Goal: Task Accomplishment & Management: Use online tool/utility

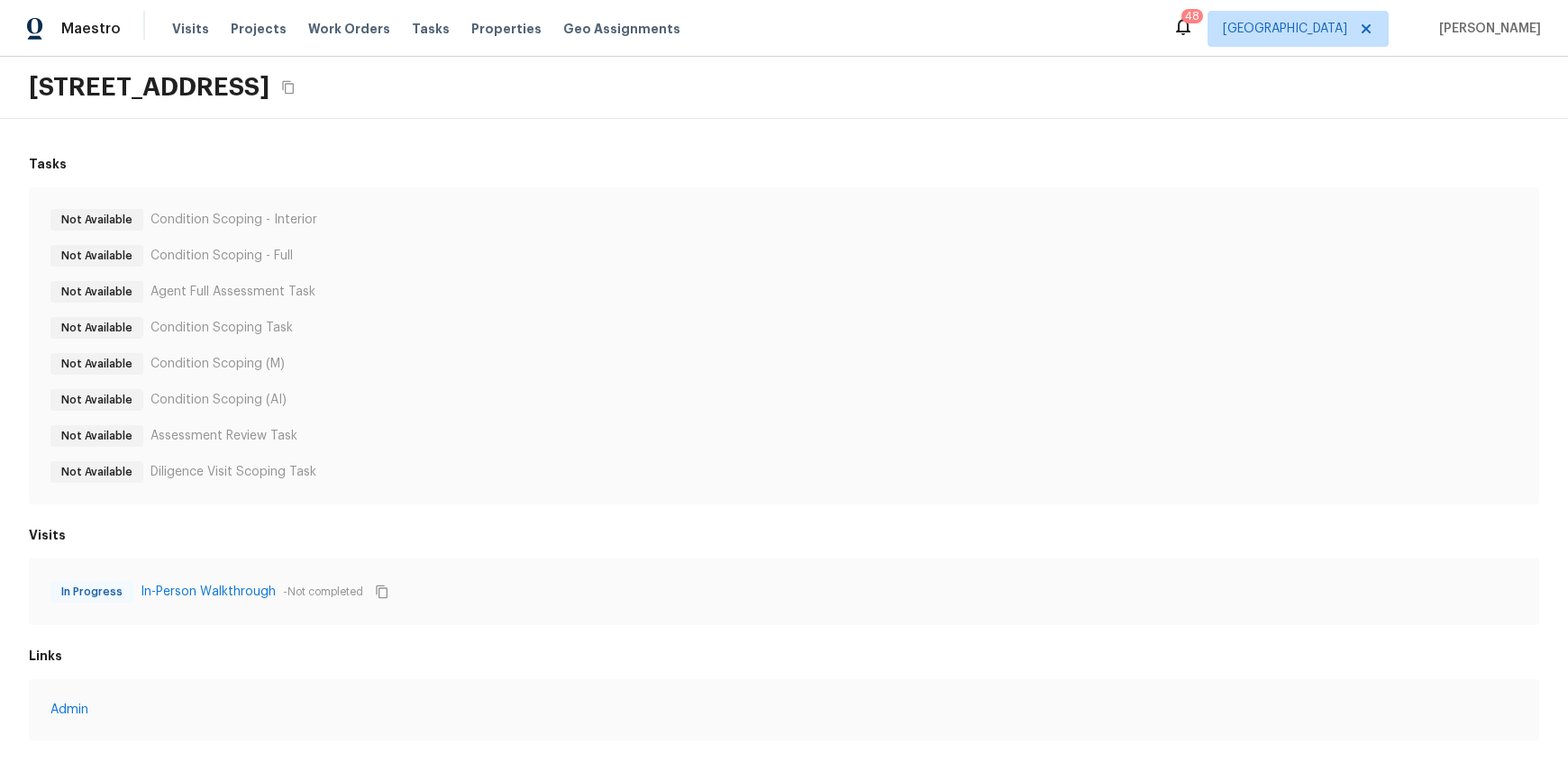
click at [1186, 31] on icon at bounding box center [1183, 26] width 14 height 18
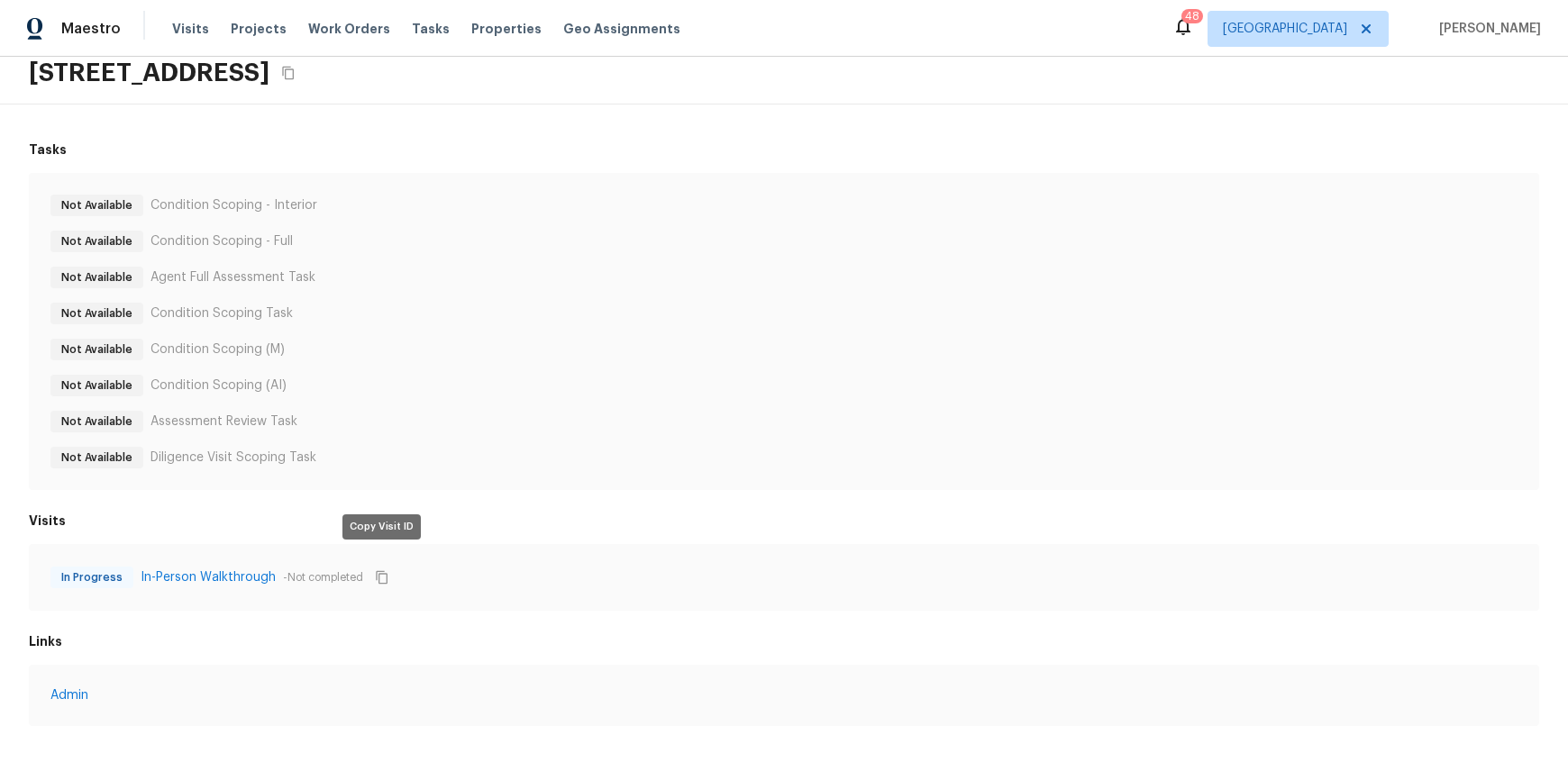
click at [383, 570] on icon "Copy Visit ID" at bounding box center [381, 577] width 14 height 14
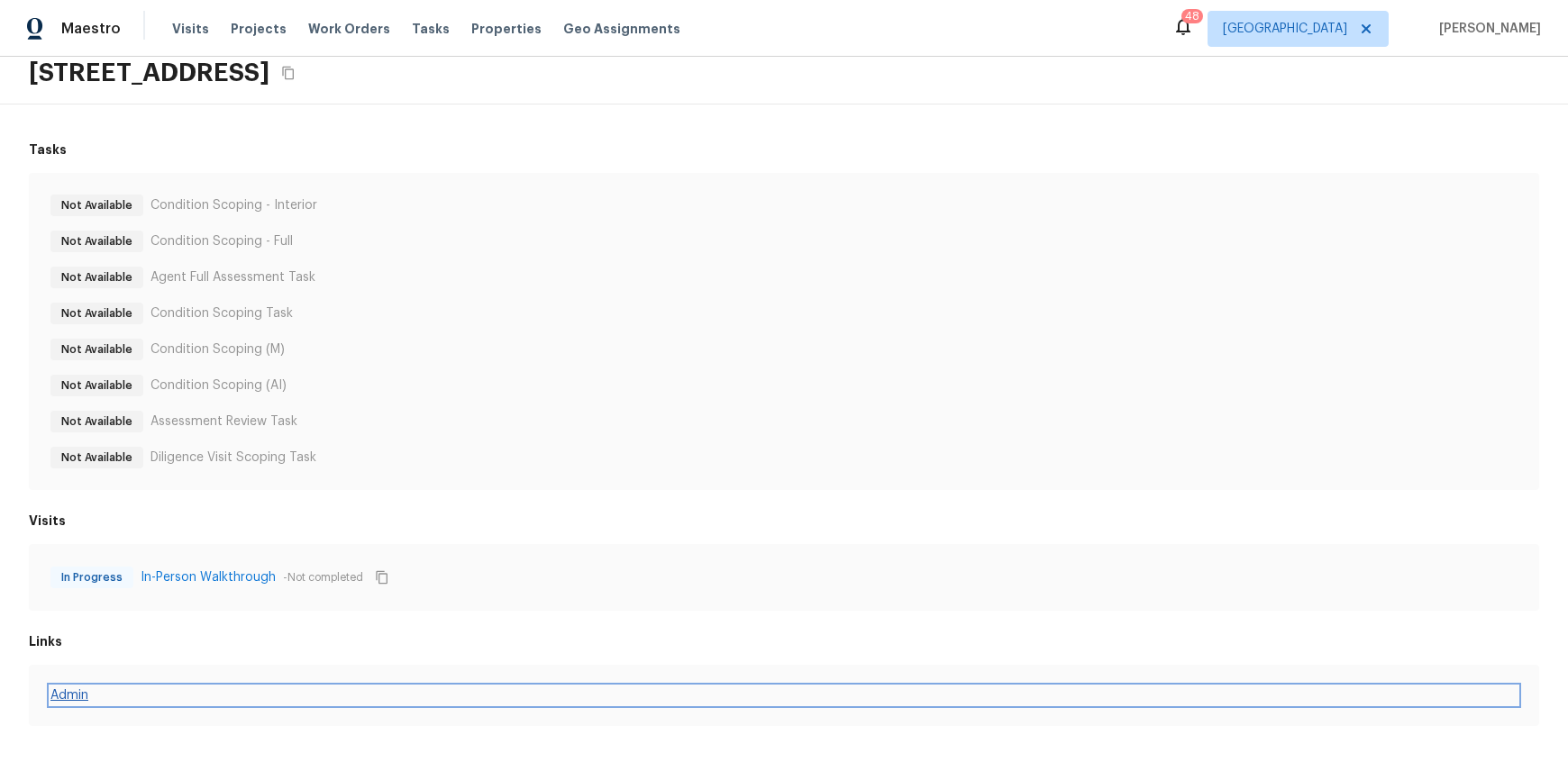
click at [69, 686] on link "Admin" at bounding box center [784, 695] width 1467 height 18
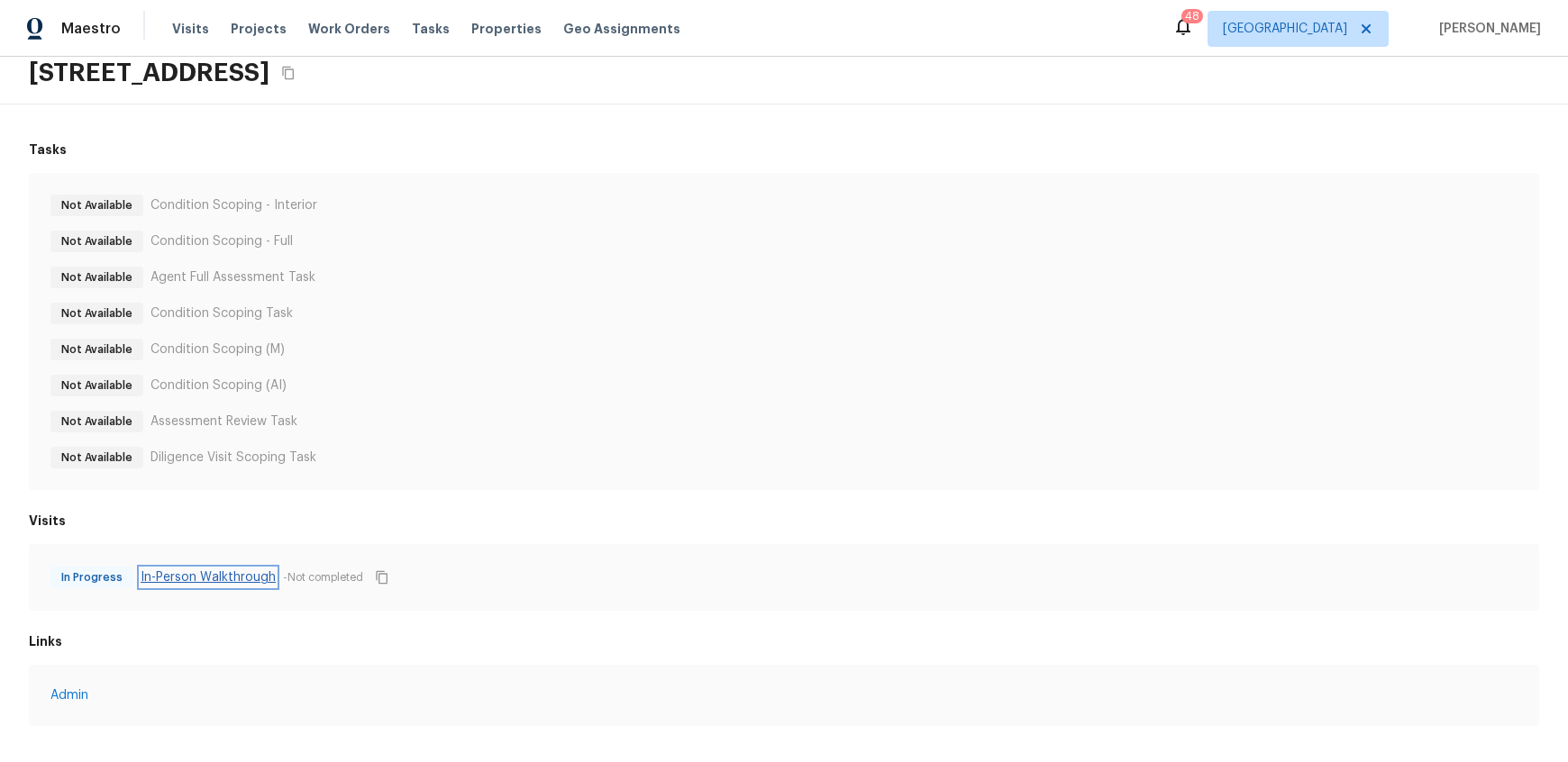
click at [229, 571] on link "In-Person Walkthrough" at bounding box center [208, 577] width 135 height 18
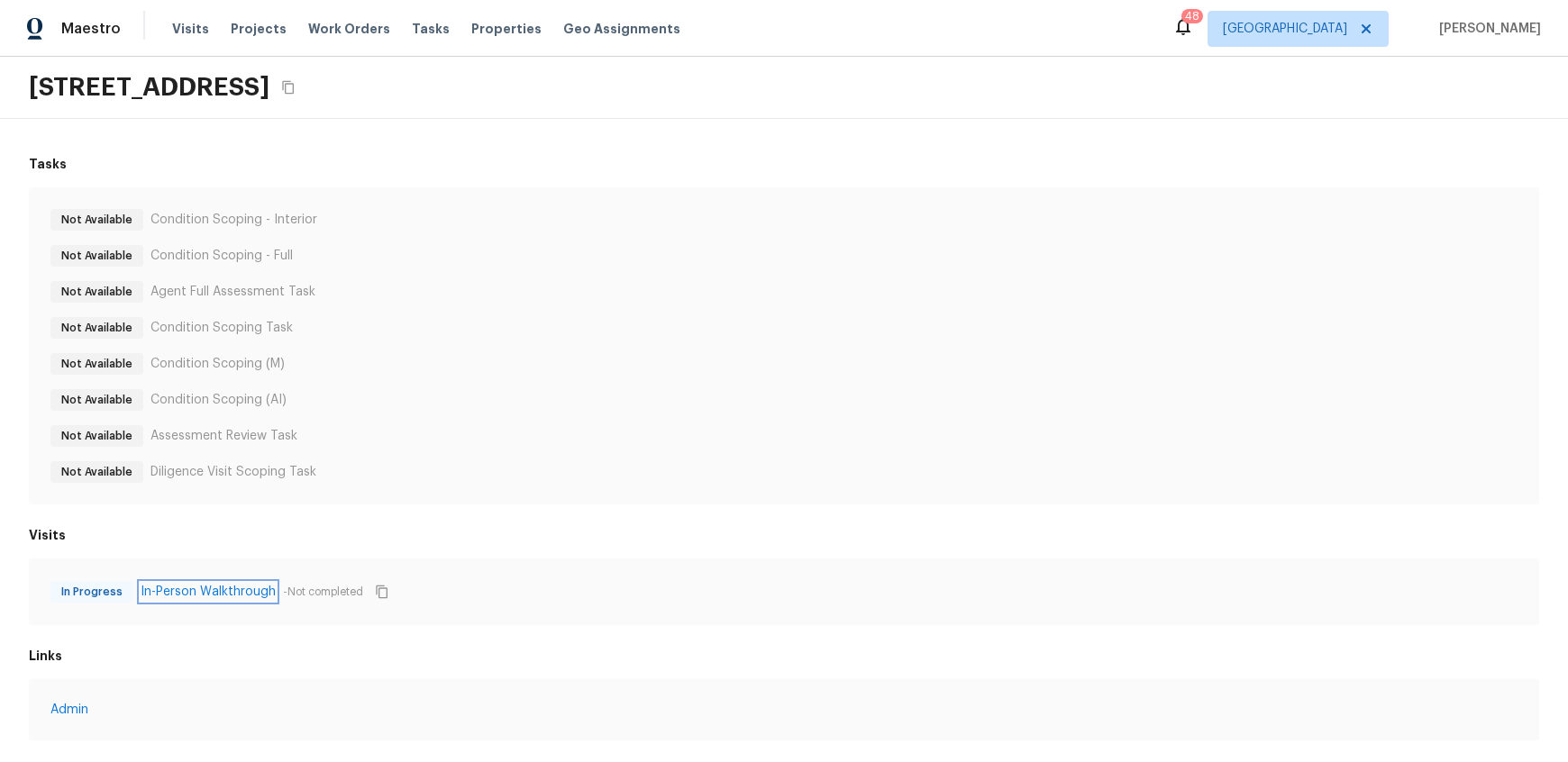
scroll to position [28, 0]
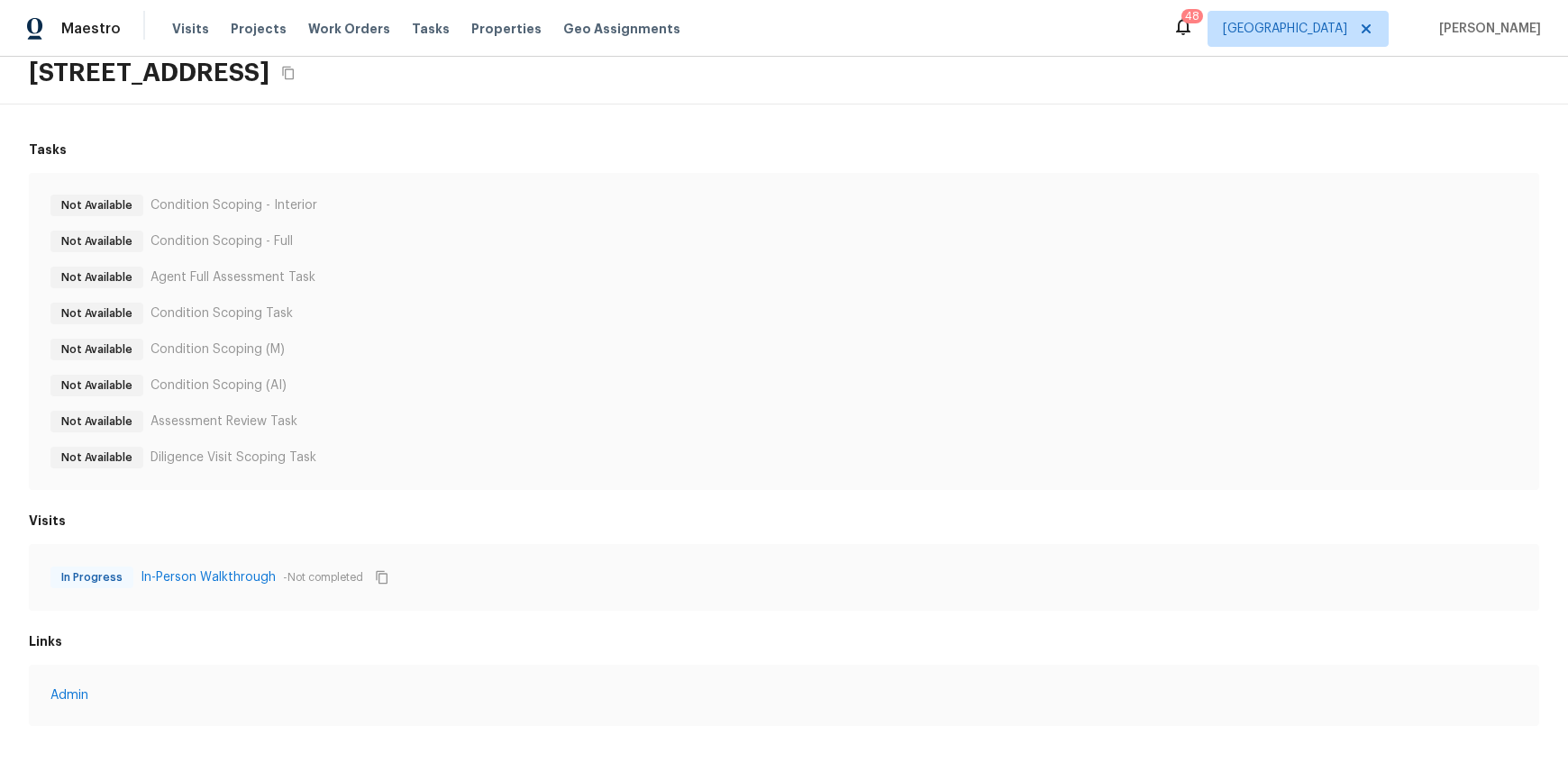
click at [952, 270] on div "Not Available Agent Full Assessment Task" at bounding box center [784, 277] width 1467 height 22
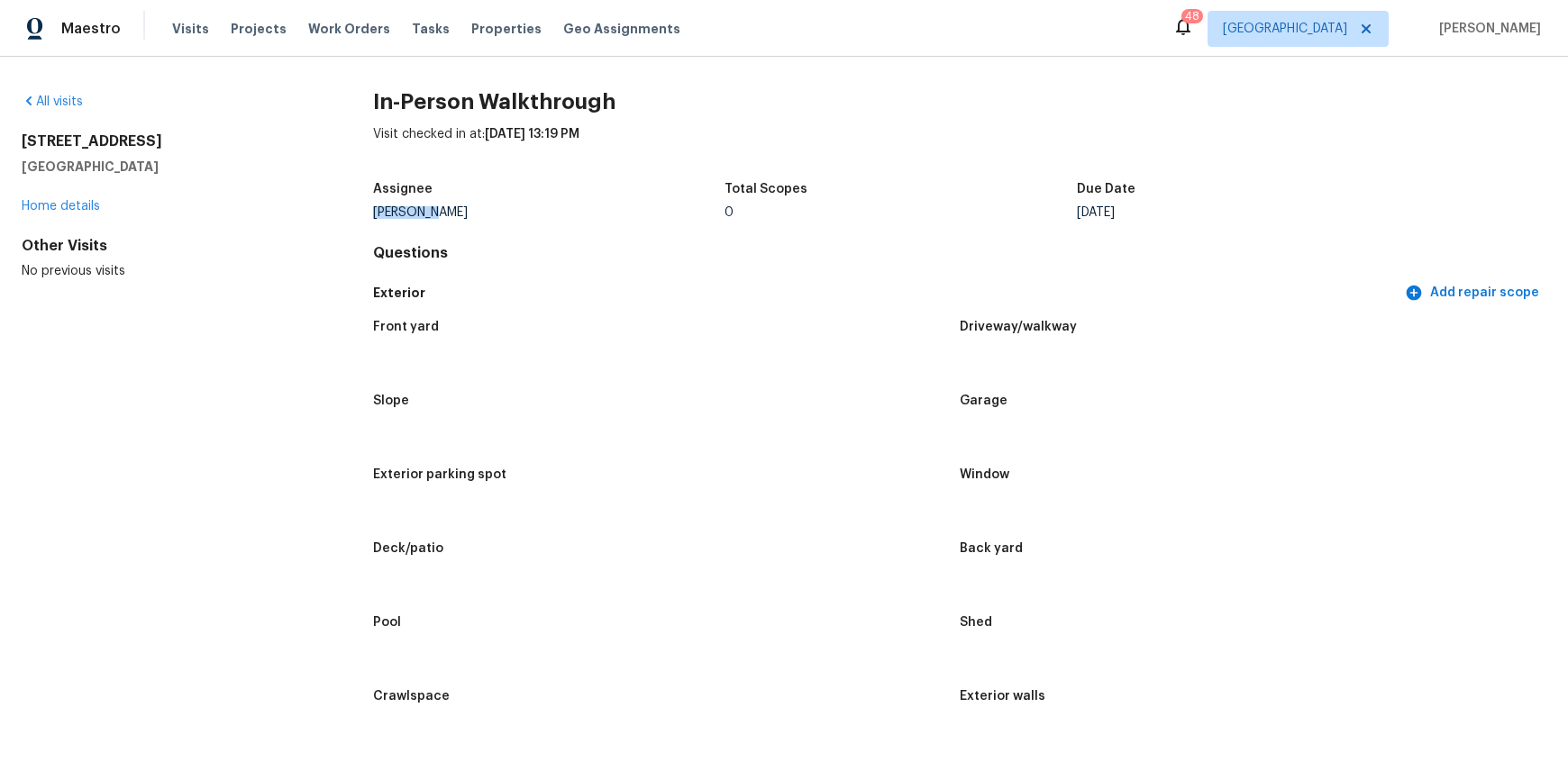
drag, startPoint x: 439, startPoint y: 213, endPoint x: 367, endPoint y: 212, distance: 72.0
copy div "[PERSON_NAME]"
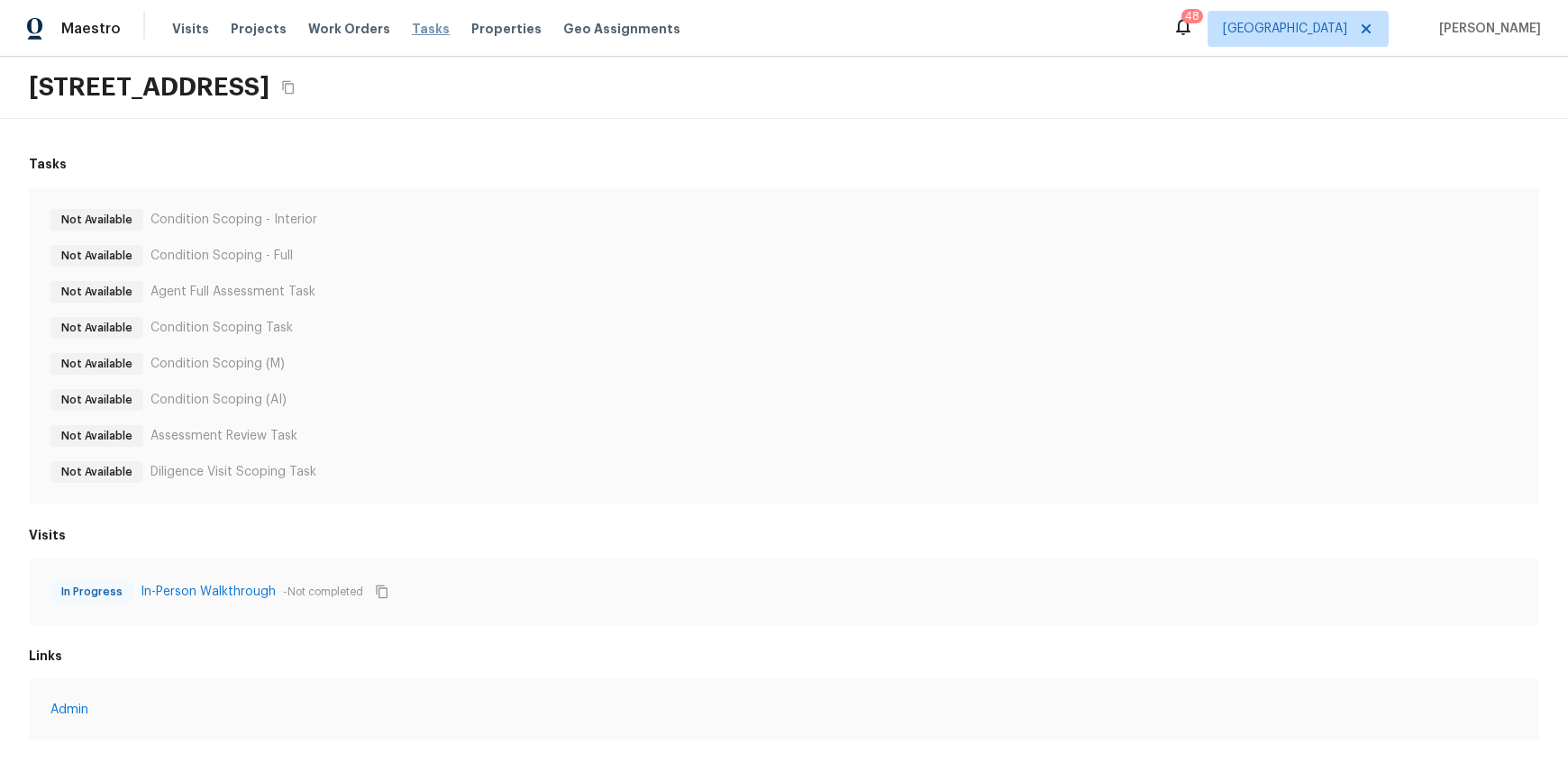
click at [412, 29] on span "Tasks" at bounding box center [431, 28] width 37 height 12
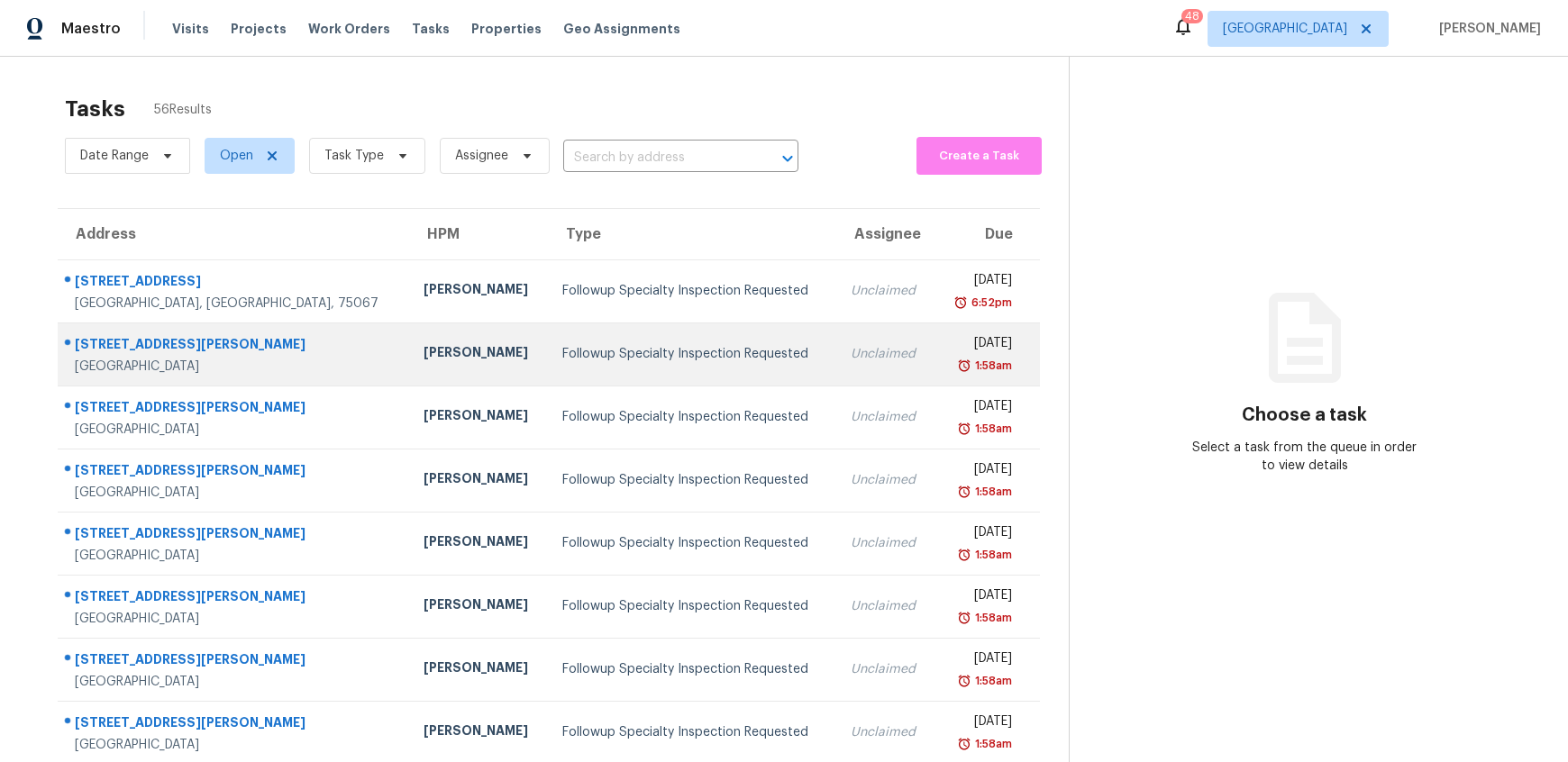
scroll to position [189, 0]
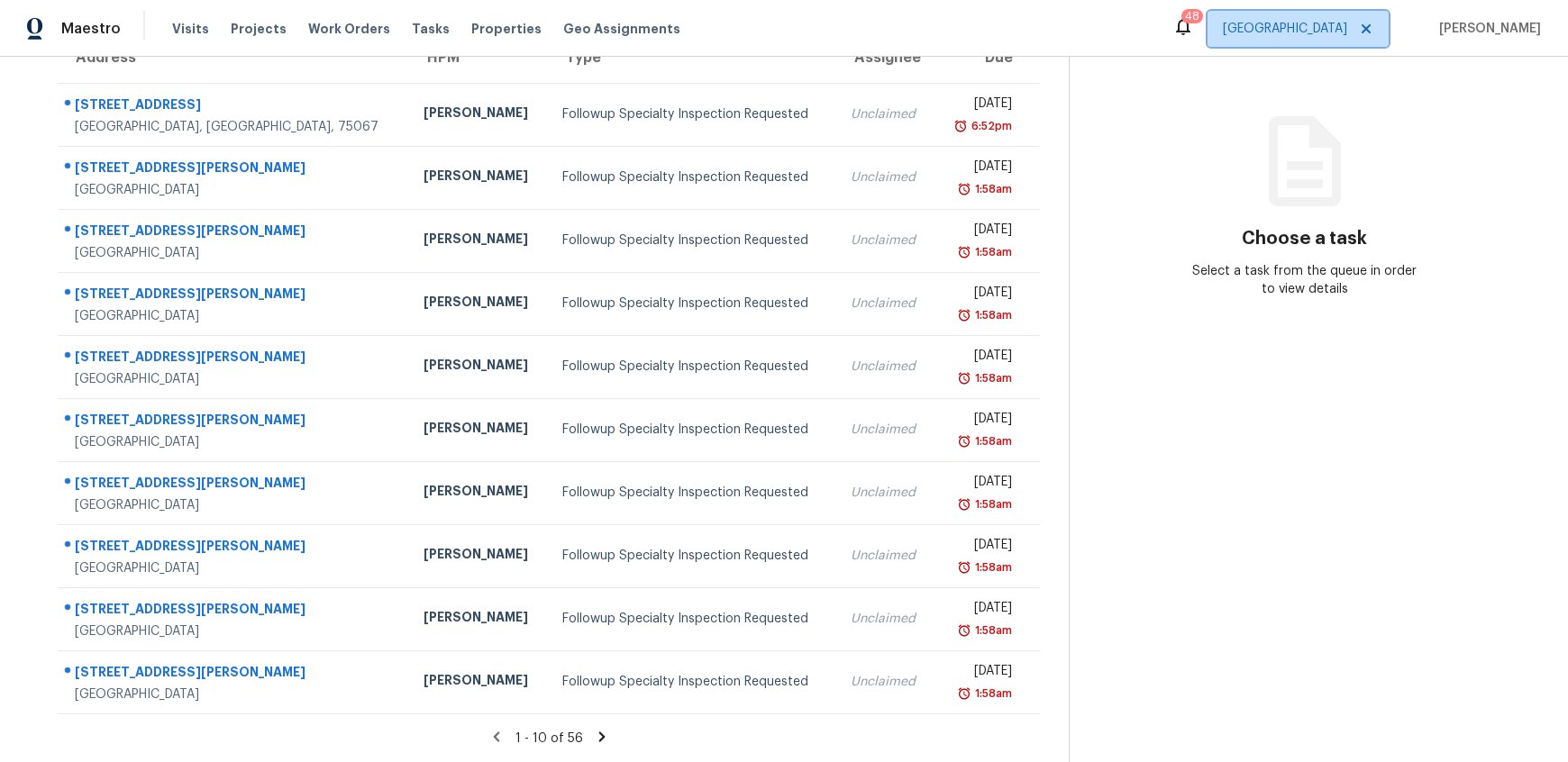
click at [1267, 32] on span "[GEOGRAPHIC_DATA]" at bounding box center [1285, 28] width 125 height 18
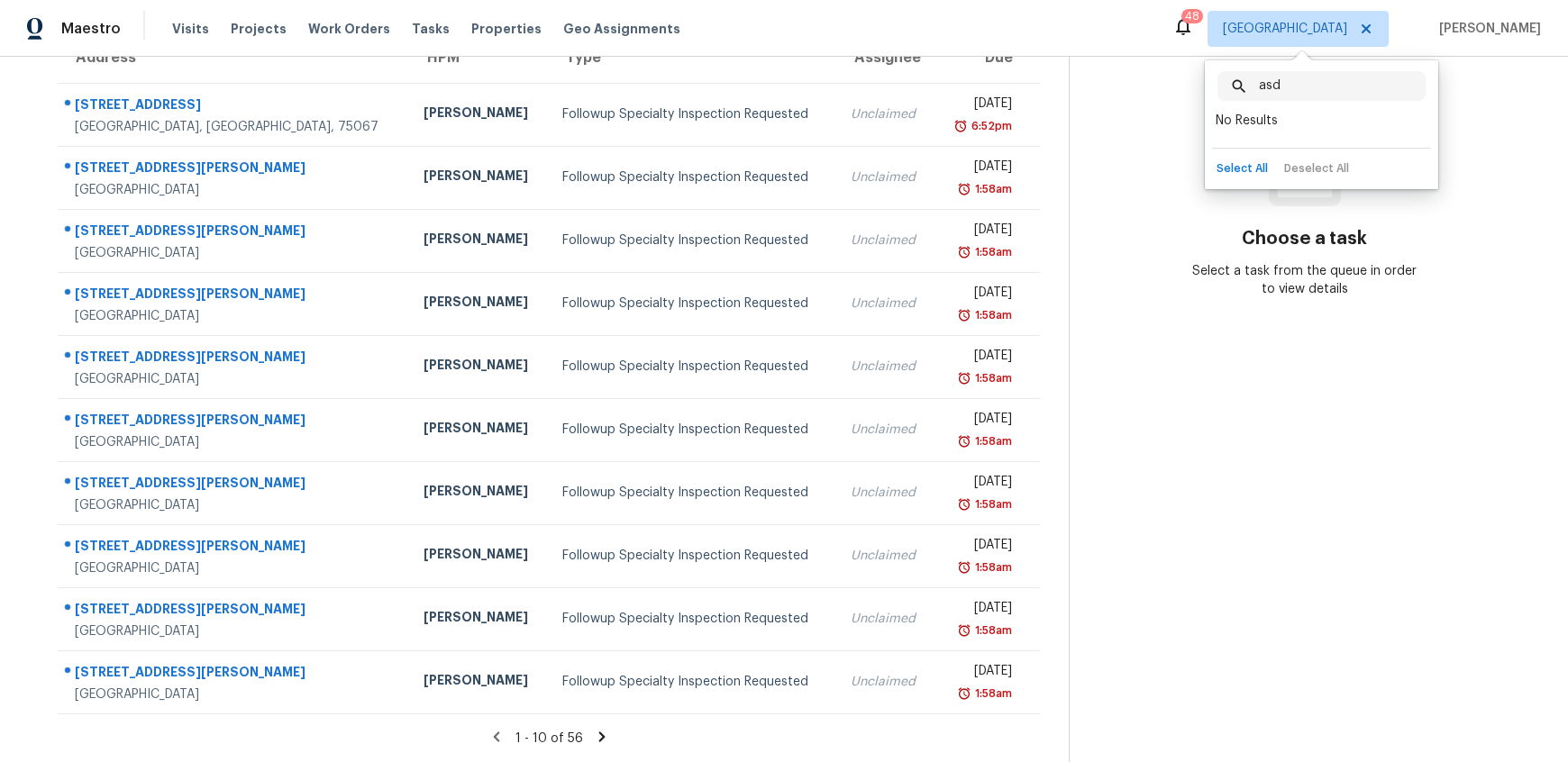
drag, startPoint x: 1323, startPoint y: 88, endPoint x: 1175, endPoint y: 84, distance: 148.1
click at [1176, 84] on body "Maestro Visits Projects Work Orders Tasks Properties Geo Assignments 48 Dallas …" at bounding box center [784, 381] width 1568 height 762
drag, startPoint x: 1324, startPoint y: 86, endPoint x: 1176, endPoint y: 84, distance: 148.0
click at [1179, 85] on body "Maestro Visits Projects Work Orders Tasks Properties Geo Assignments 48 Dallas …" at bounding box center [784, 381] width 1568 height 762
drag, startPoint x: 1340, startPoint y: 87, endPoint x: 1210, endPoint y: 86, distance: 130.0
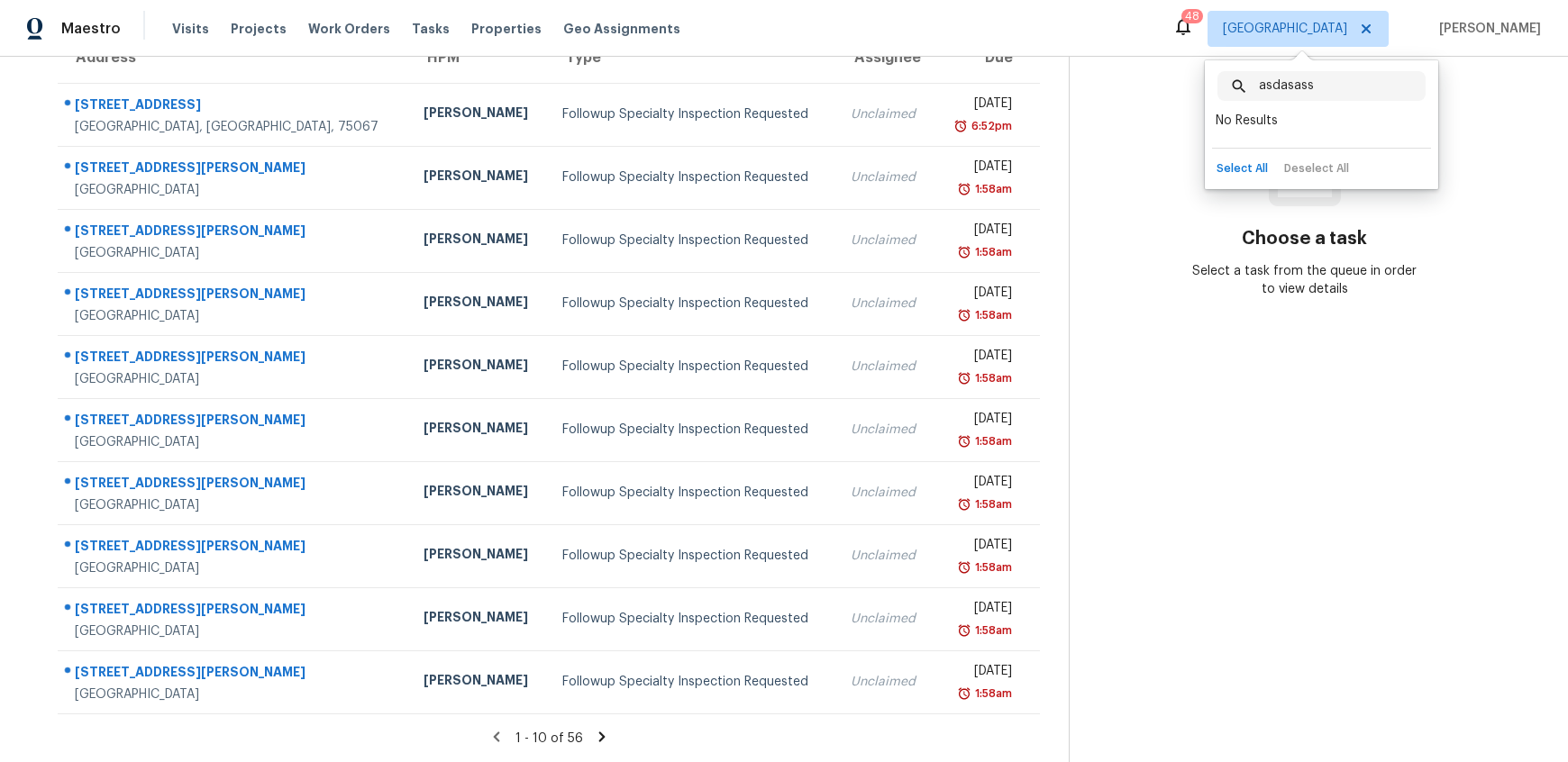
click at [1210, 86] on div "asdasass ​ No Results" at bounding box center [1321, 100] width 233 height 81
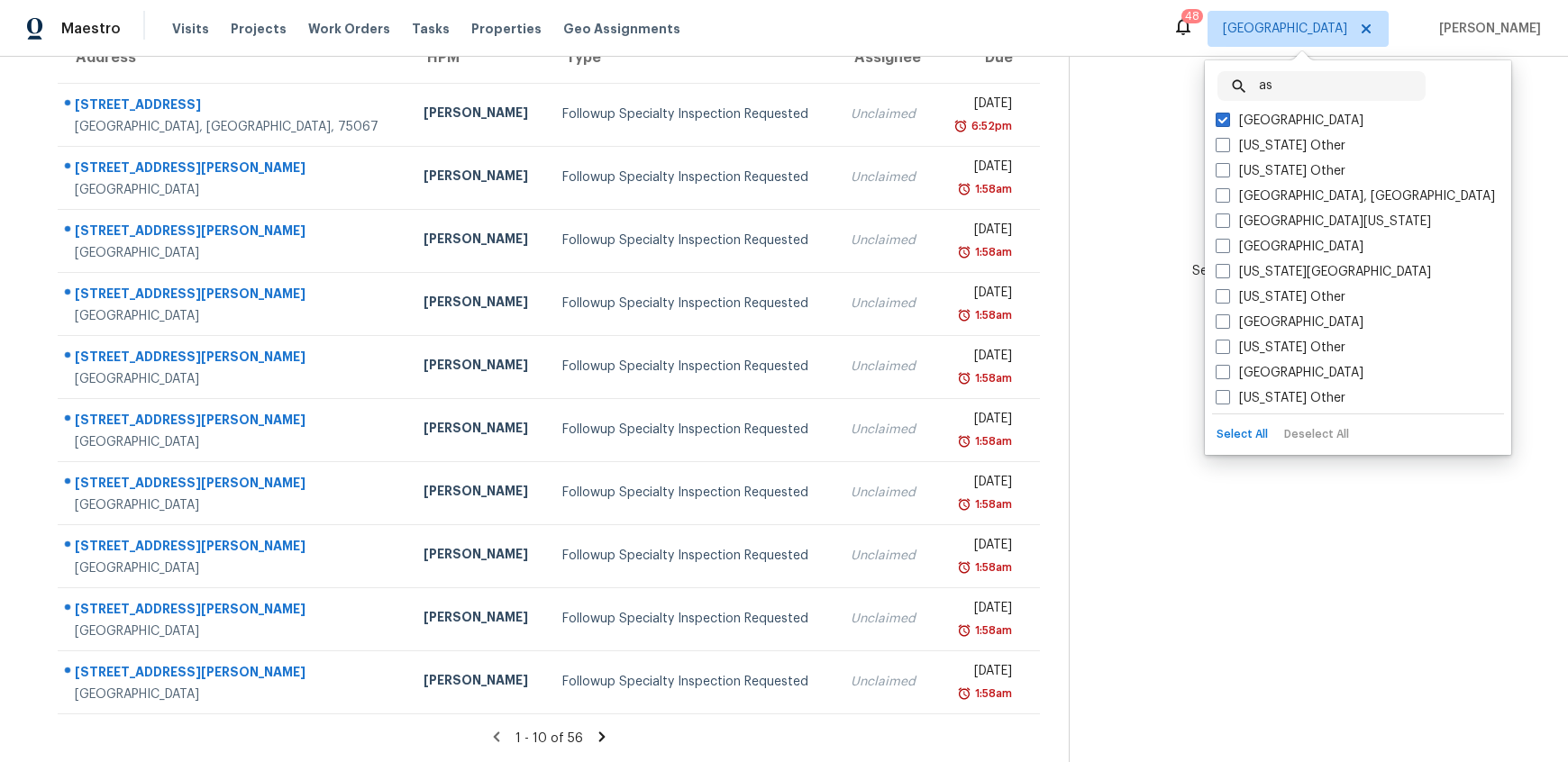
type input "a"
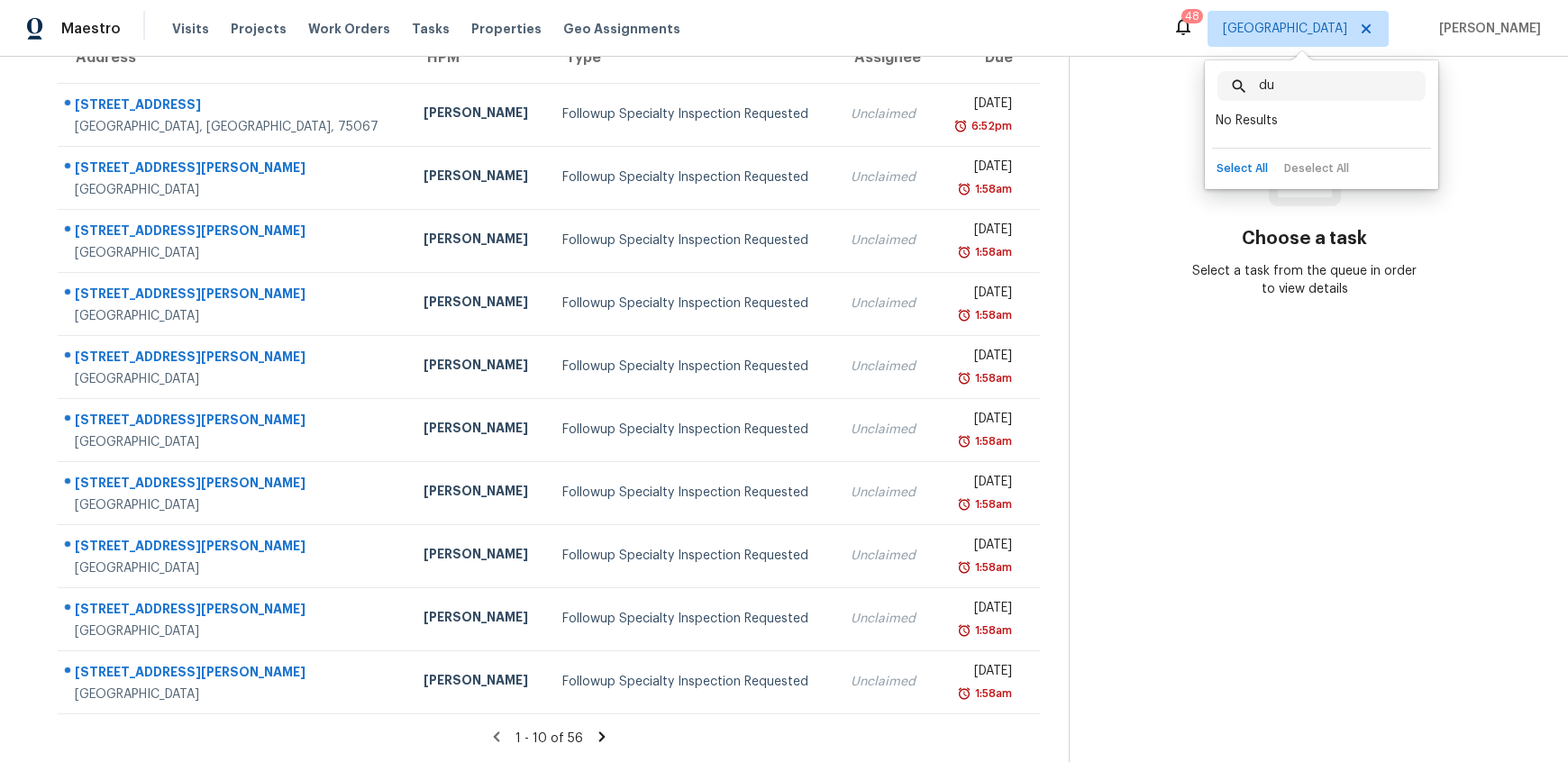
type input "d"
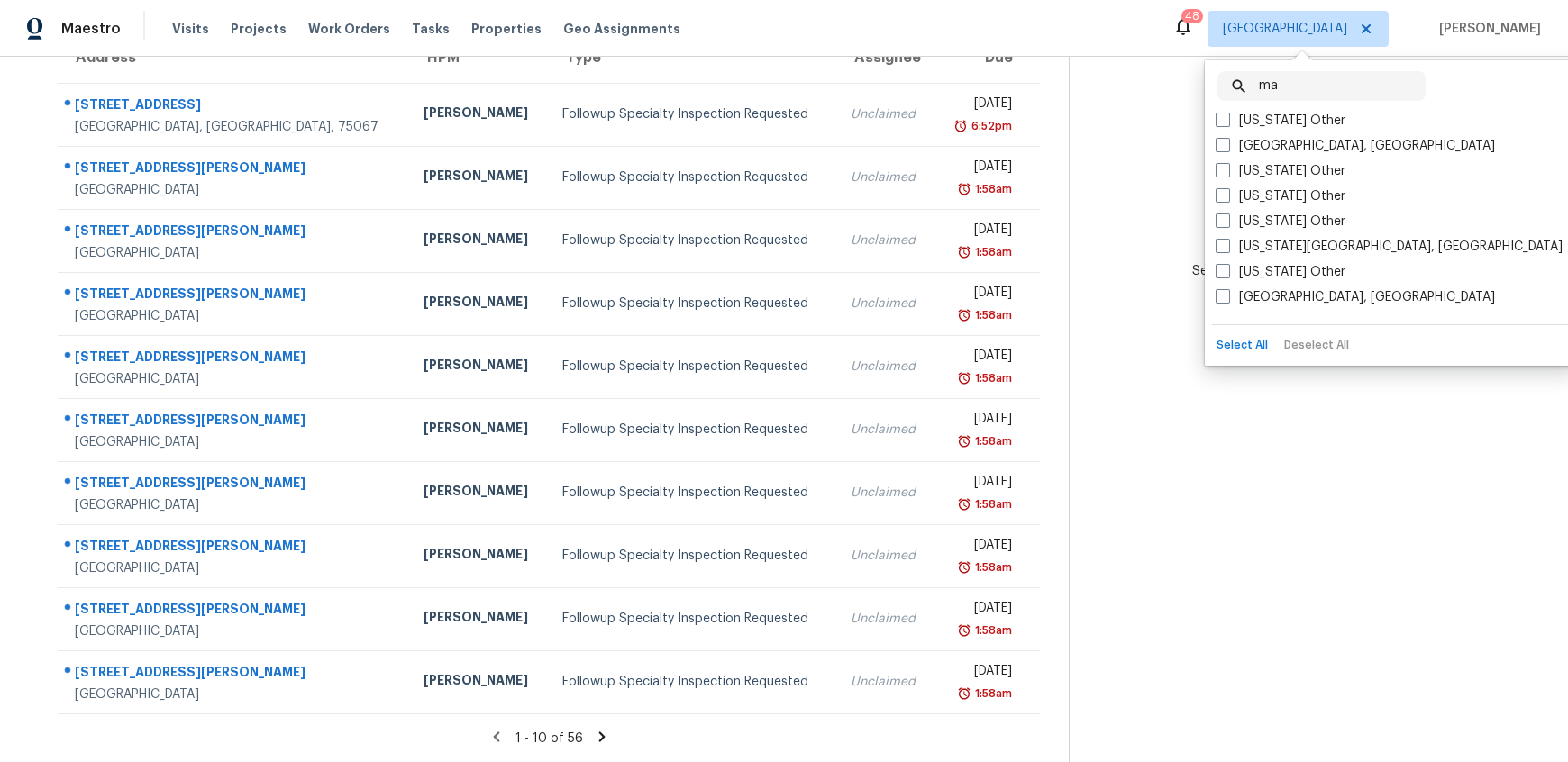
type input "m"
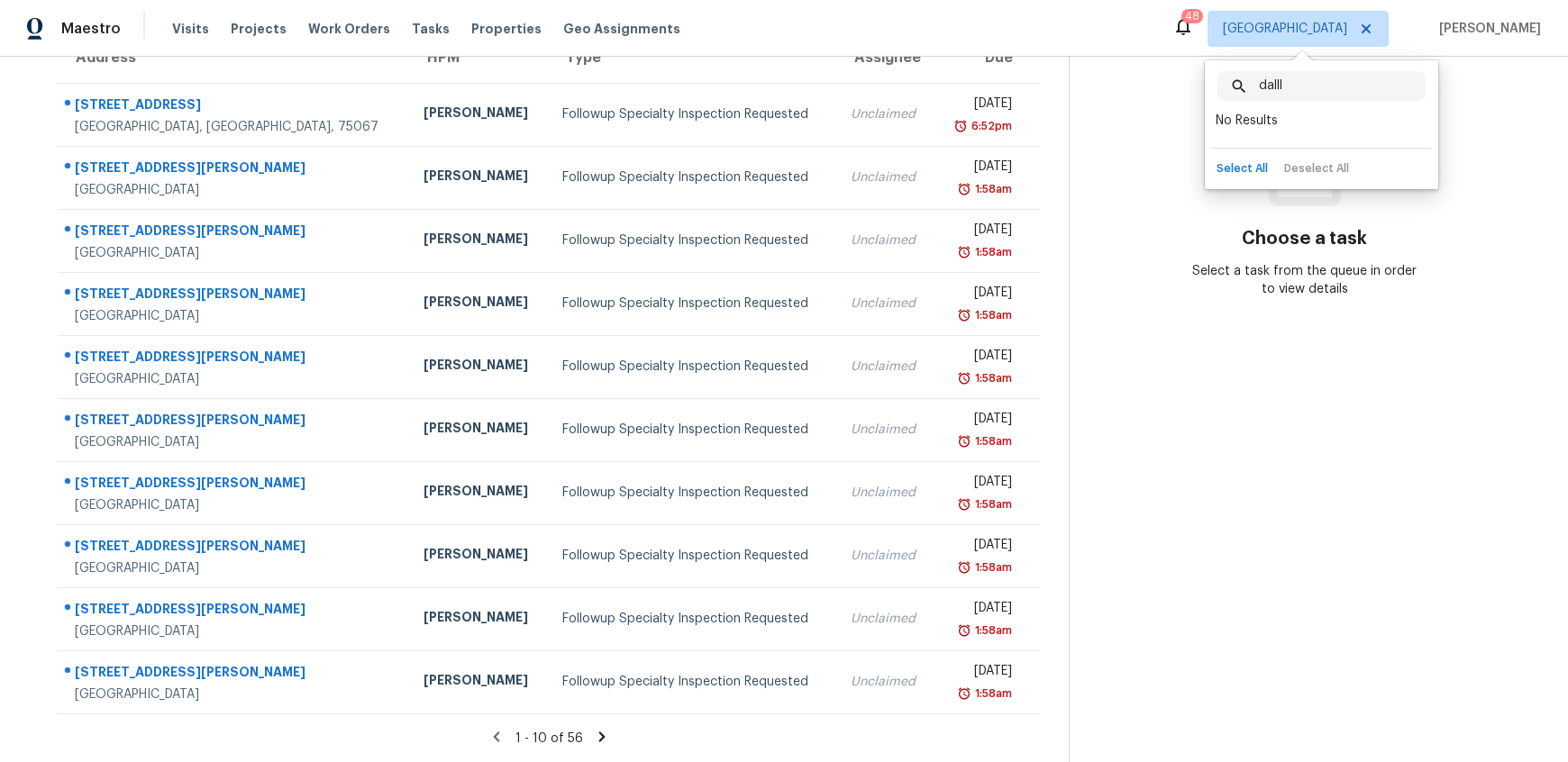
type input "dall"
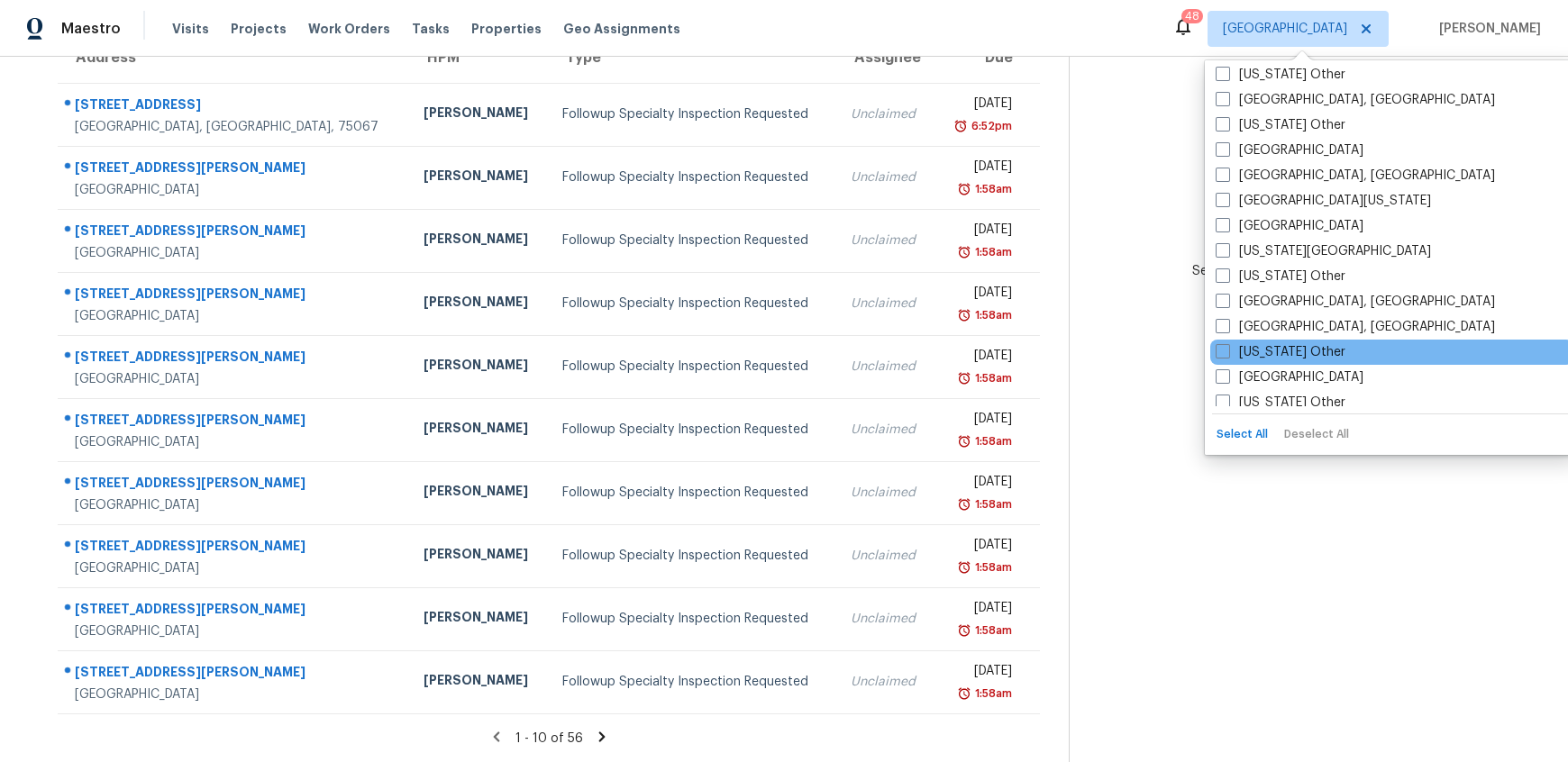
scroll to position [769, 0]
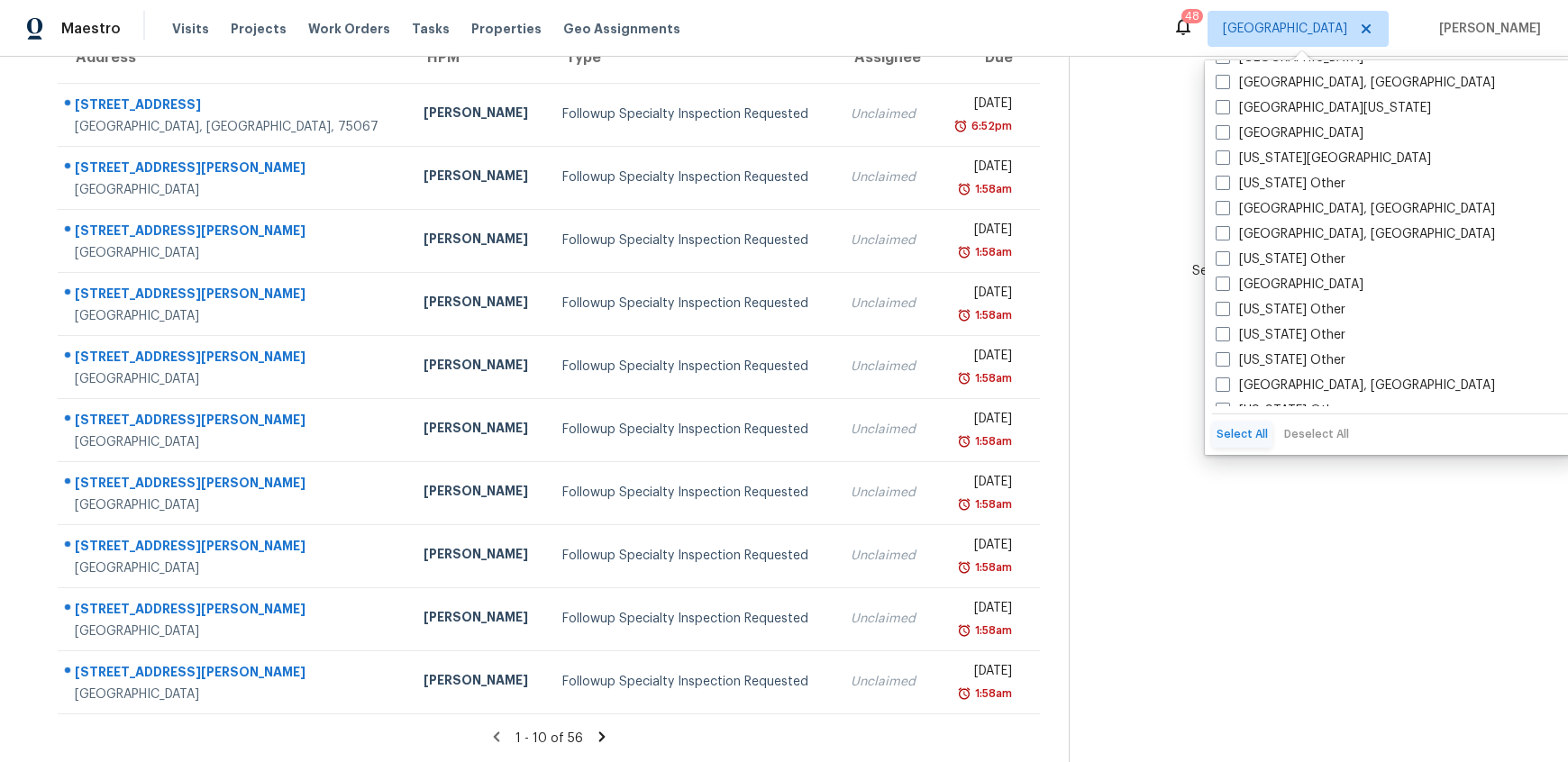
click at [1242, 432] on button "Select All" at bounding box center [1242, 434] width 60 height 26
checkbox input "true"
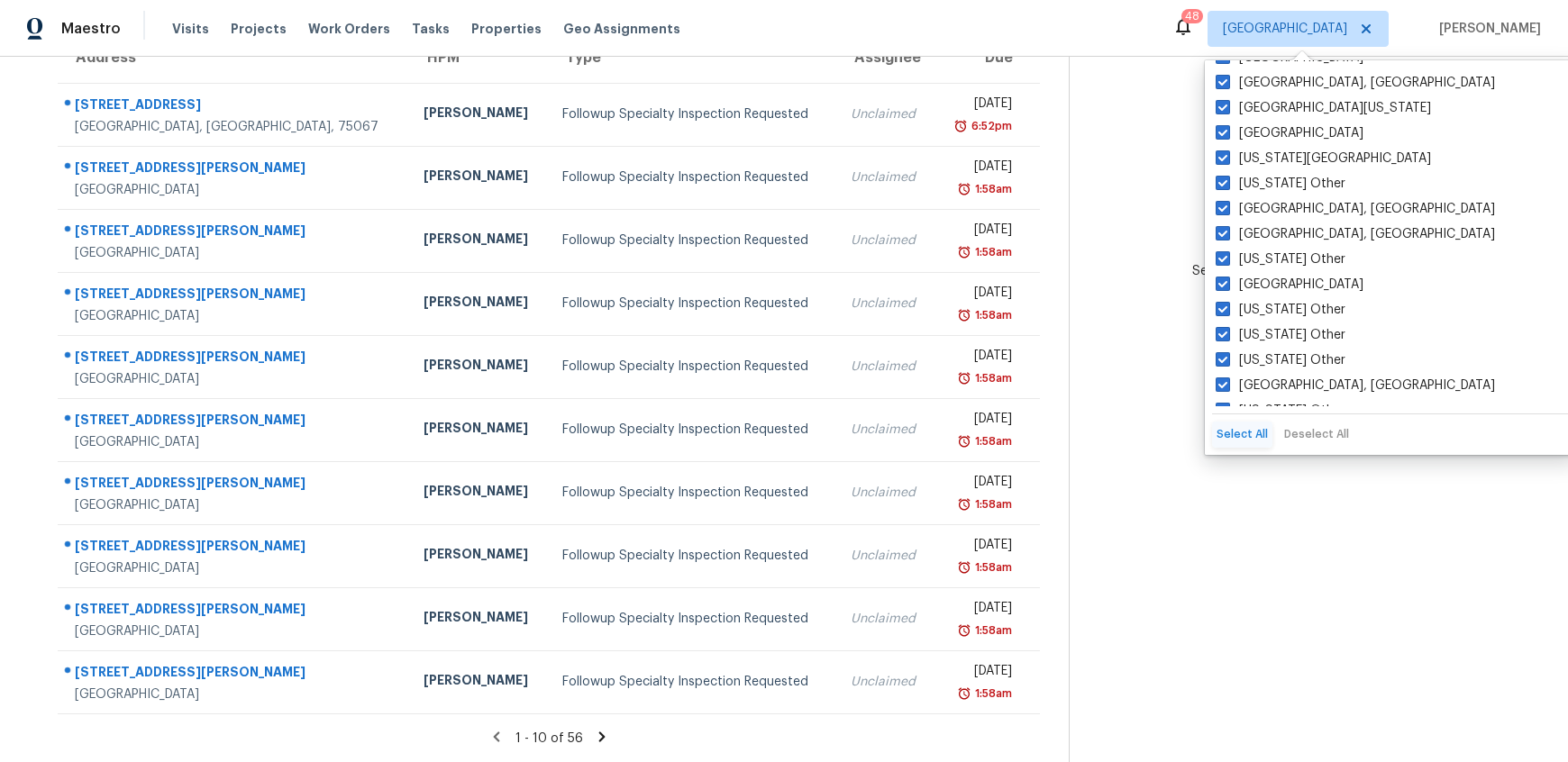
checkbox input "true"
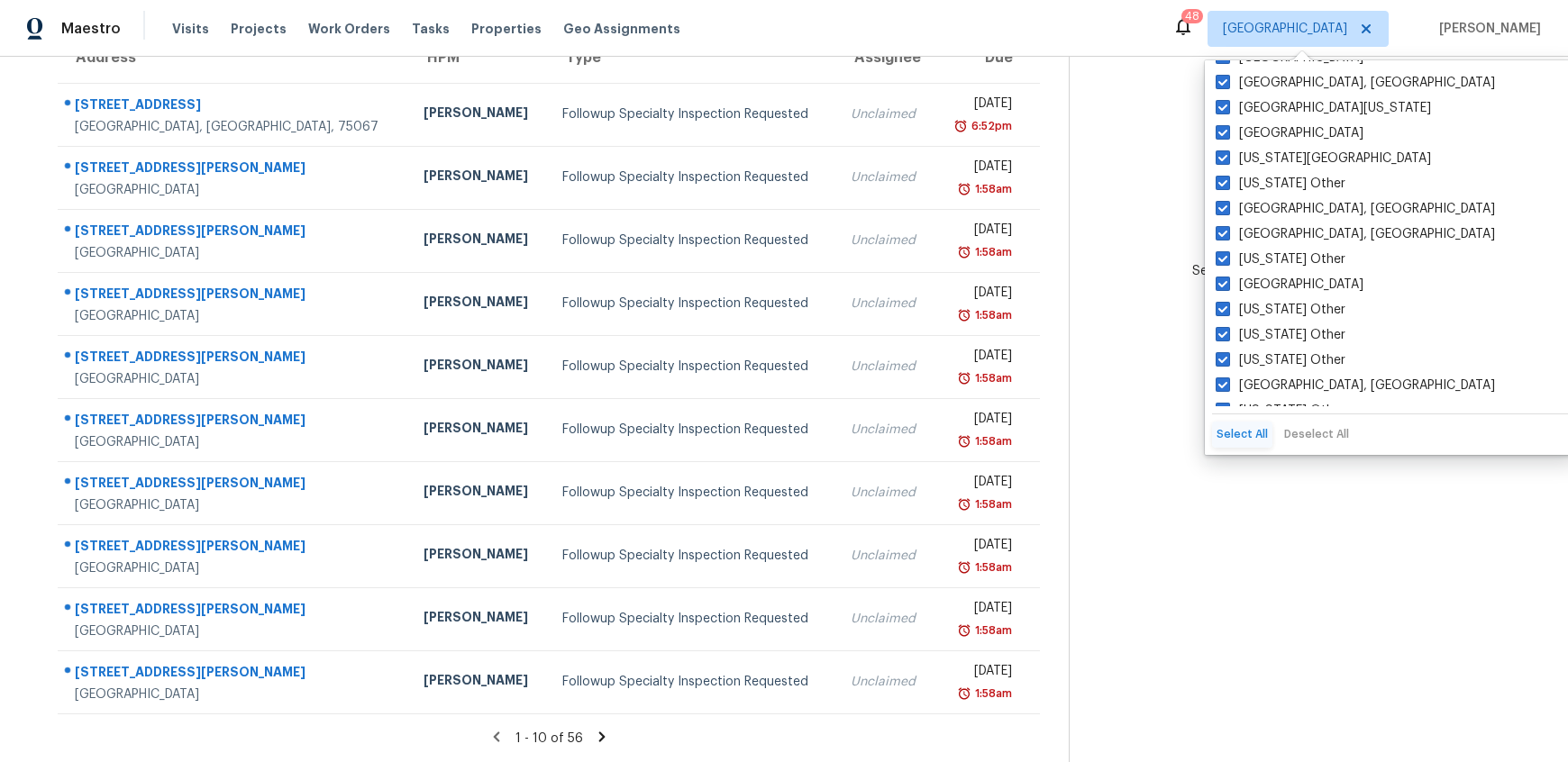
checkbox input "true"
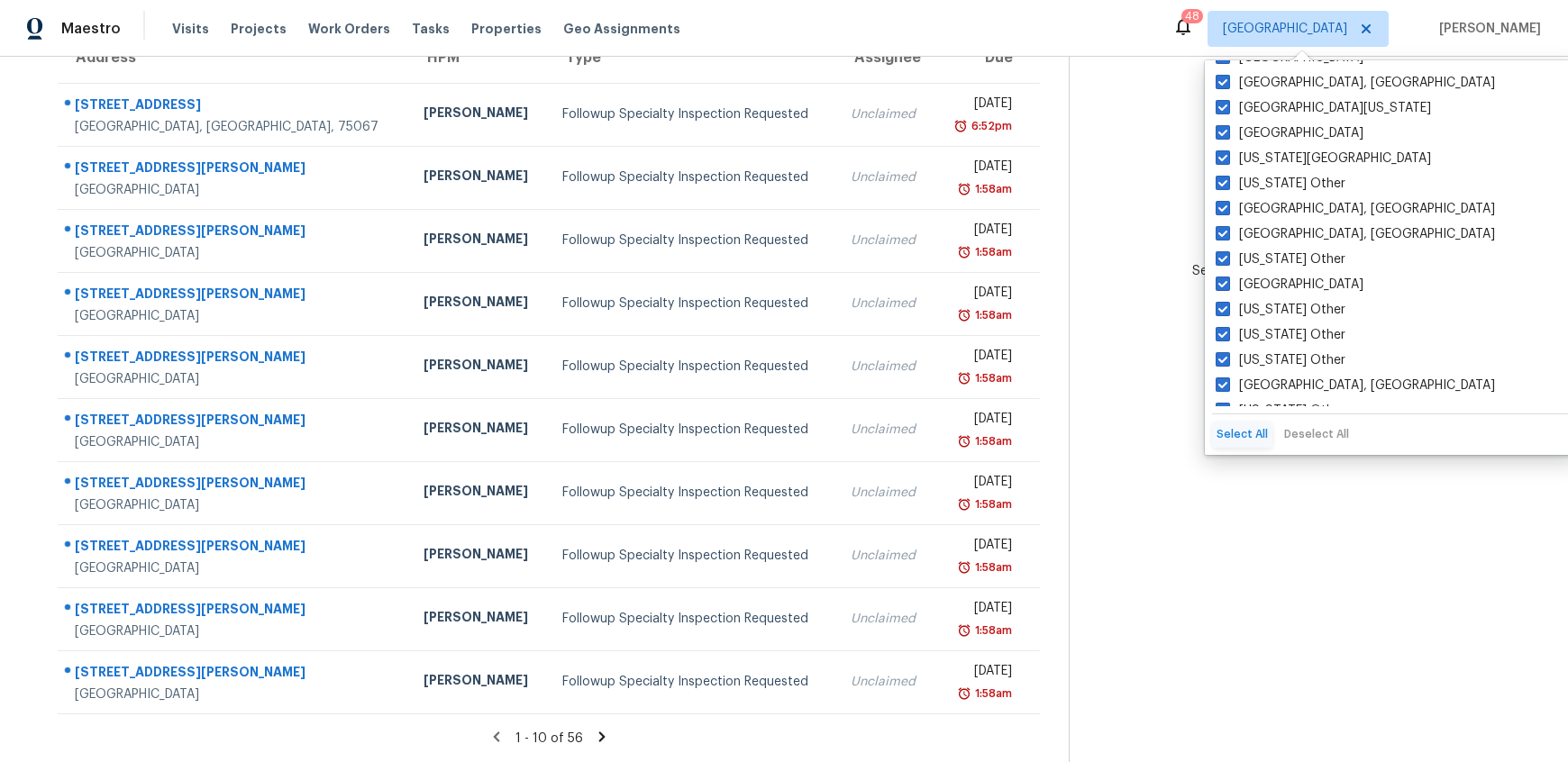
checkbox input "true"
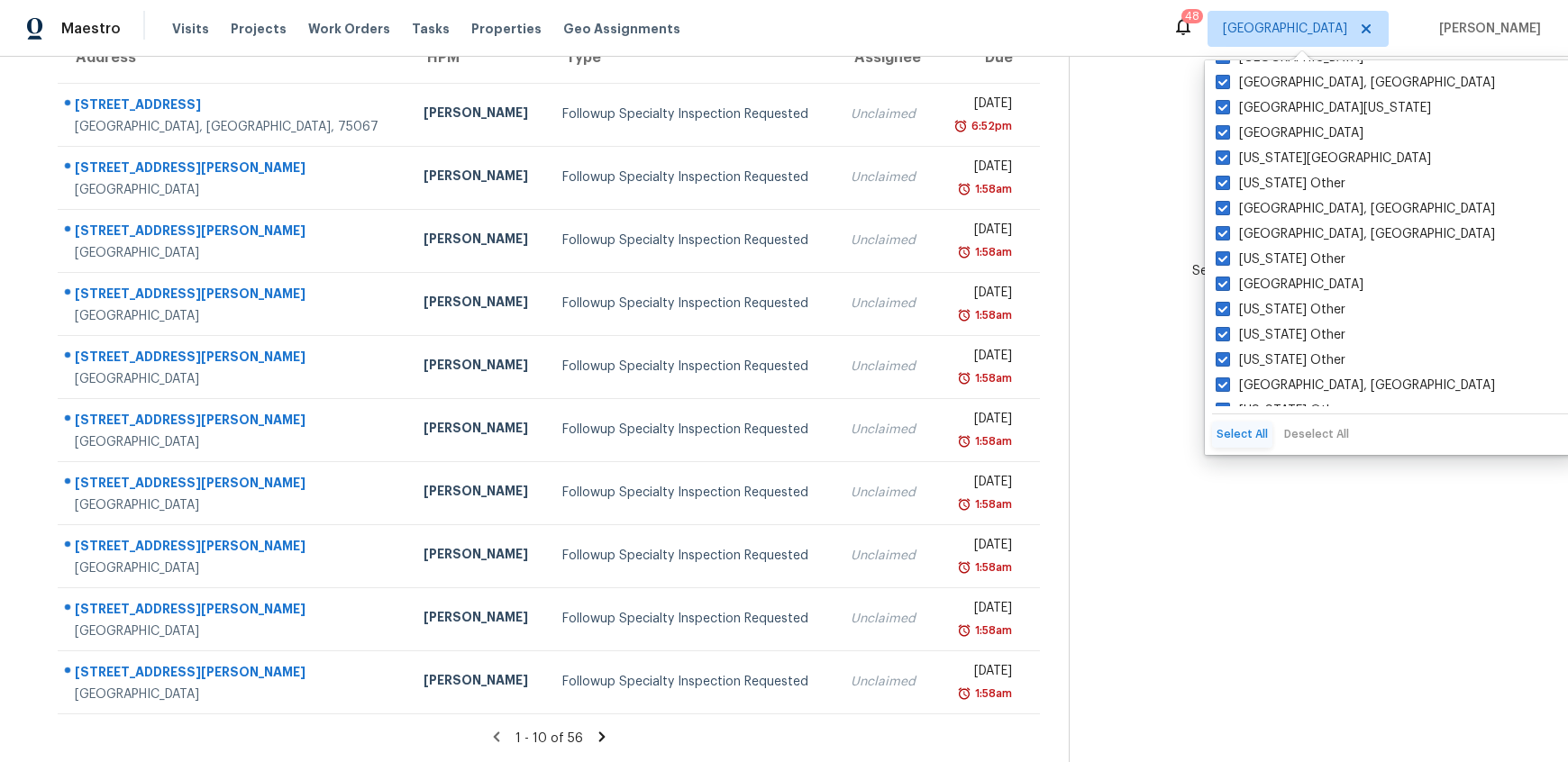
checkbox input "true"
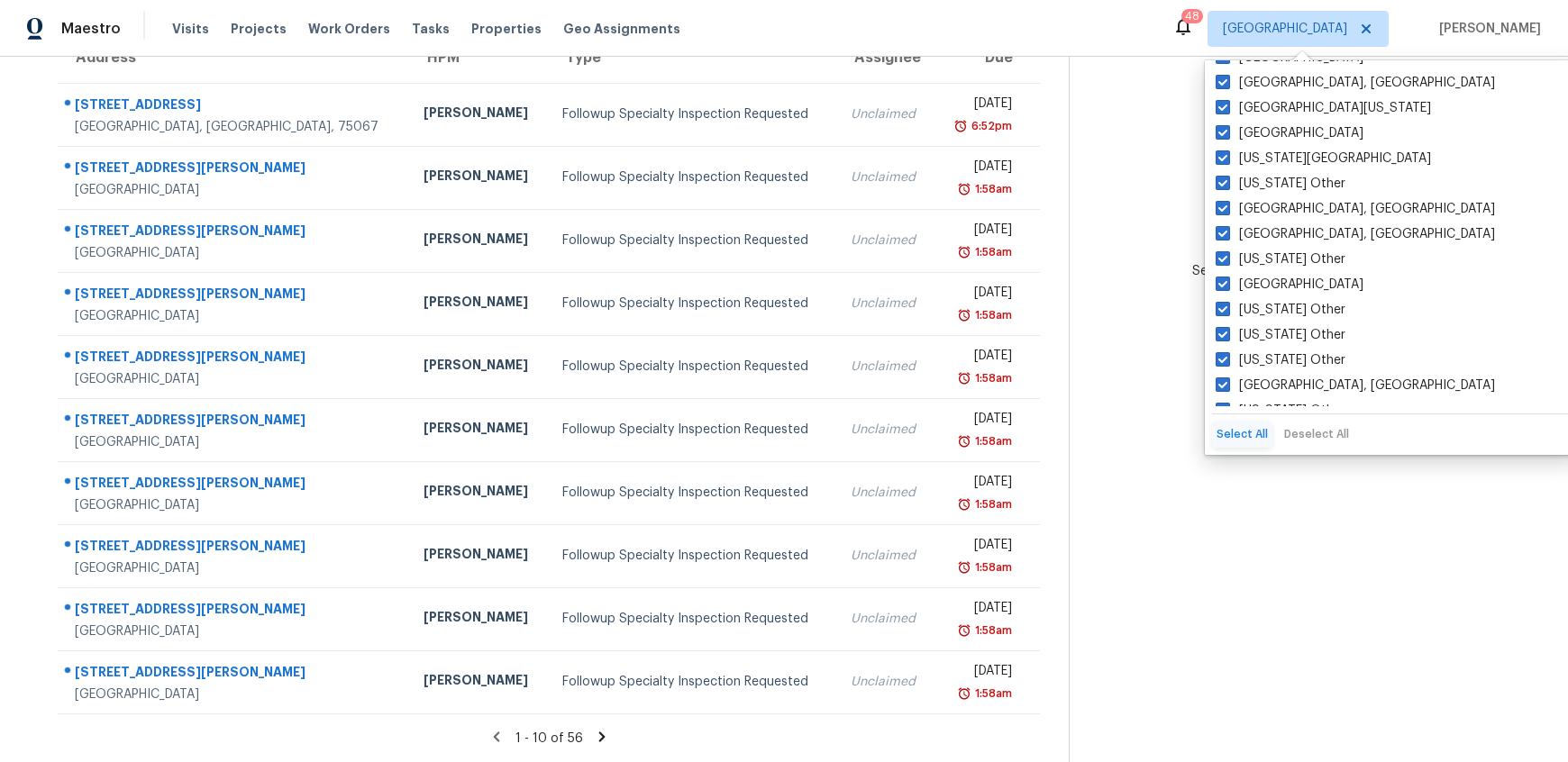
checkbox input "true"
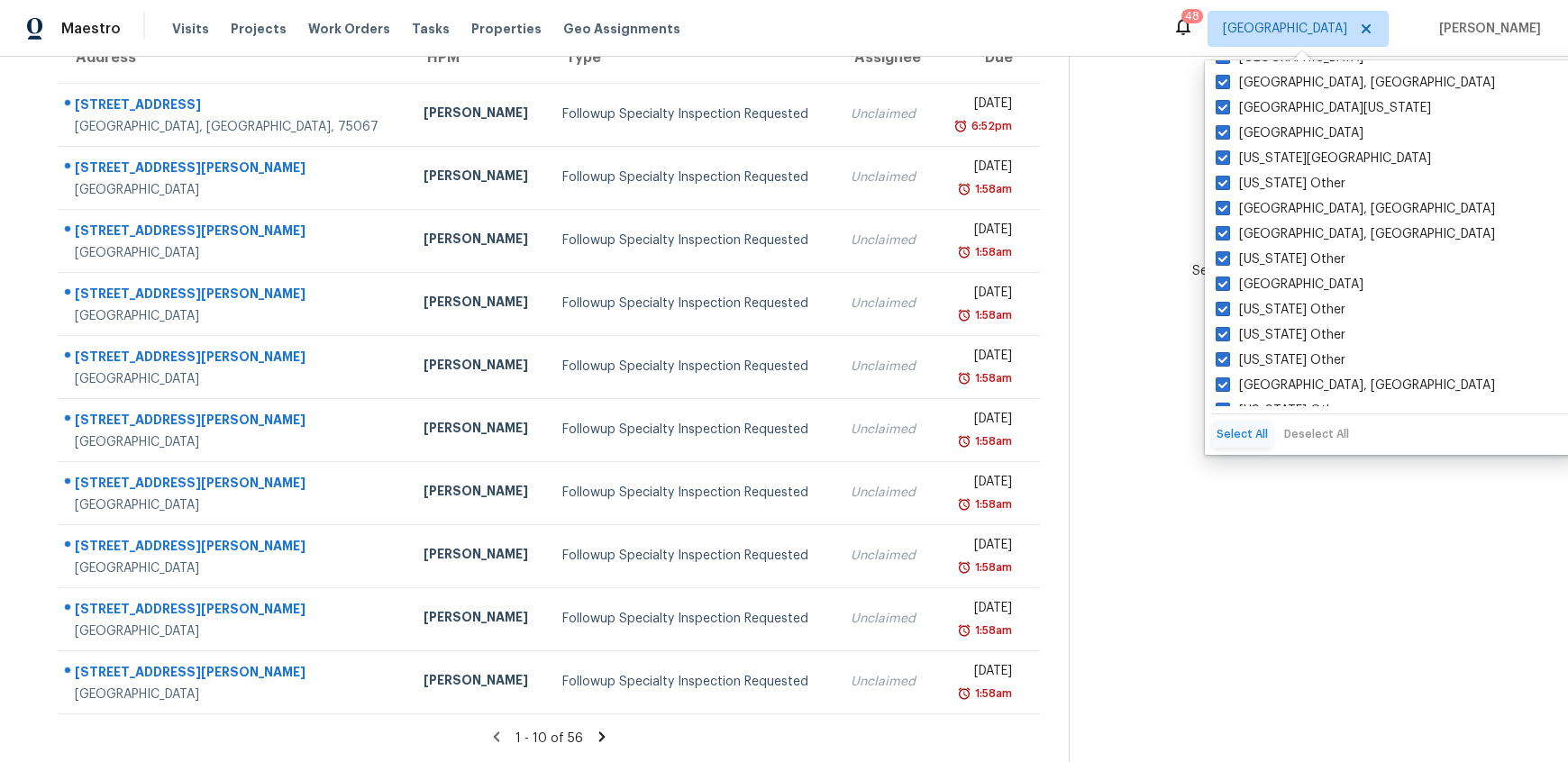
checkbox input "true"
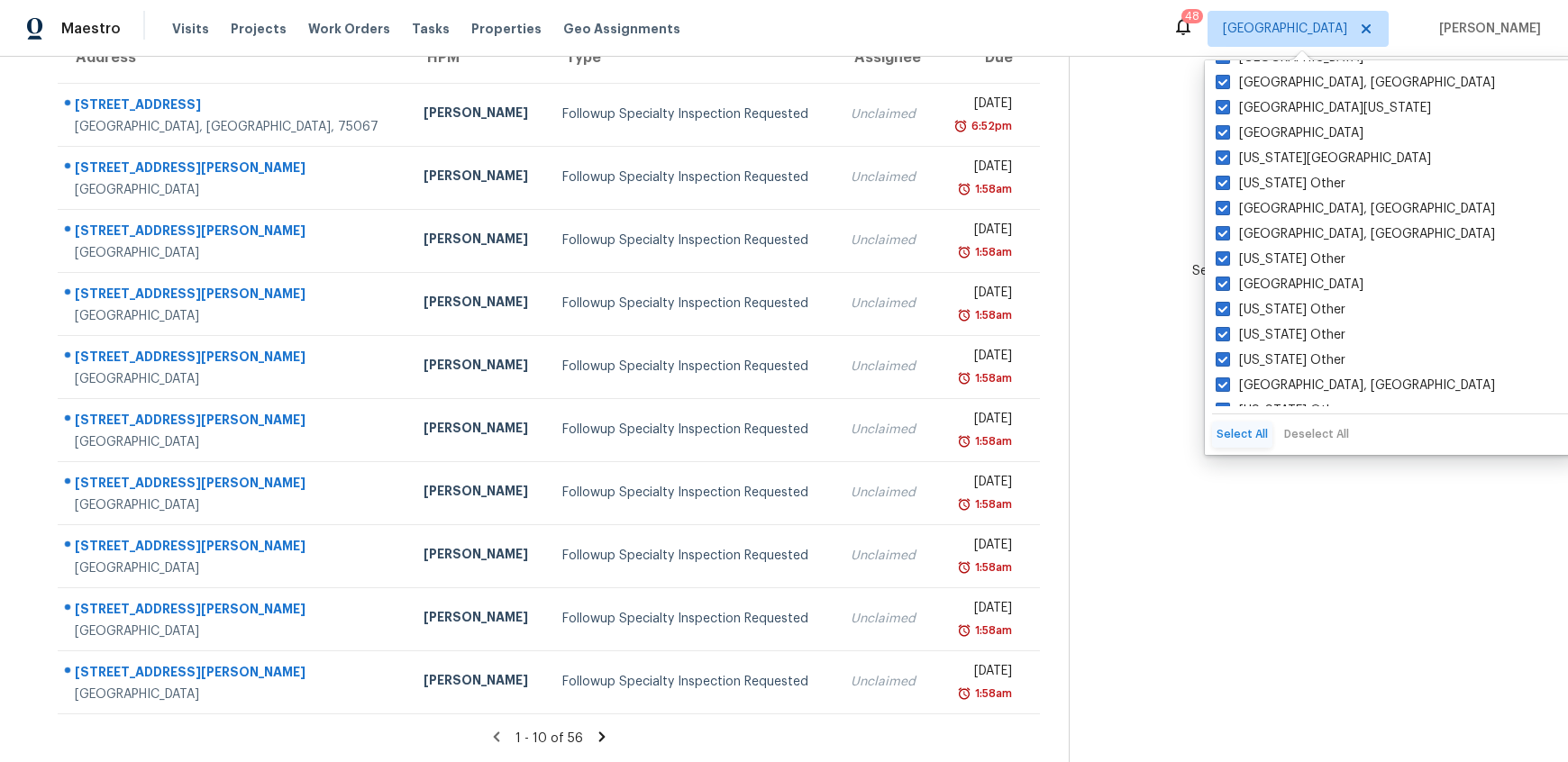
checkbox input "true"
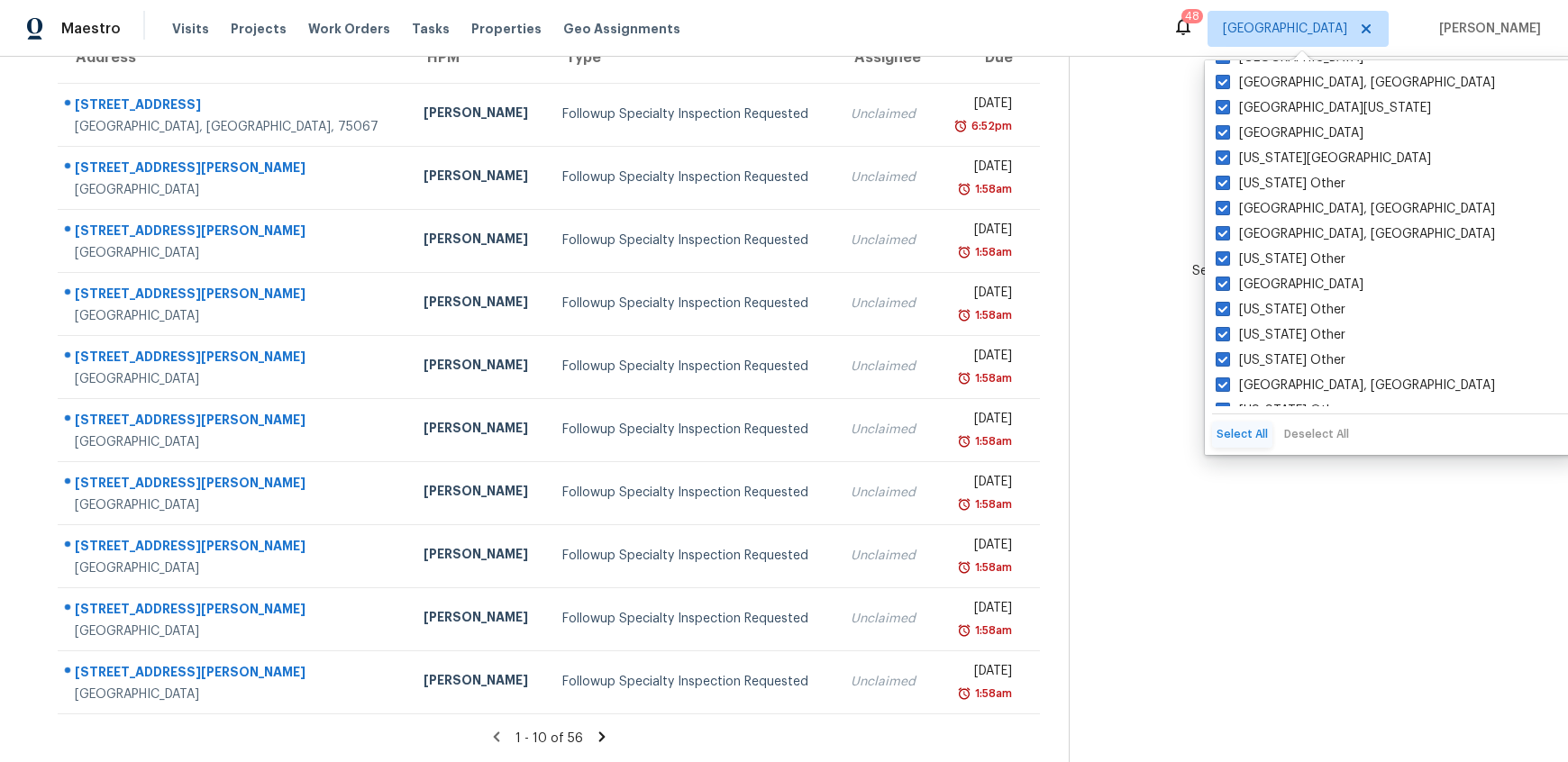
checkbox input "true"
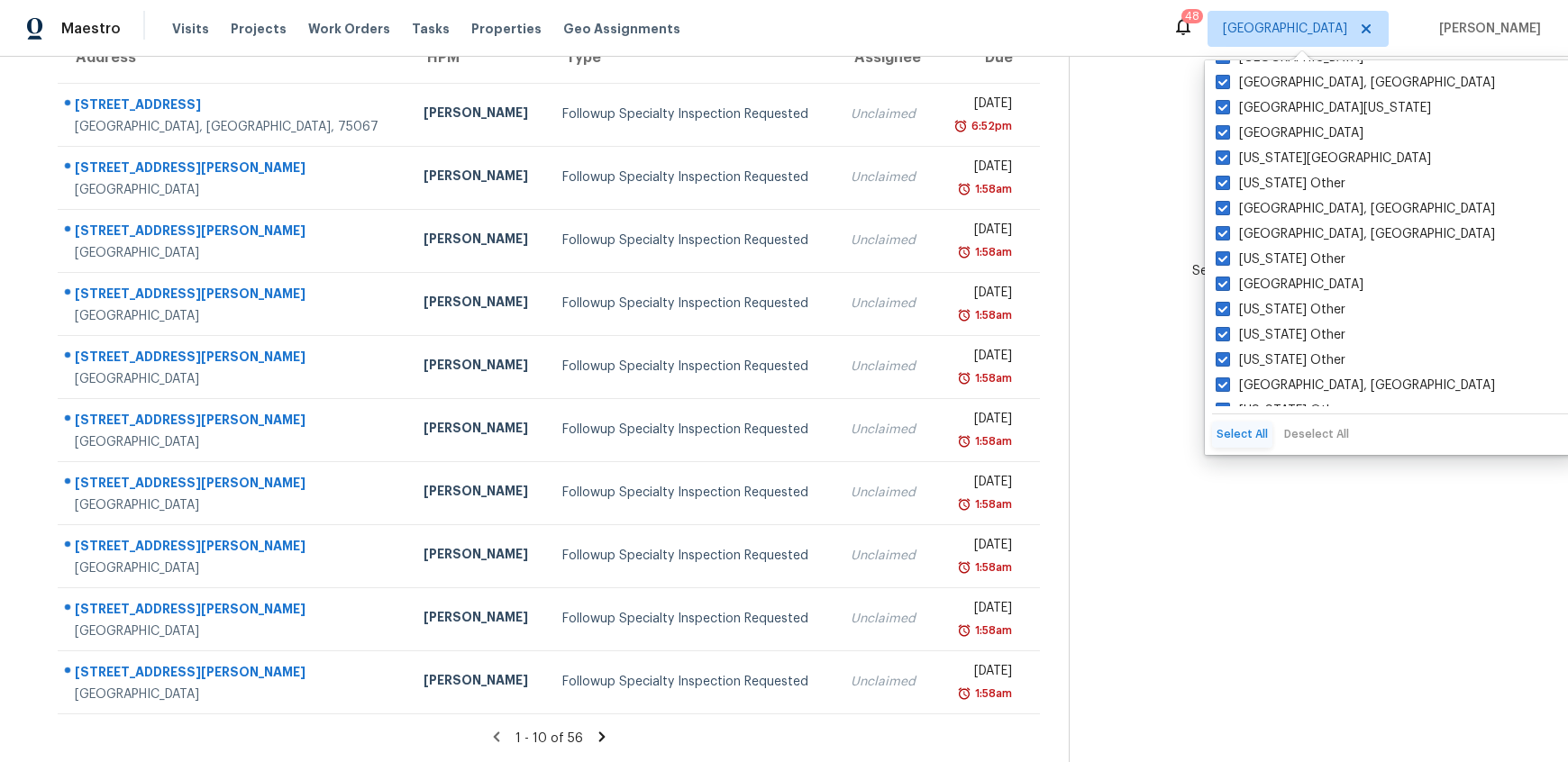
checkbox input "true"
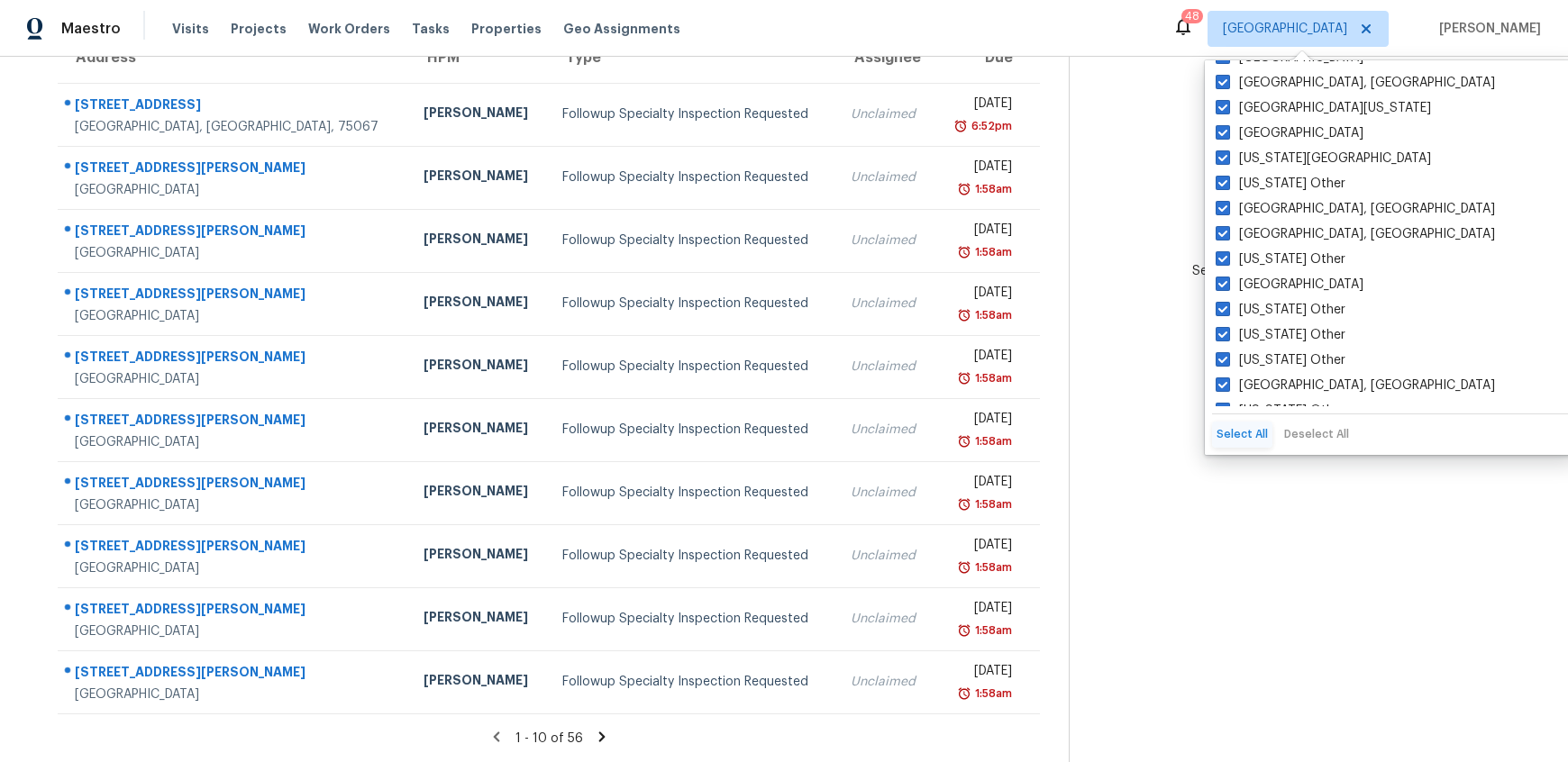
checkbox input "true"
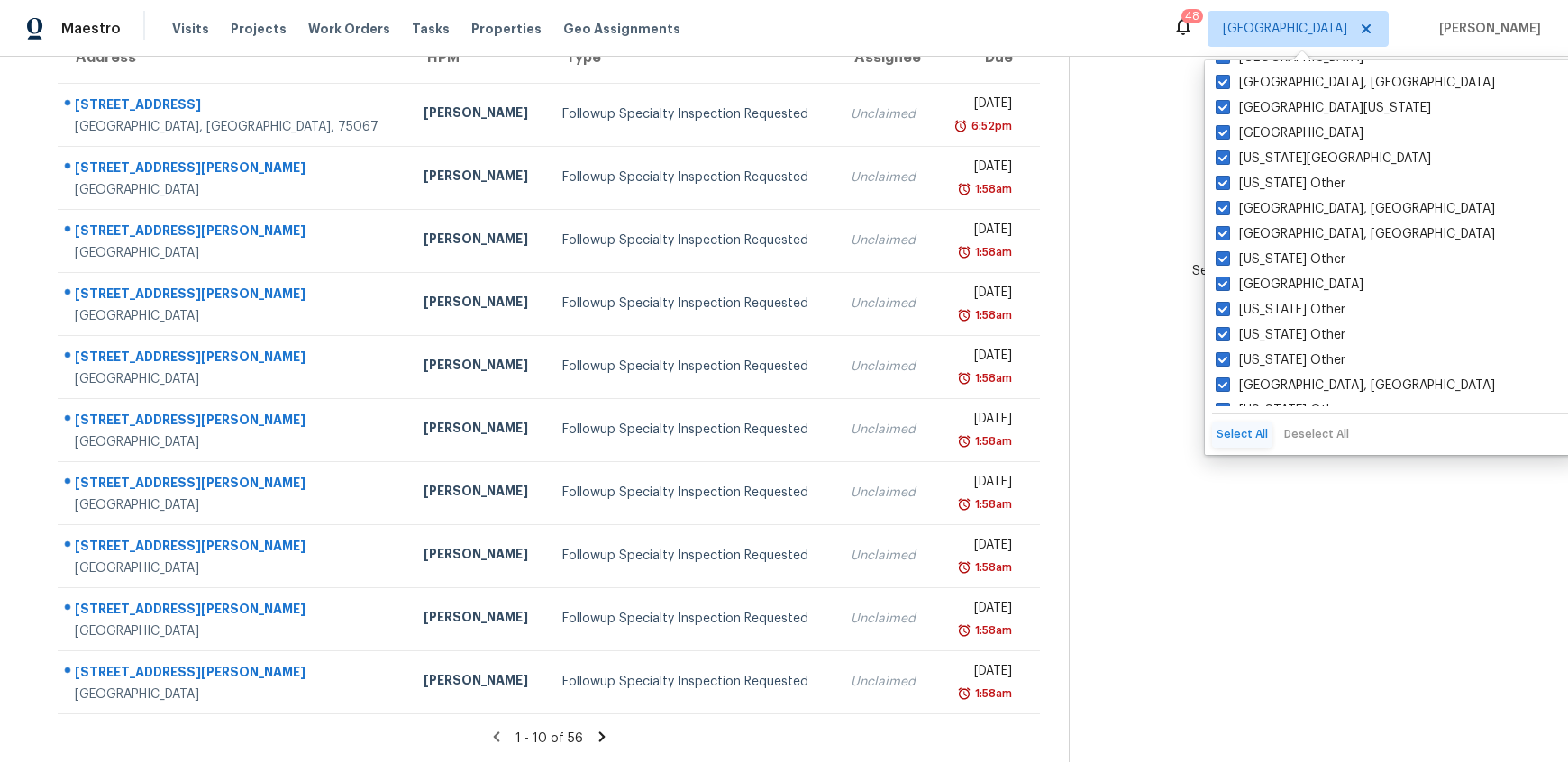
checkbox input "true"
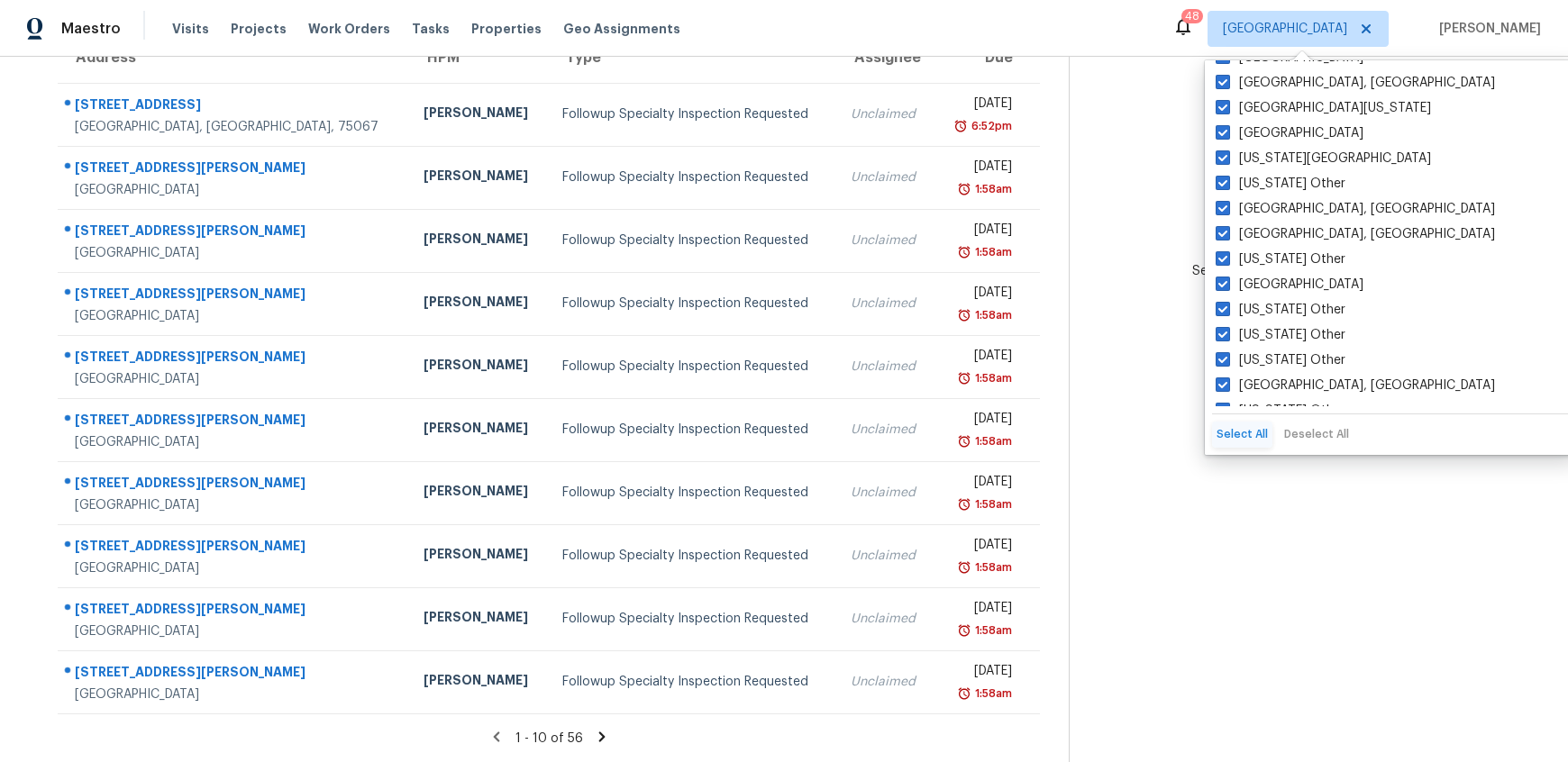
checkbox input "true"
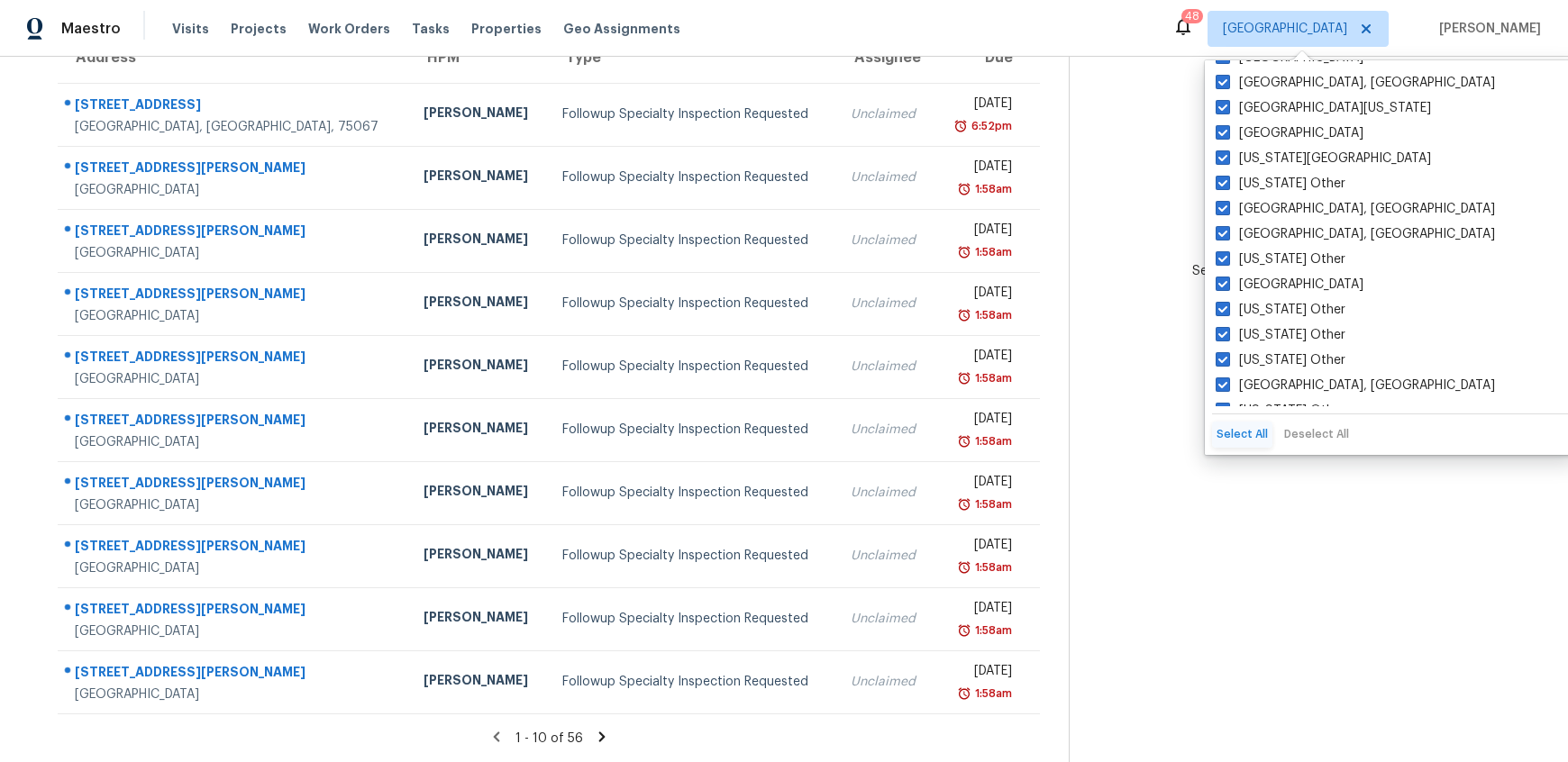
checkbox input "true"
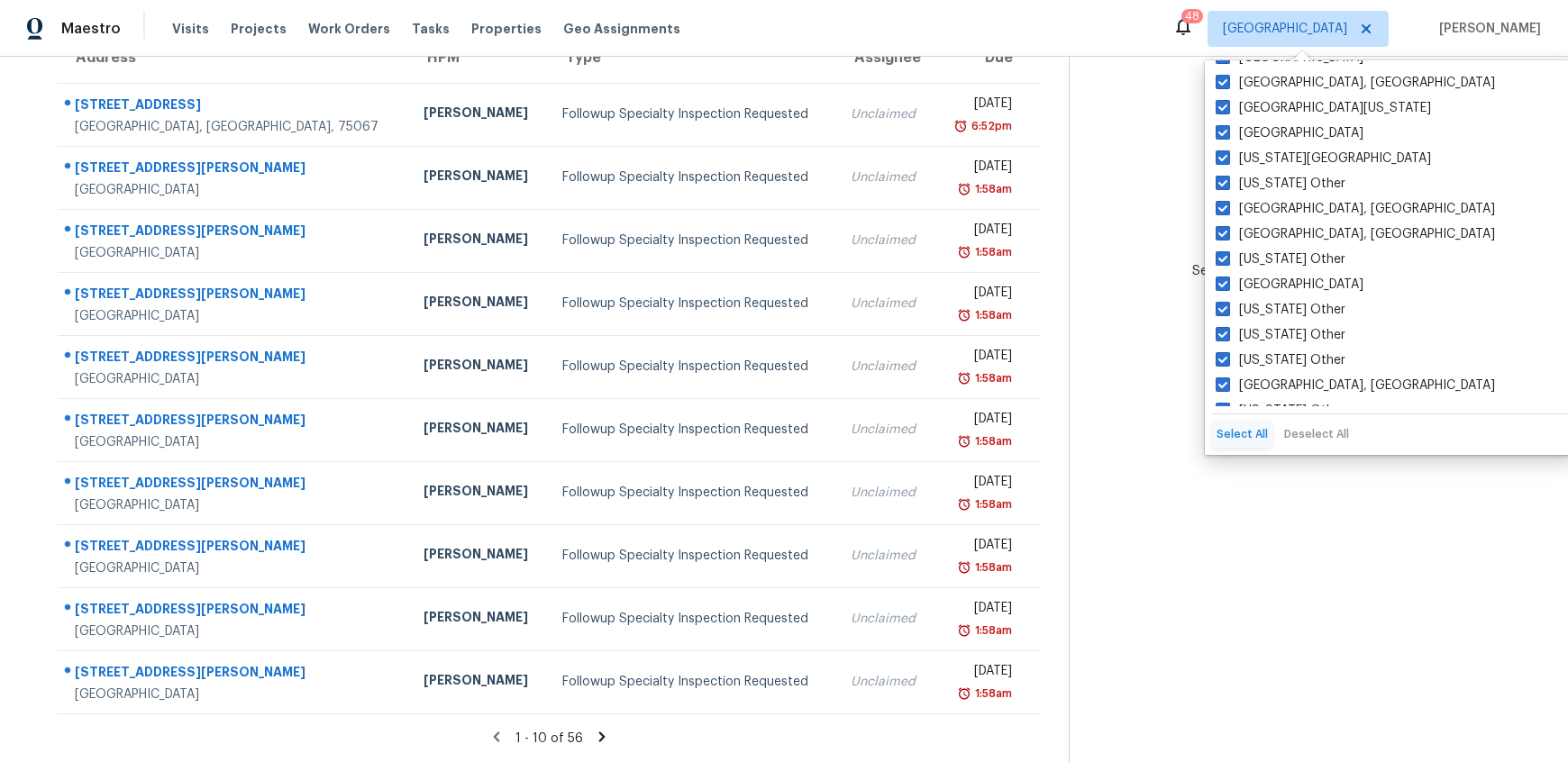
checkbox input "true"
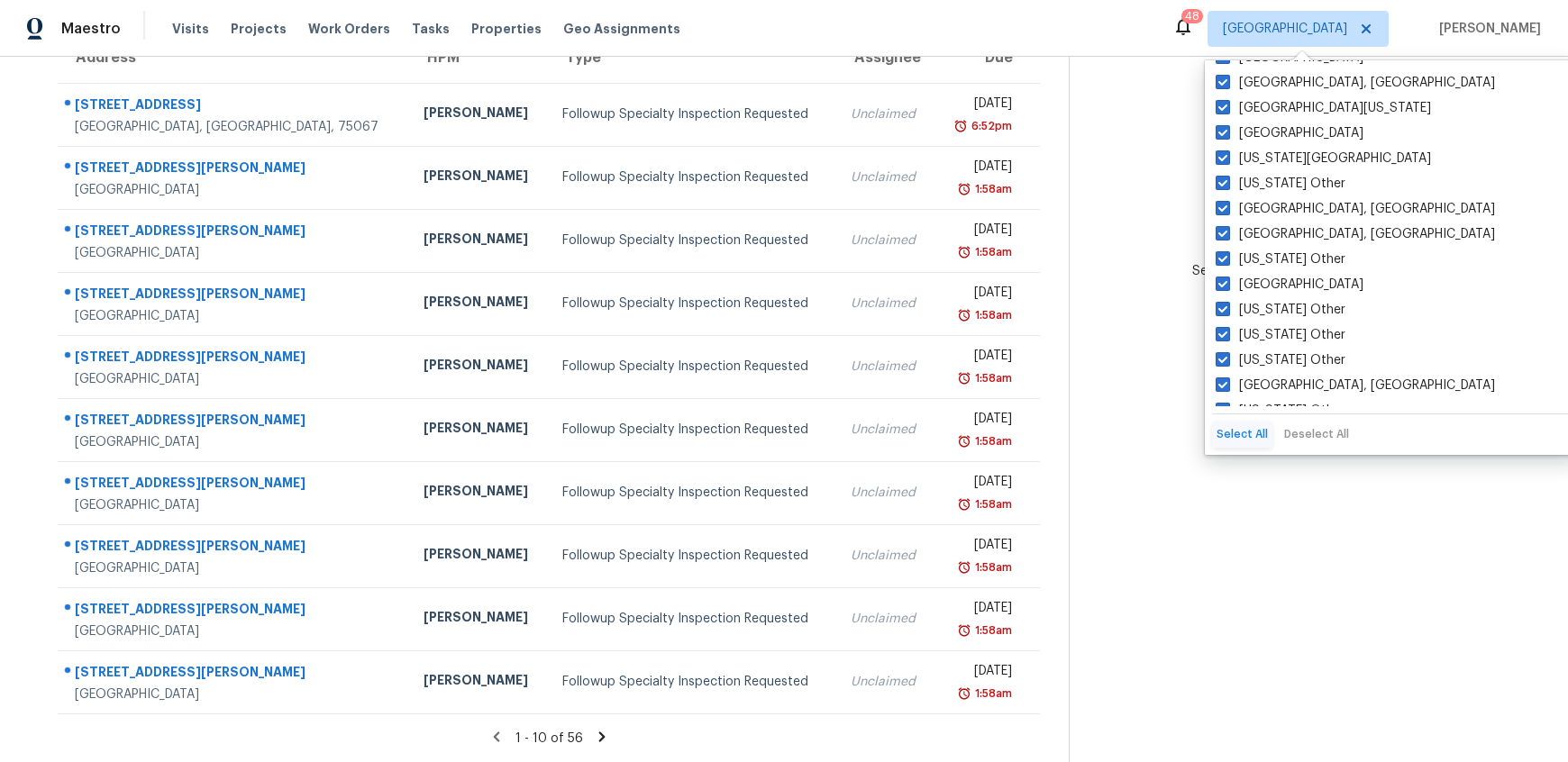
checkbox input "true"
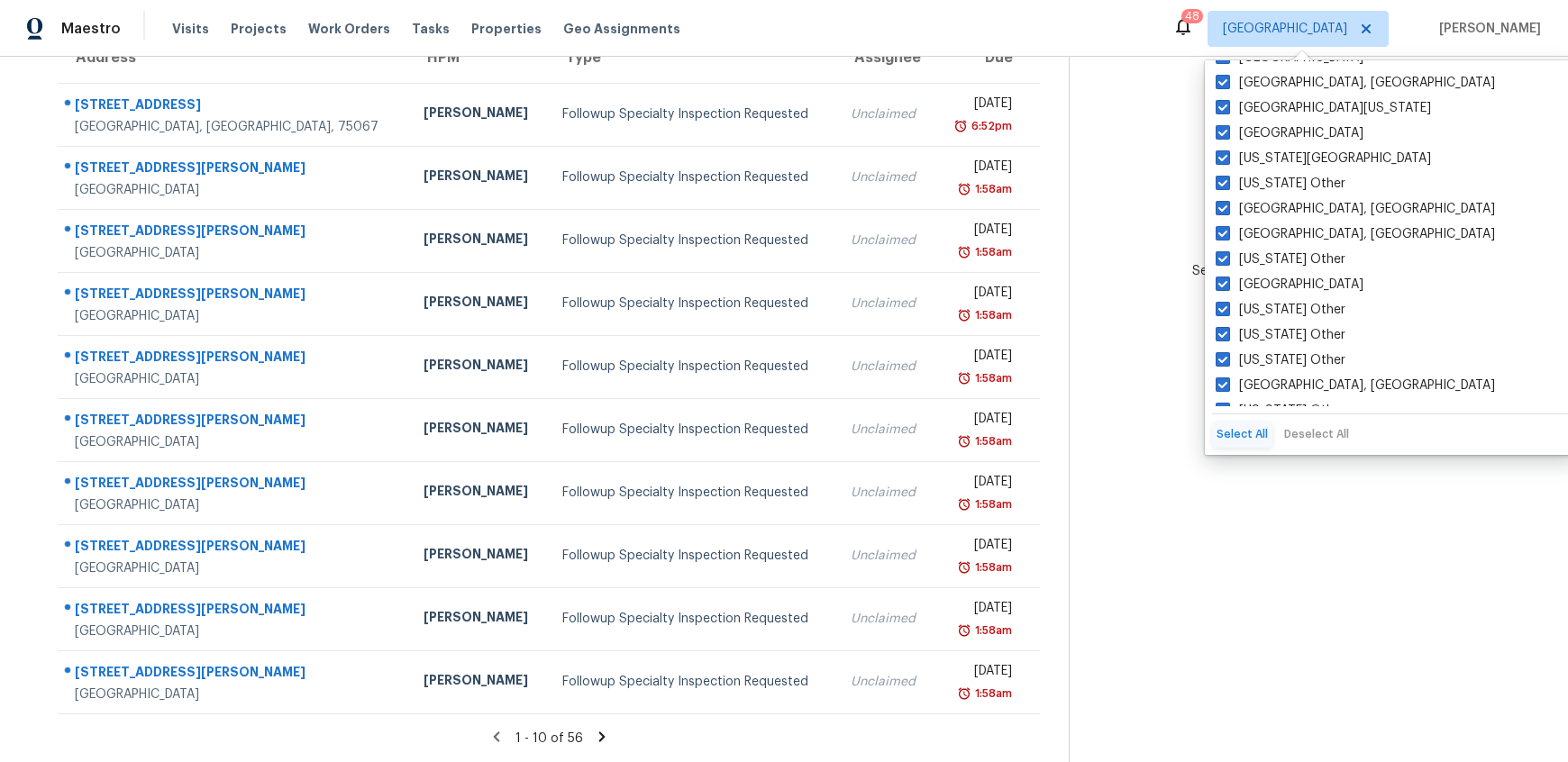
checkbox input "true"
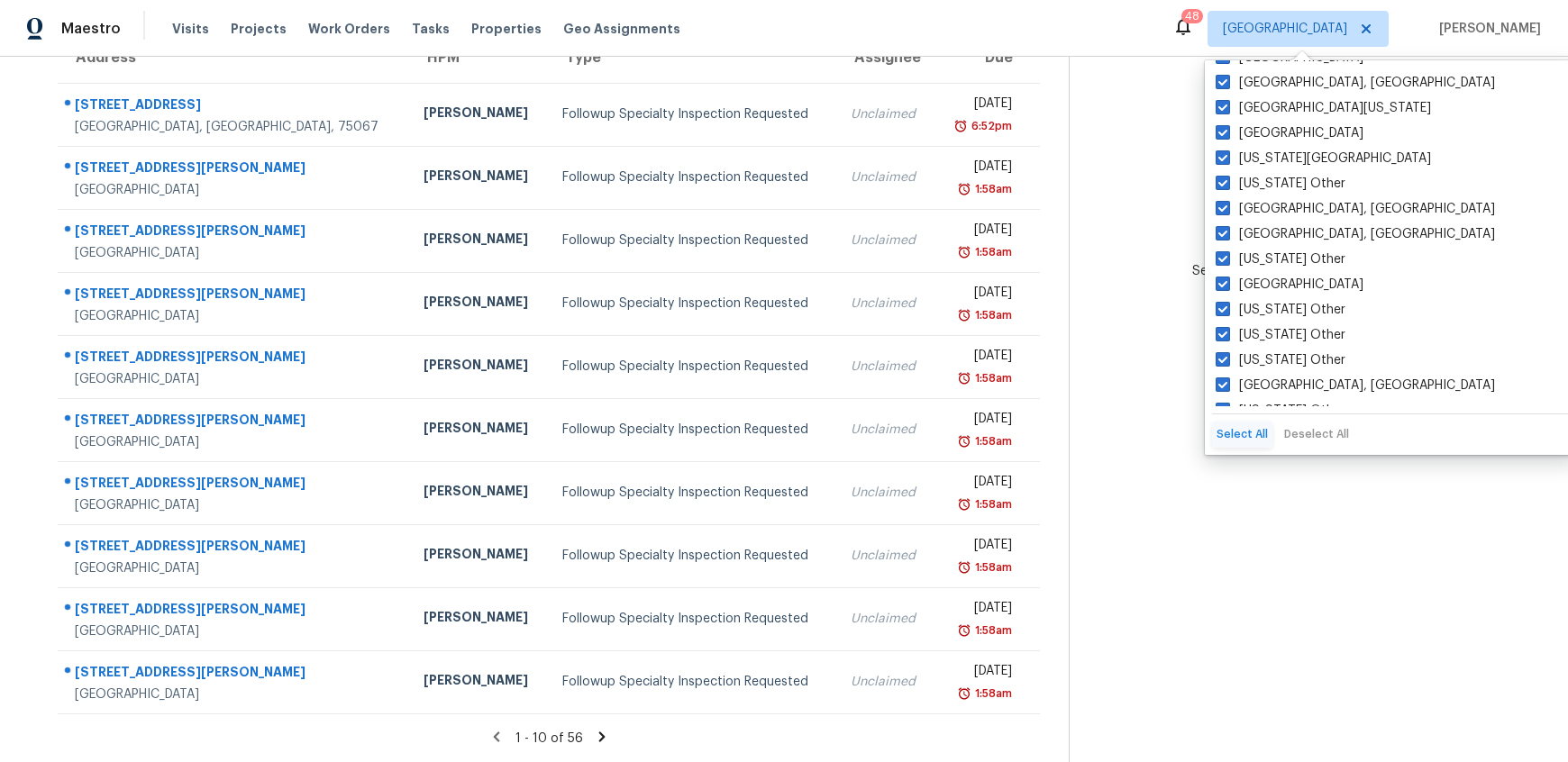
checkbox input "true"
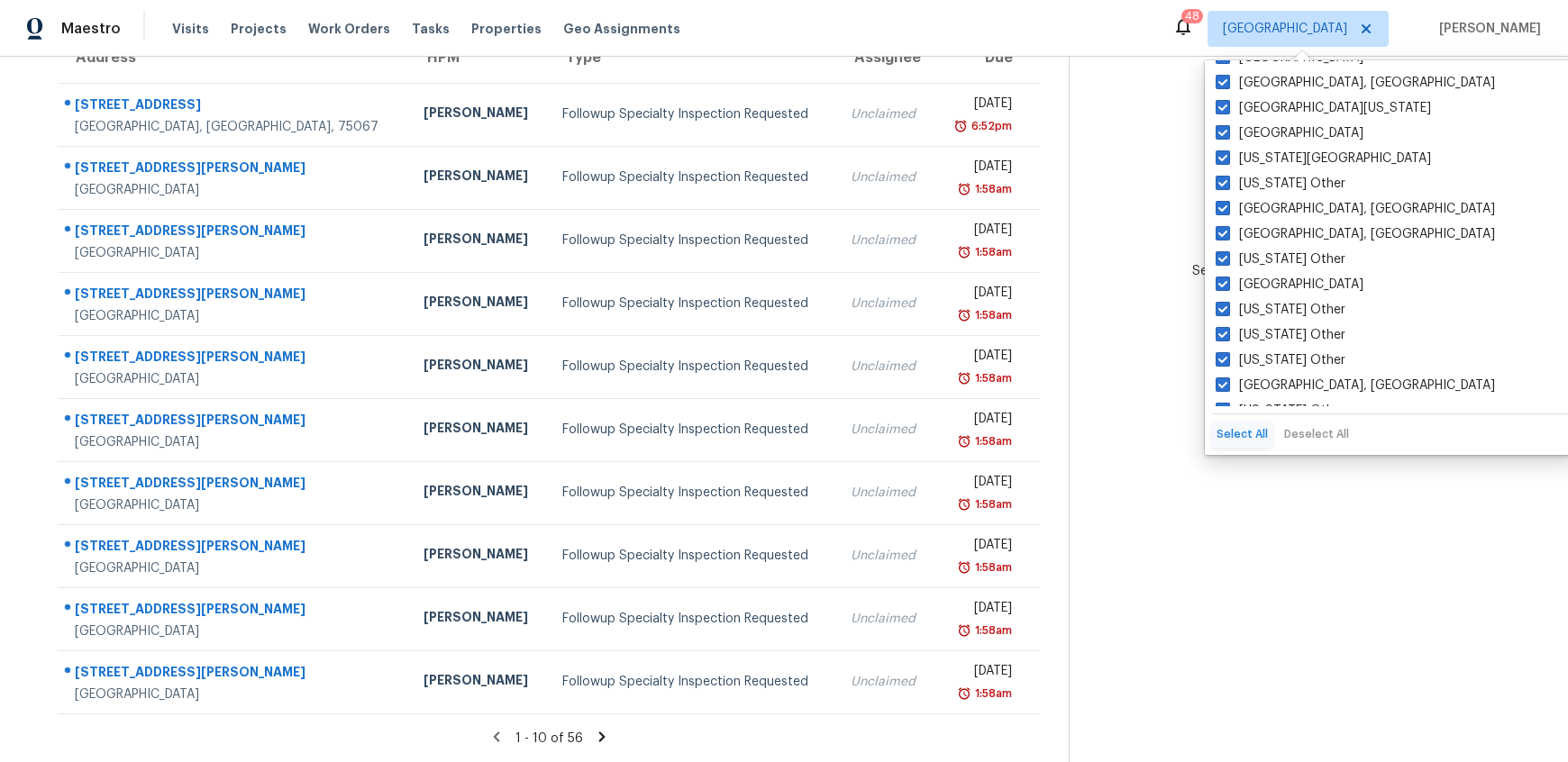
checkbox input "true"
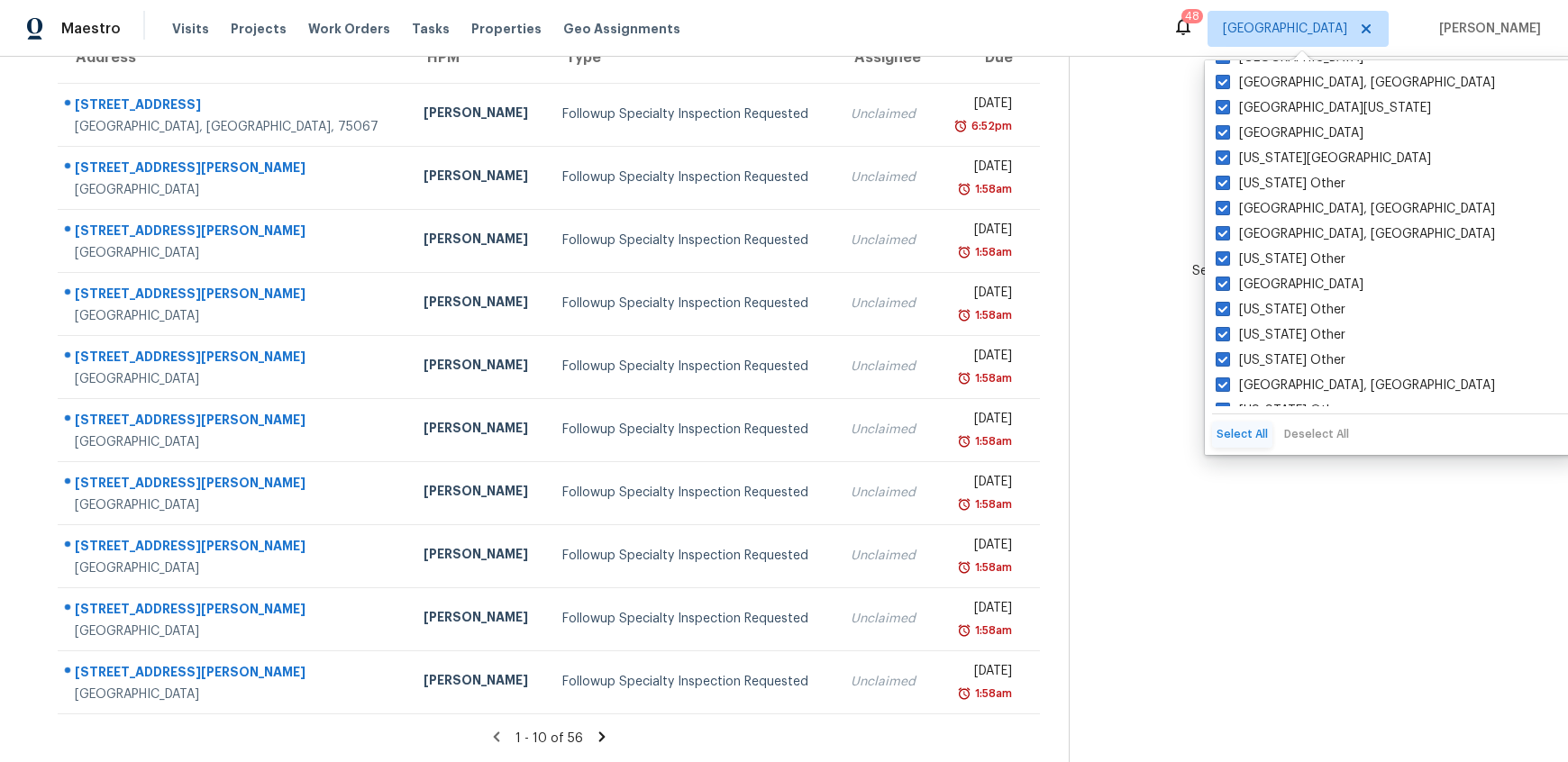
checkbox input "true"
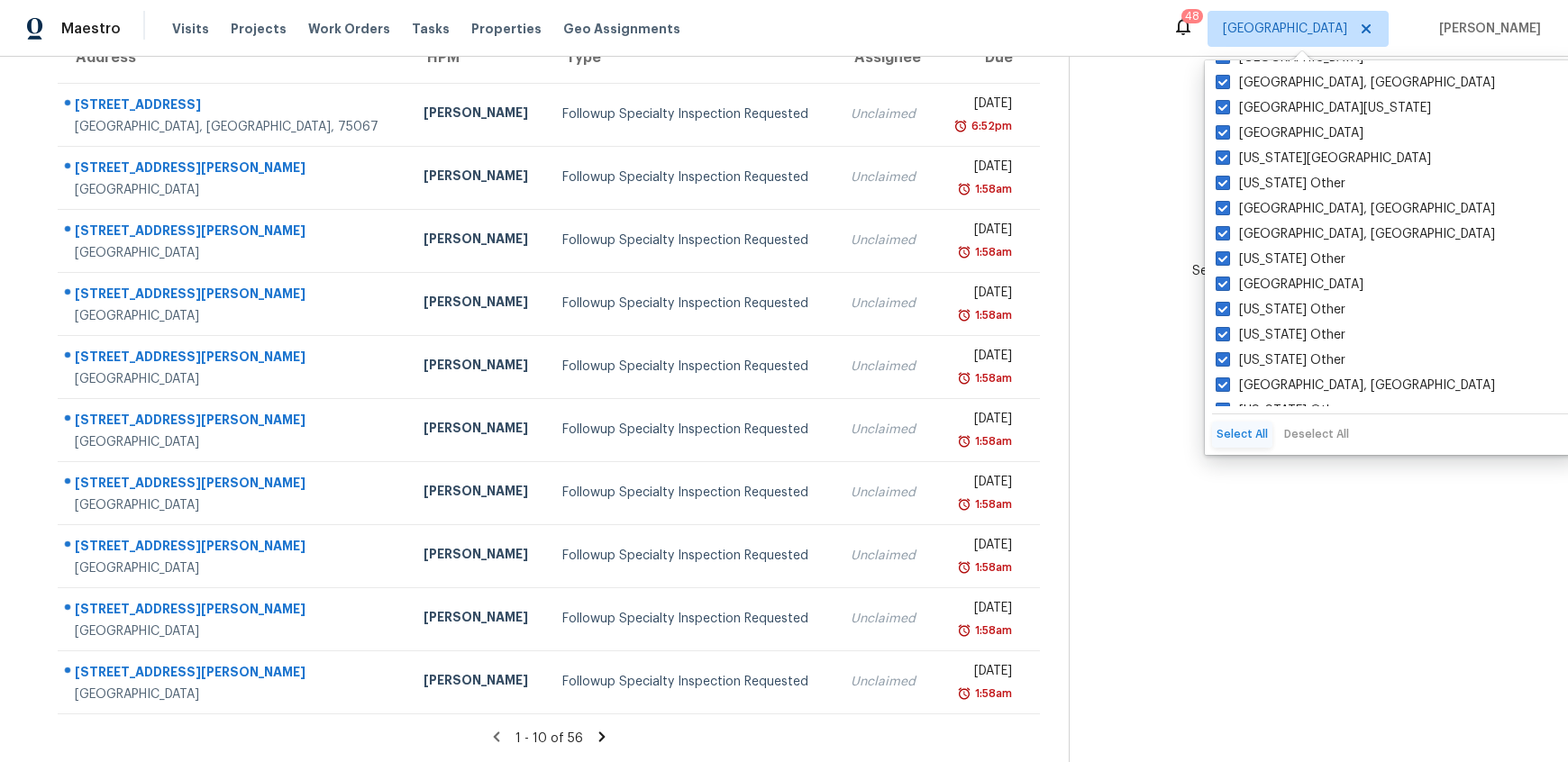
checkbox input "true"
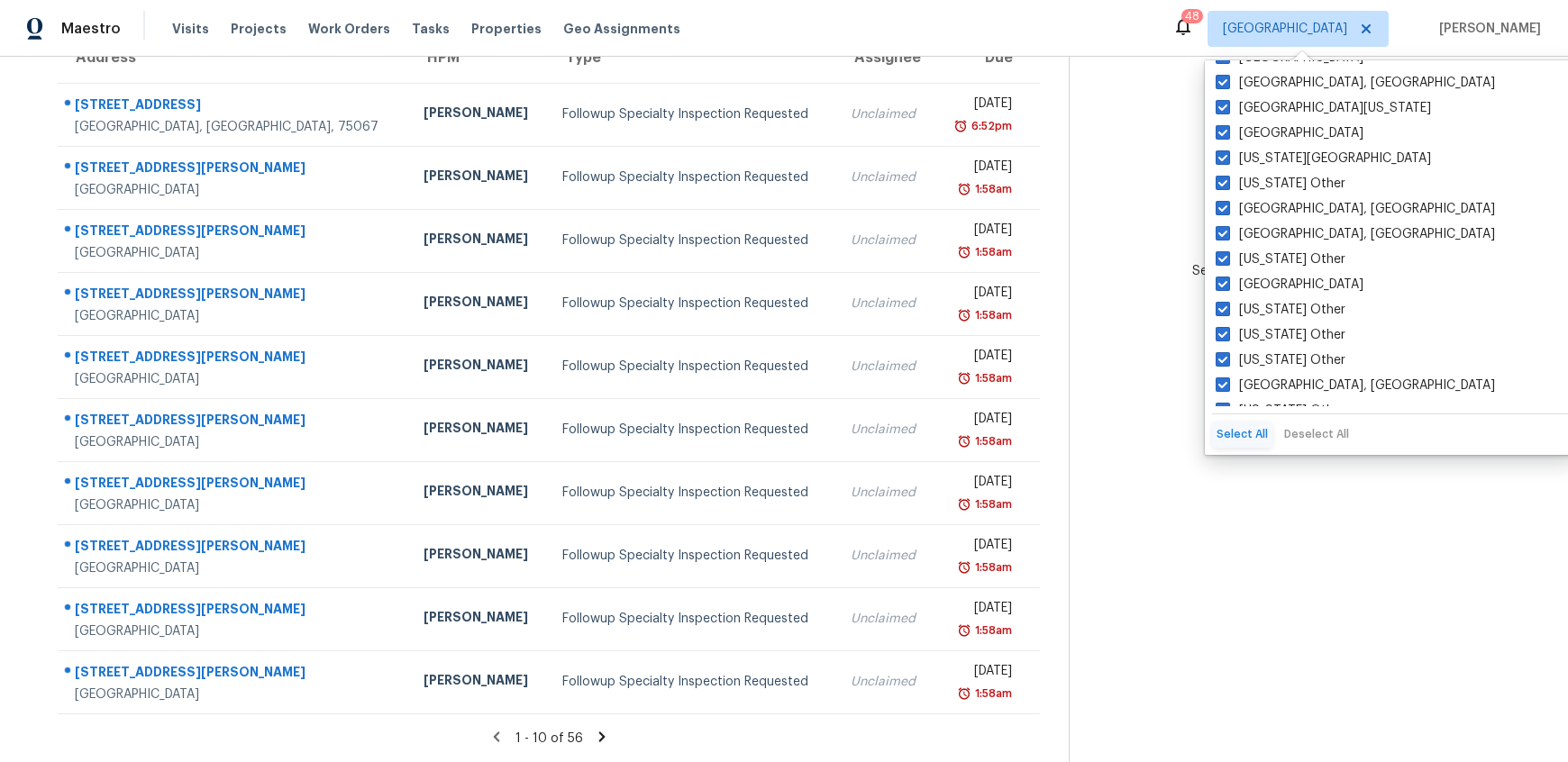
checkbox input "true"
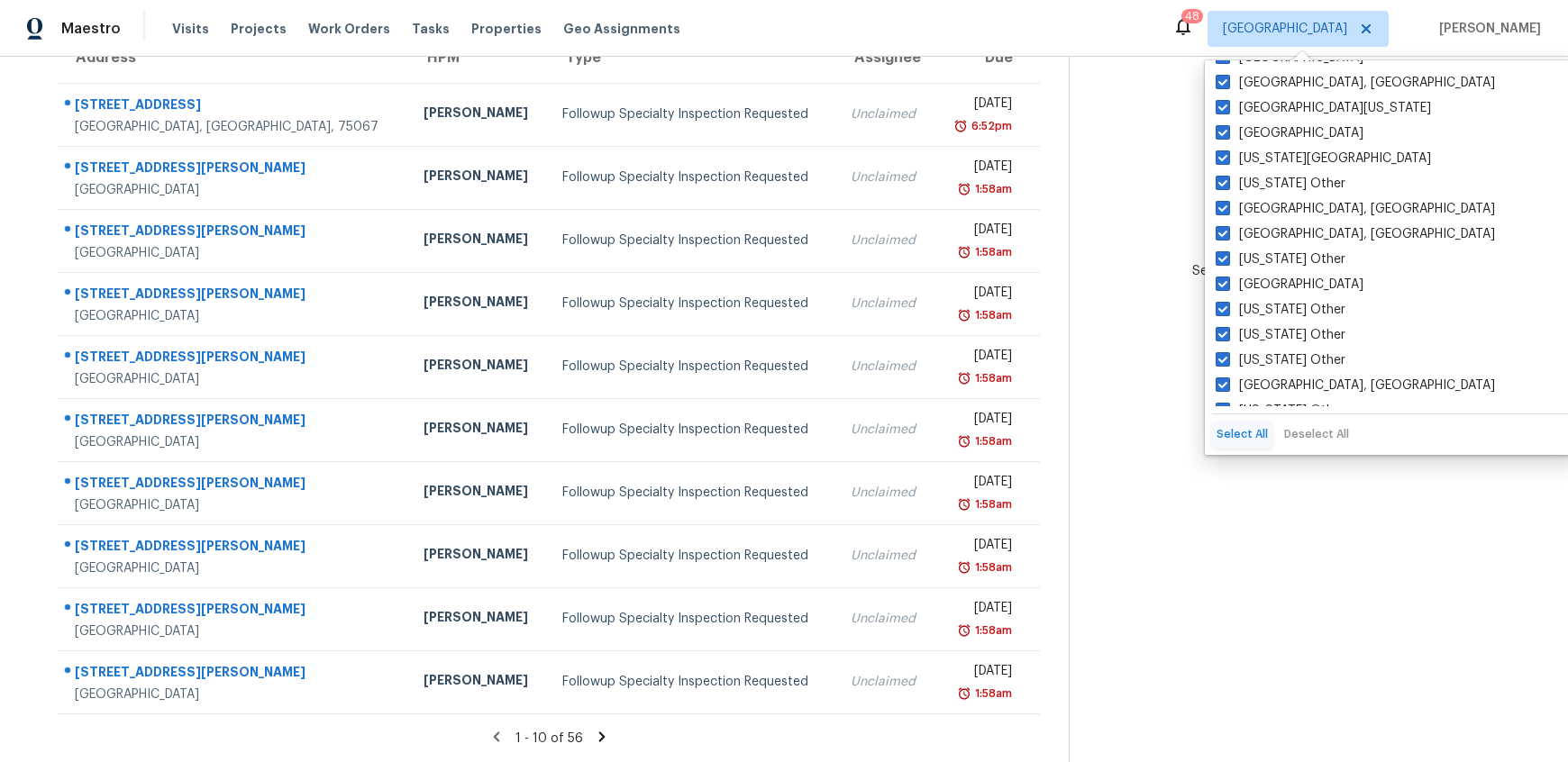
checkbox input "true"
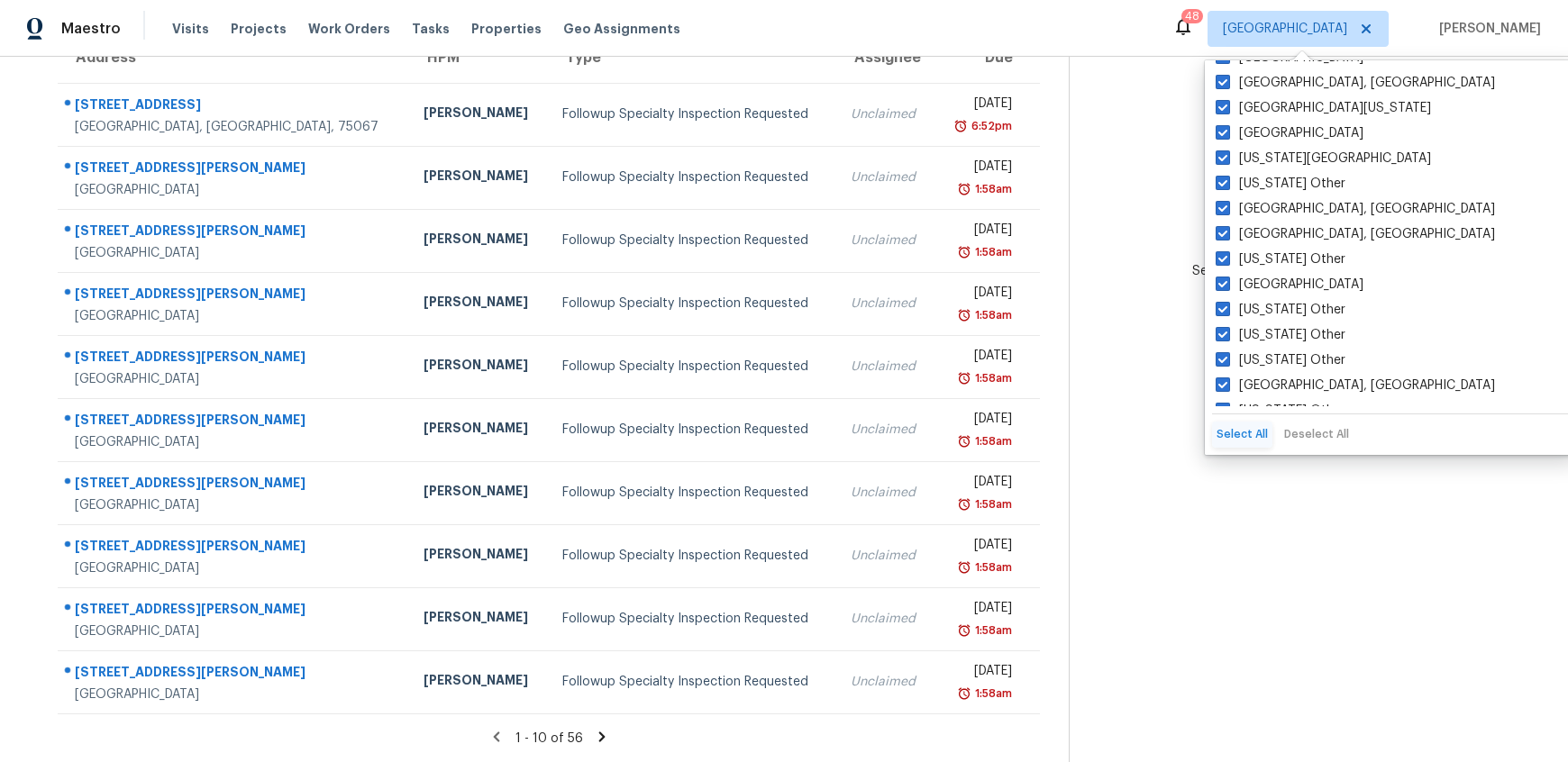
checkbox input "true"
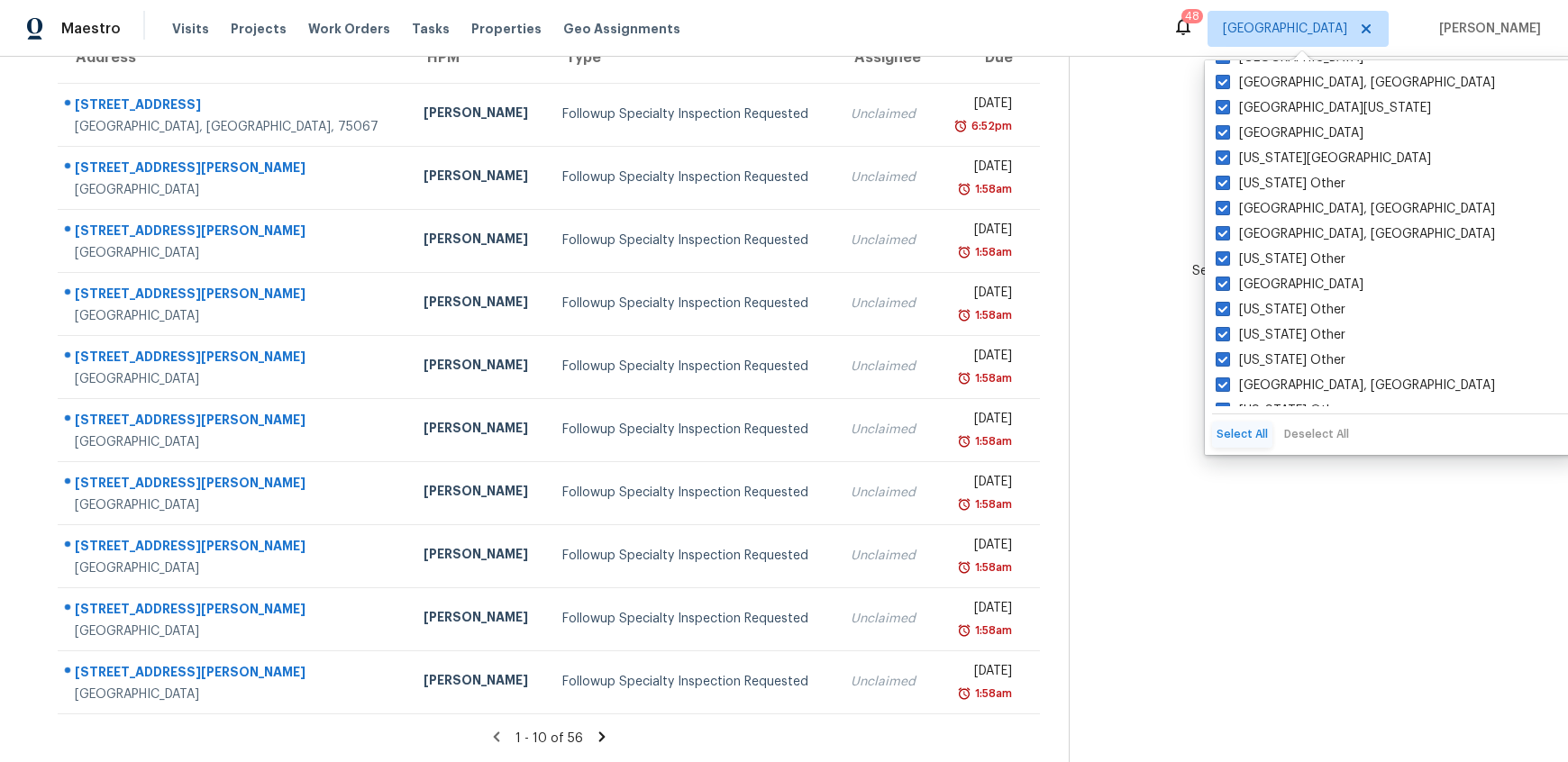
checkbox input "true"
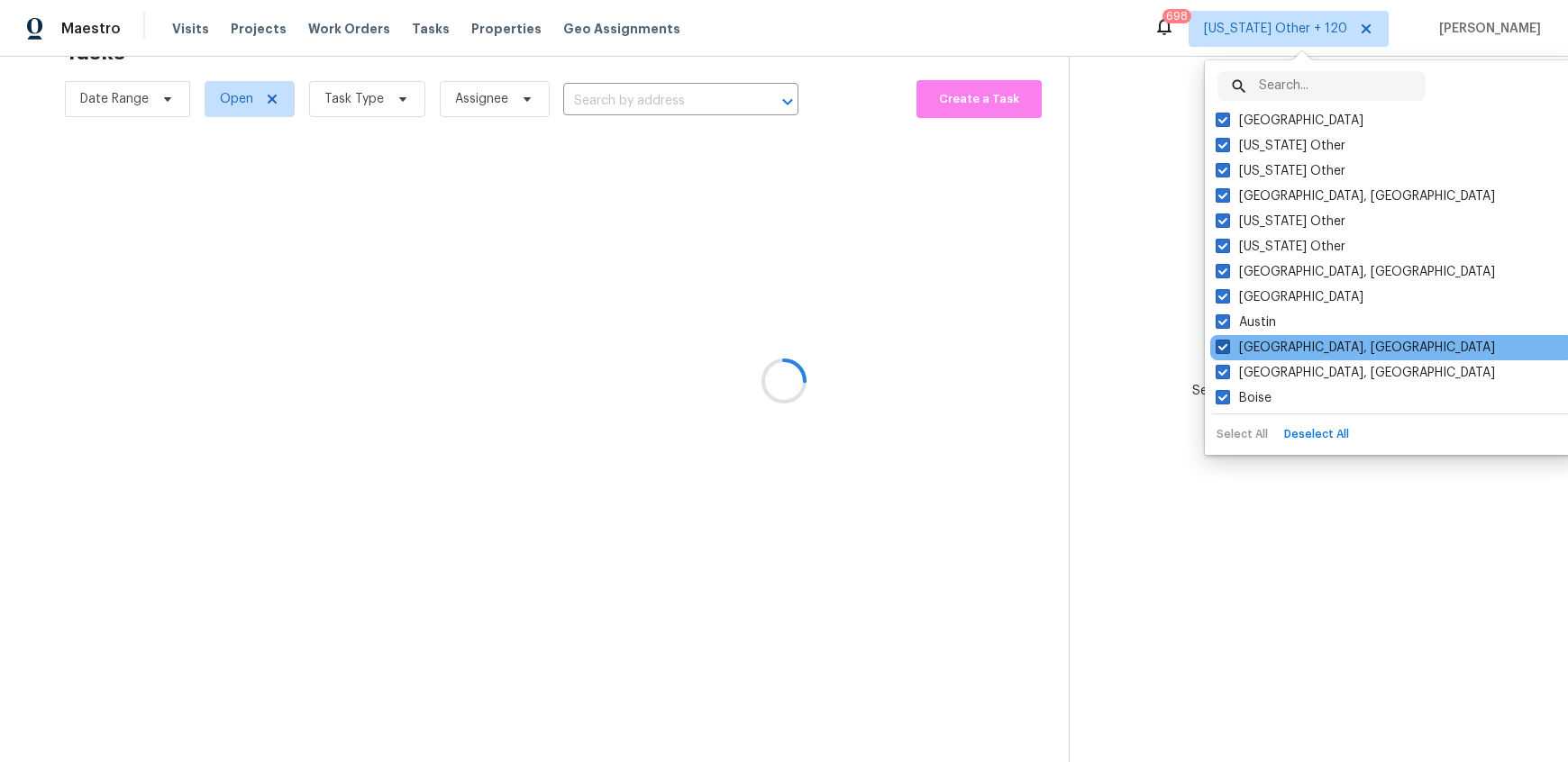
click at [1246, 346] on label "Baltimore, MD" at bounding box center [1355, 347] width 279 height 18
click at [1228, 346] on input "Baltimore, MD" at bounding box center [1221, 344] width 12 height 12
click at [1246, 346] on label "Baltimore, MD" at bounding box center [1355, 347] width 279 height 18
click at [1228, 346] on input "Baltimore, MD" at bounding box center [1221, 344] width 12 height 12
checkbox input "true"
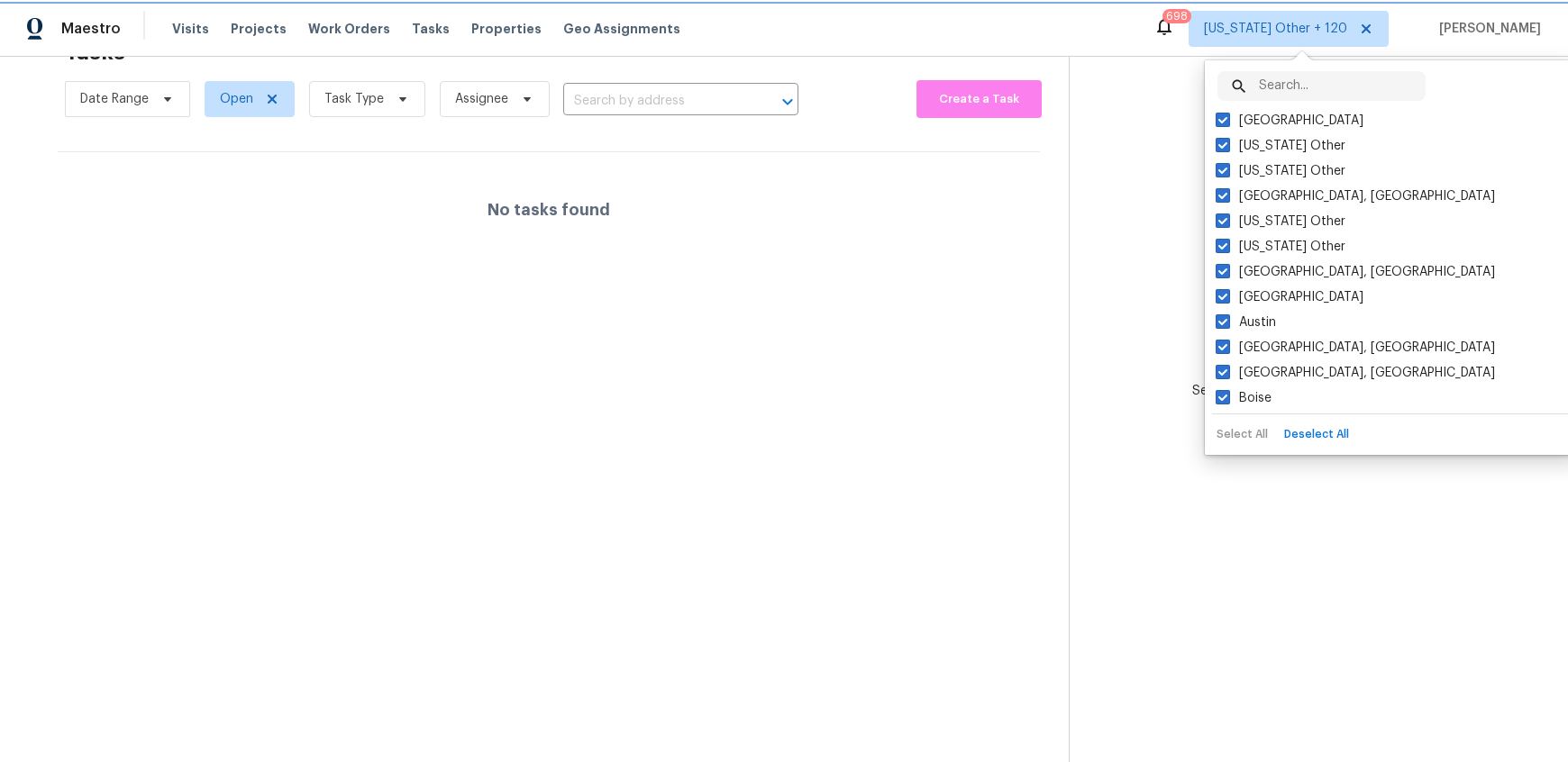
click at [1221, 20] on span "Alabama Other + 120" at bounding box center [1276, 28] width 143 height 18
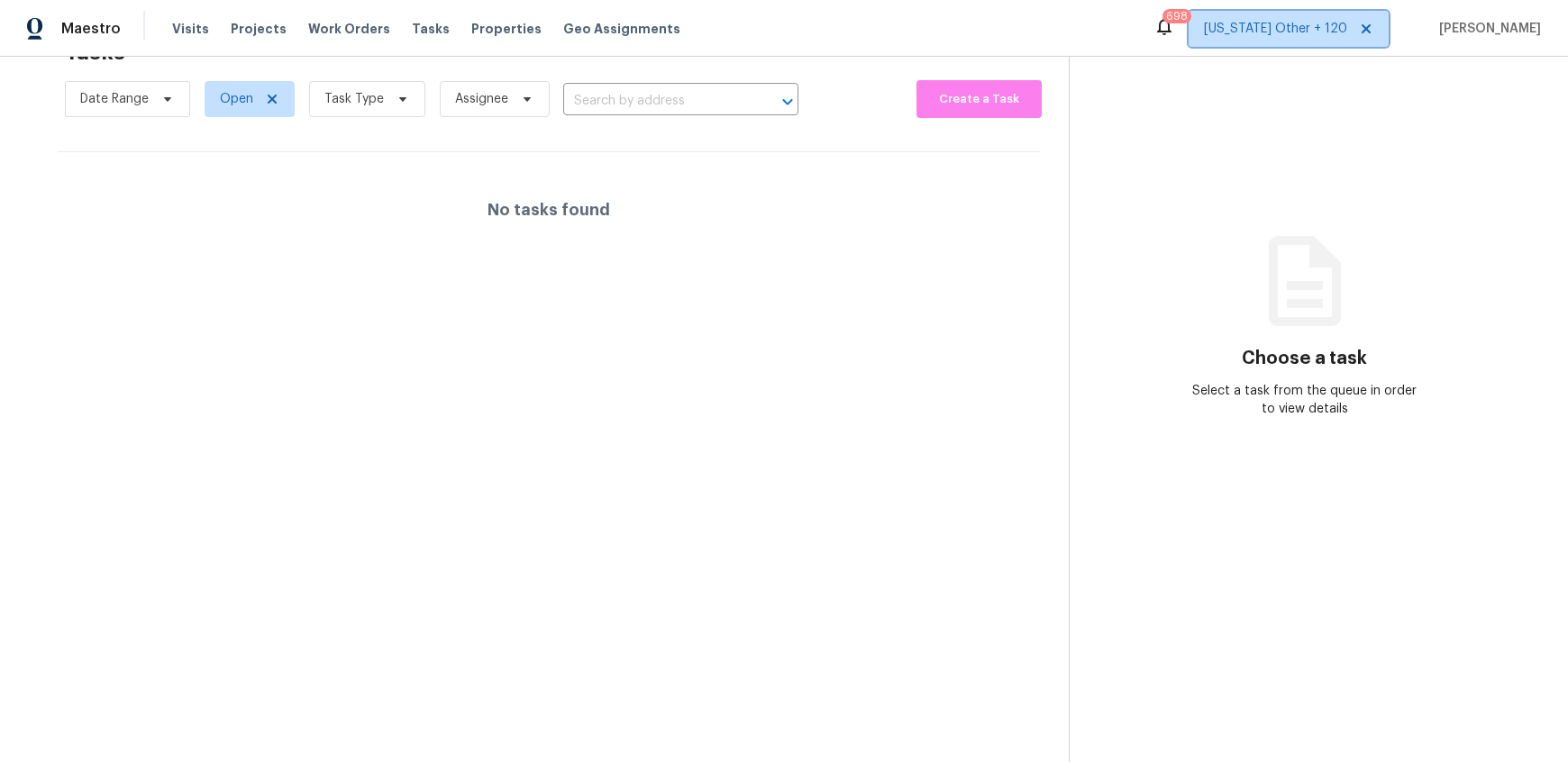
click at [1217, 25] on span "Alabama Other + 120" at bounding box center [1289, 29] width 200 height 36
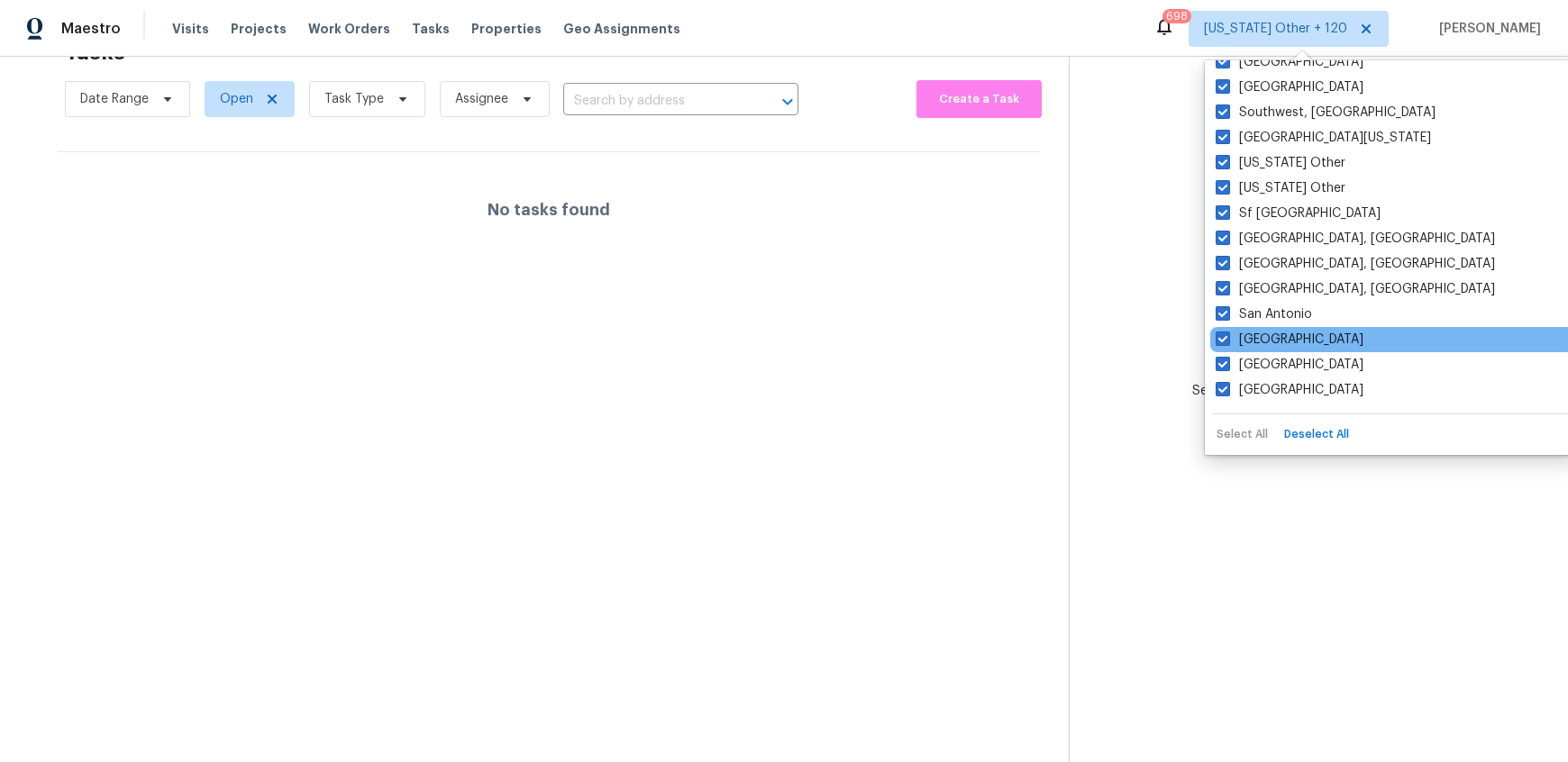
scroll to position [505, 0]
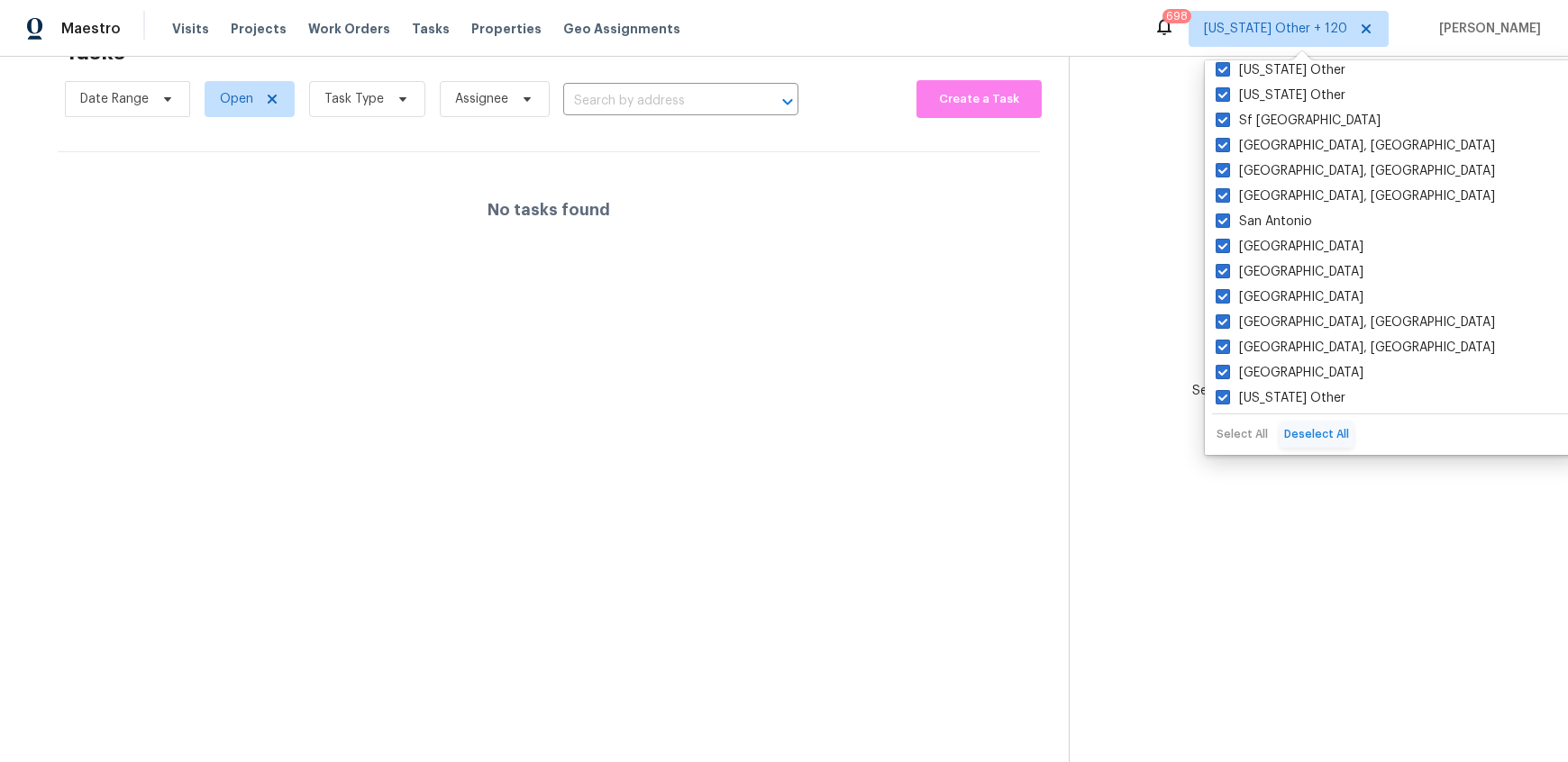
click at [1327, 432] on button "Deselect All" at bounding box center [1316, 434] width 74 height 26
checkbox input "false"
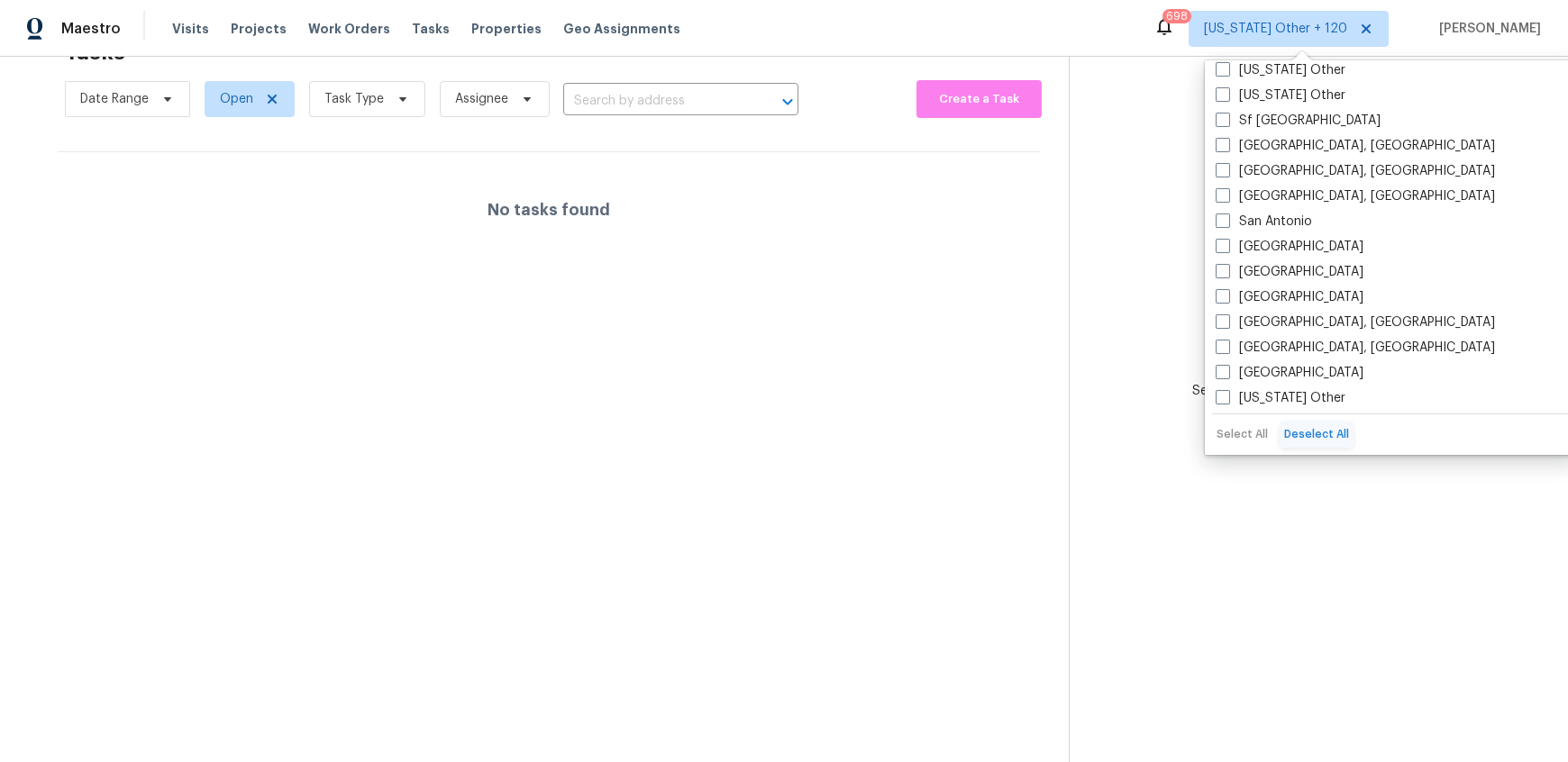
checkbox input "false"
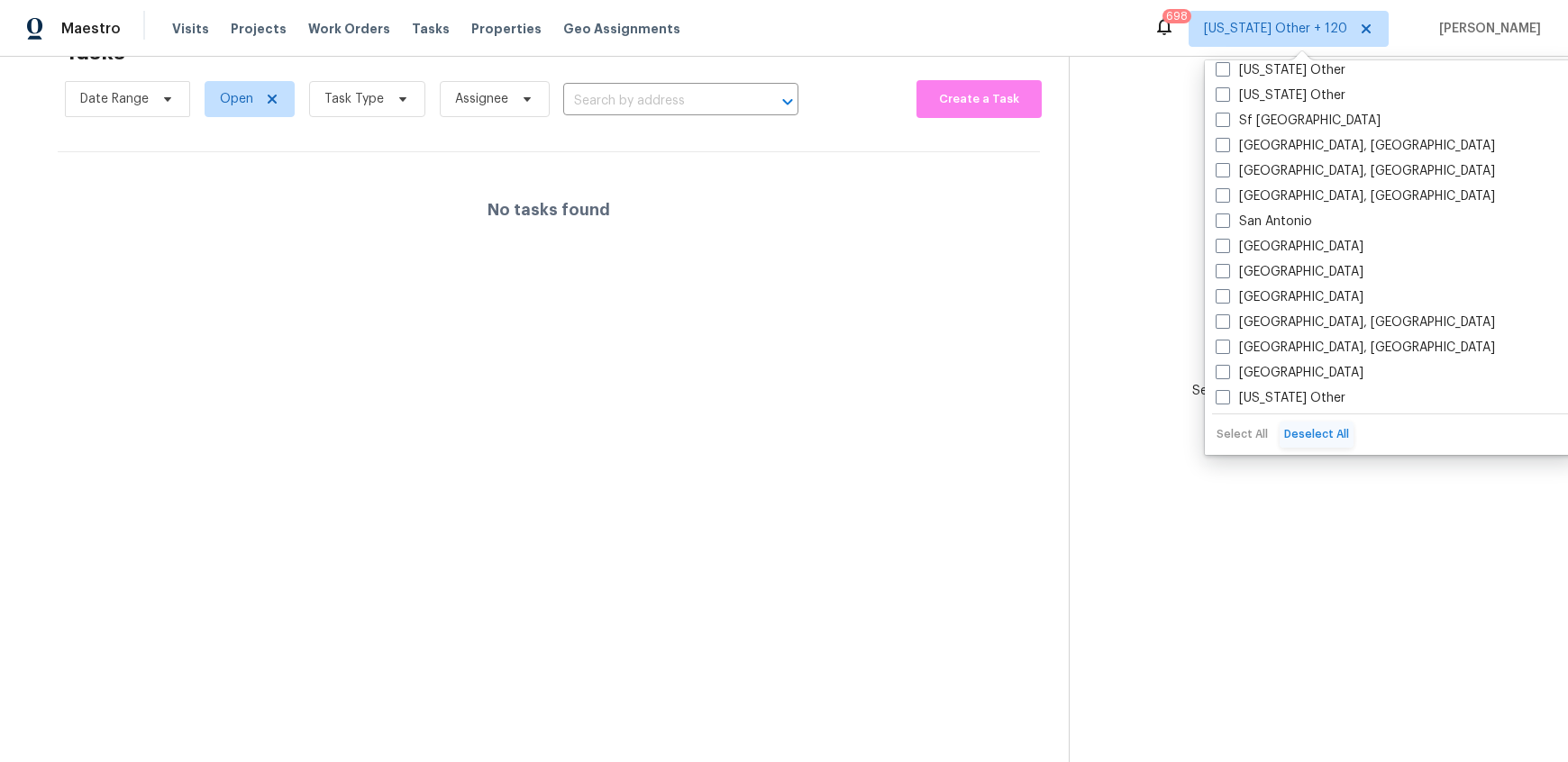
checkbox input "false"
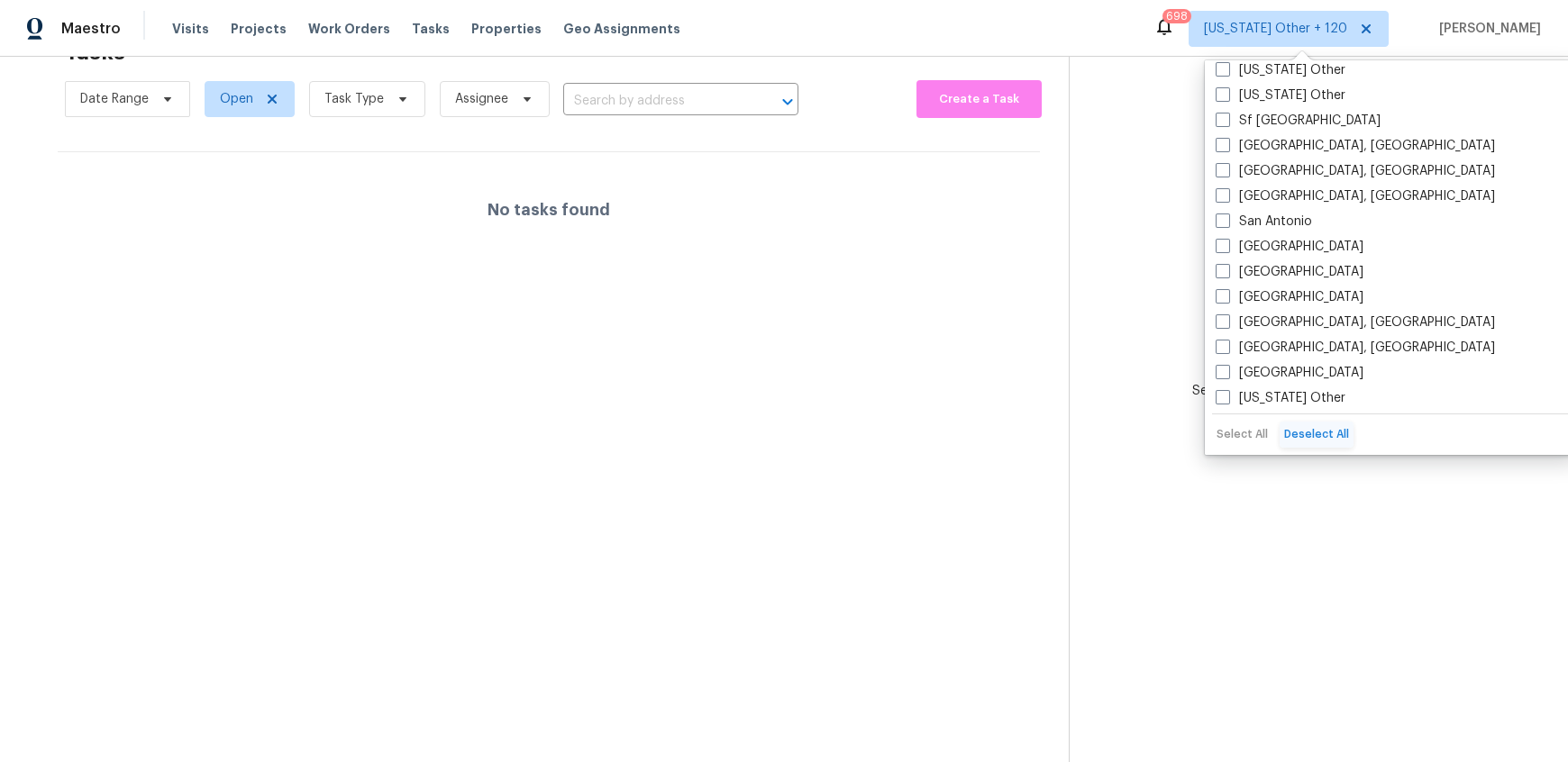
checkbox input "false"
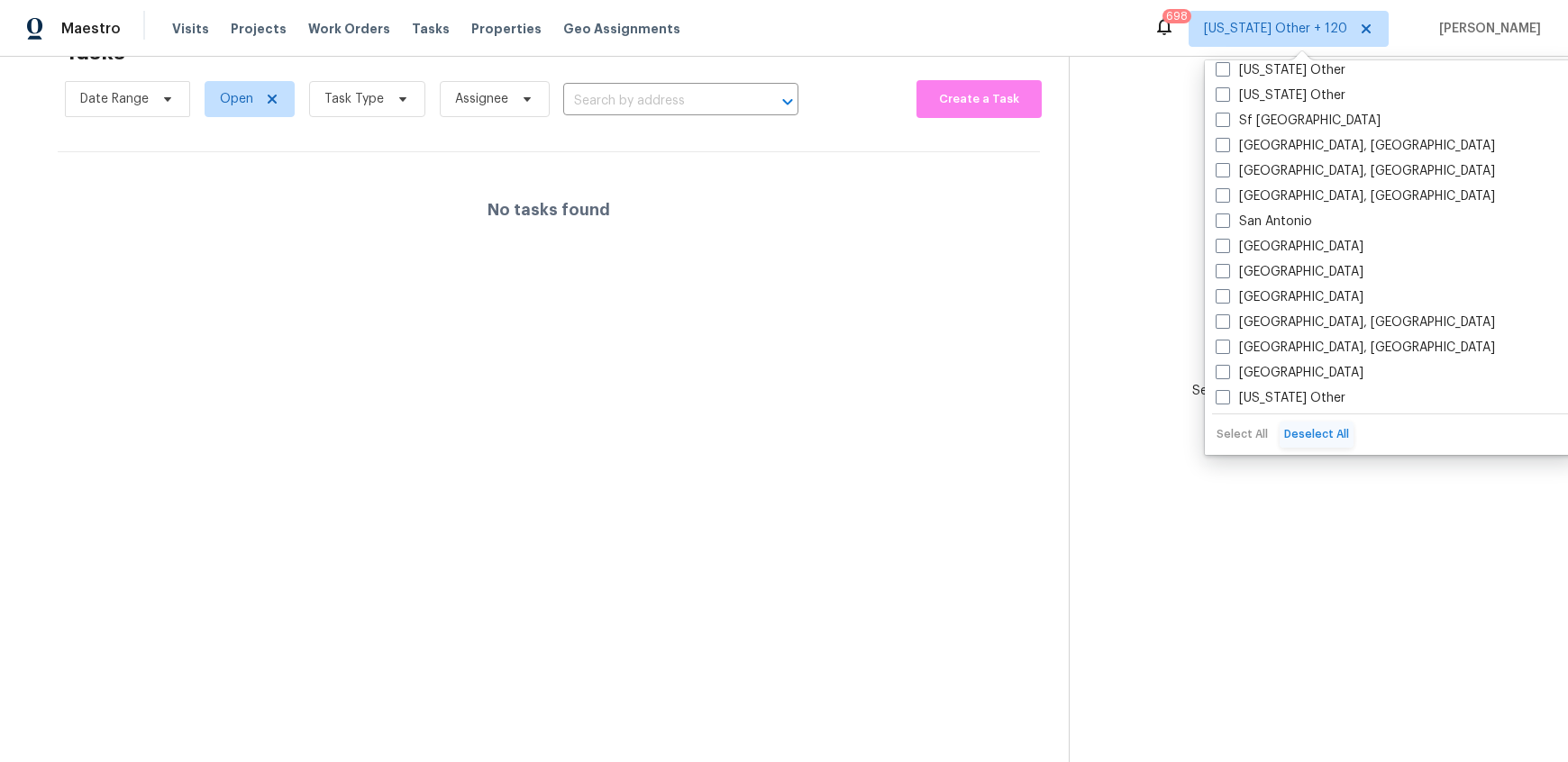
checkbox input "false"
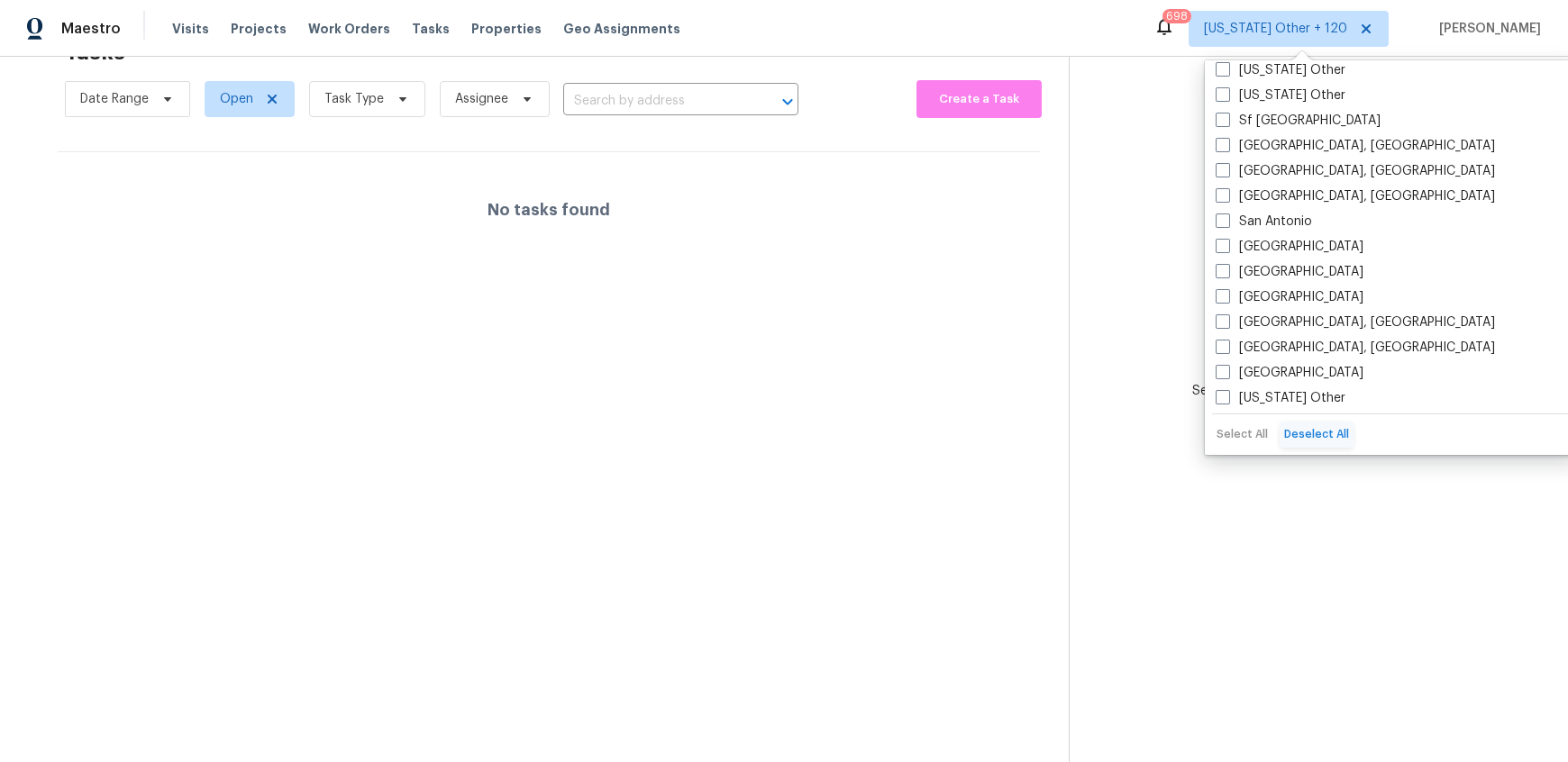
checkbox input "false"
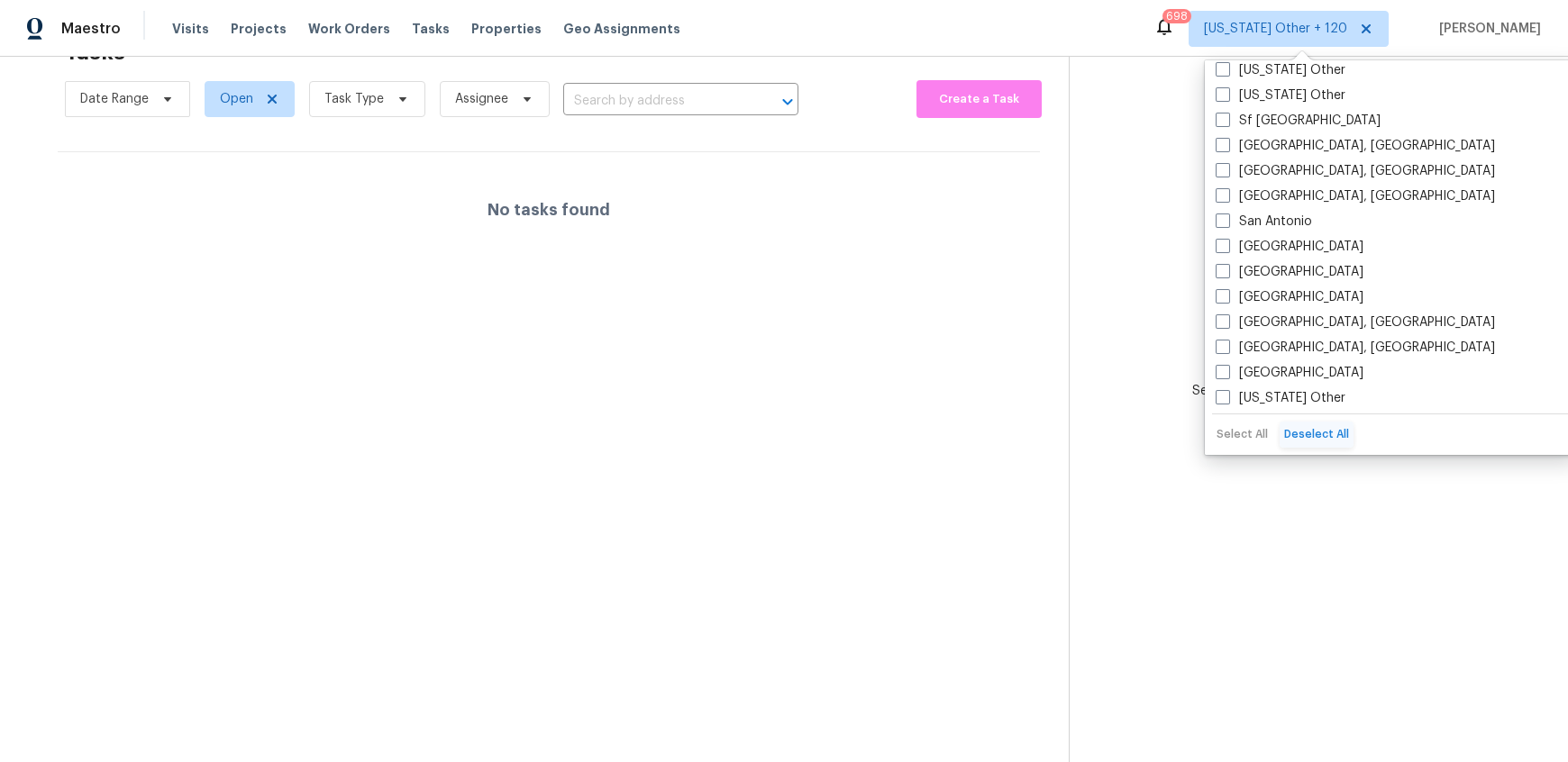
checkbox input "false"
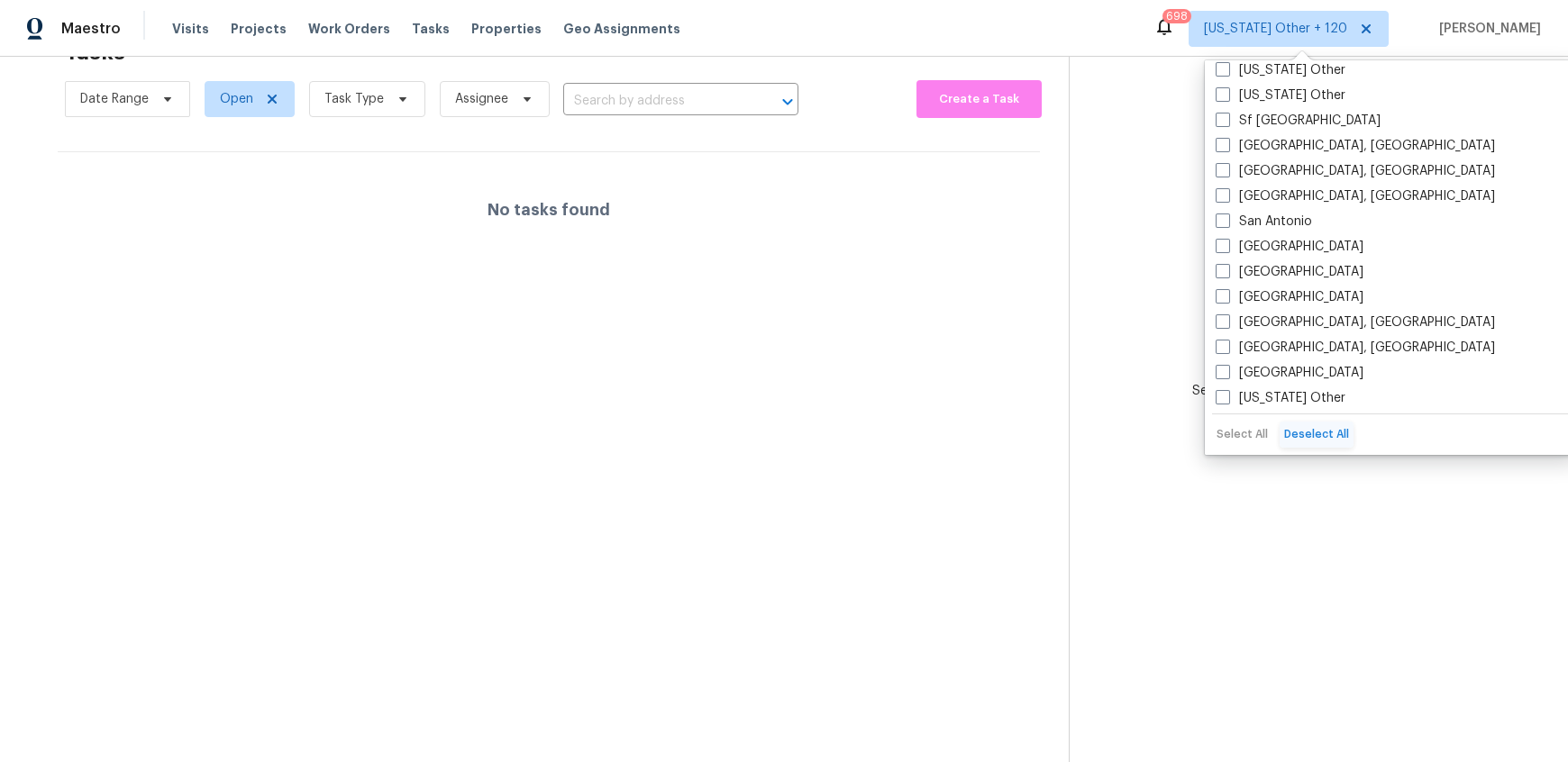
checkbox input "false"
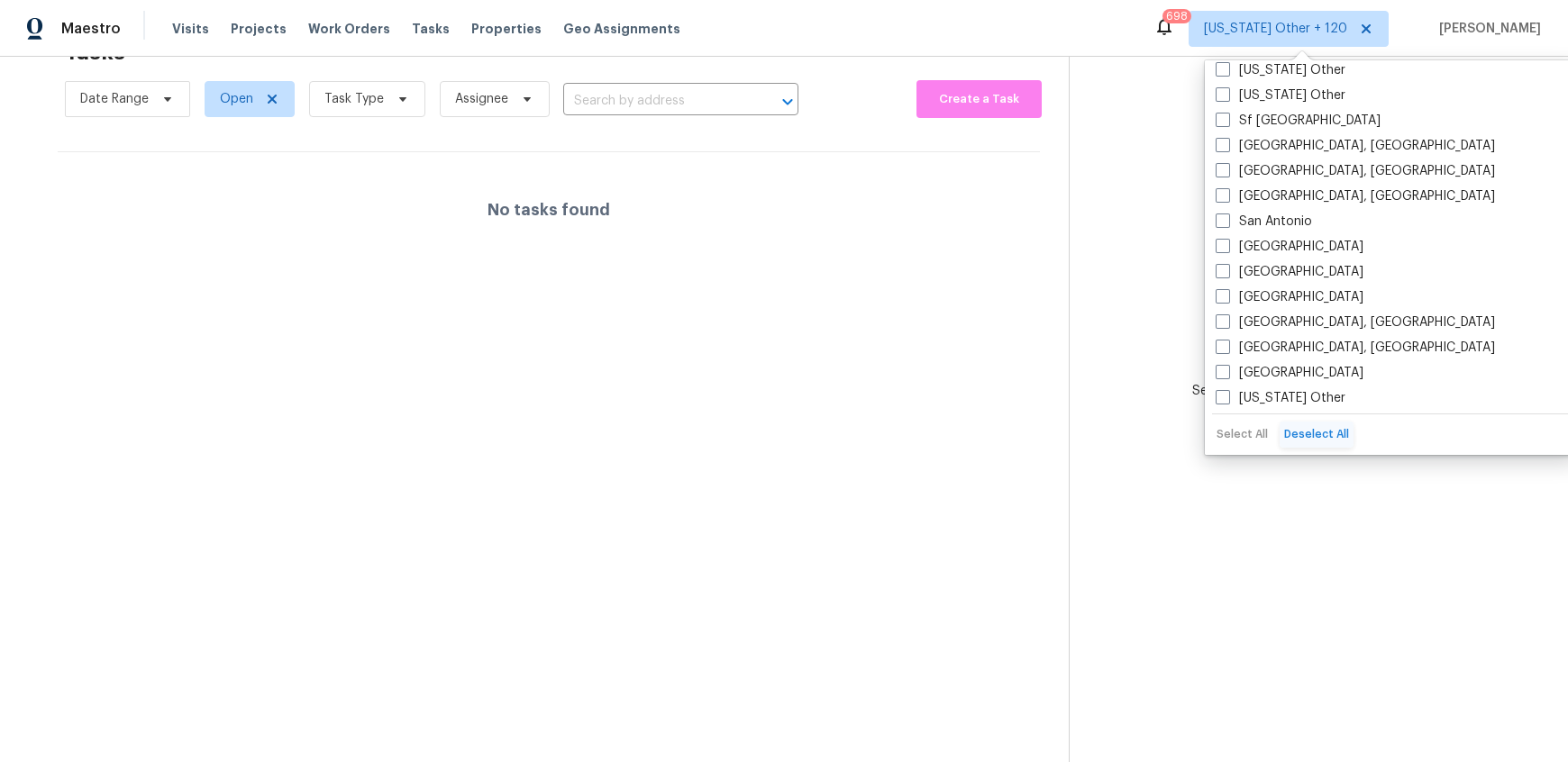
checkbox input "false"
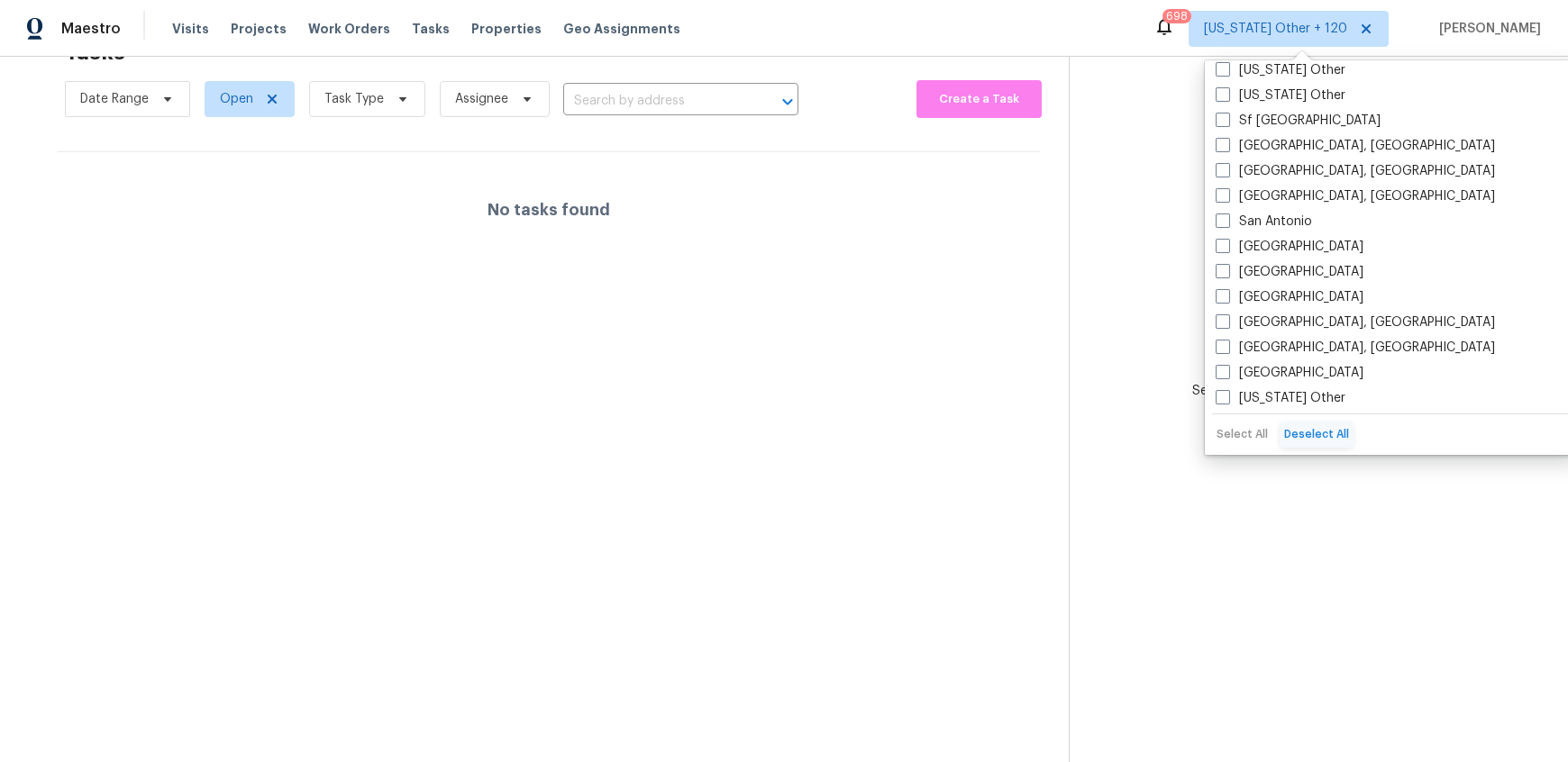
checkbox input "false"
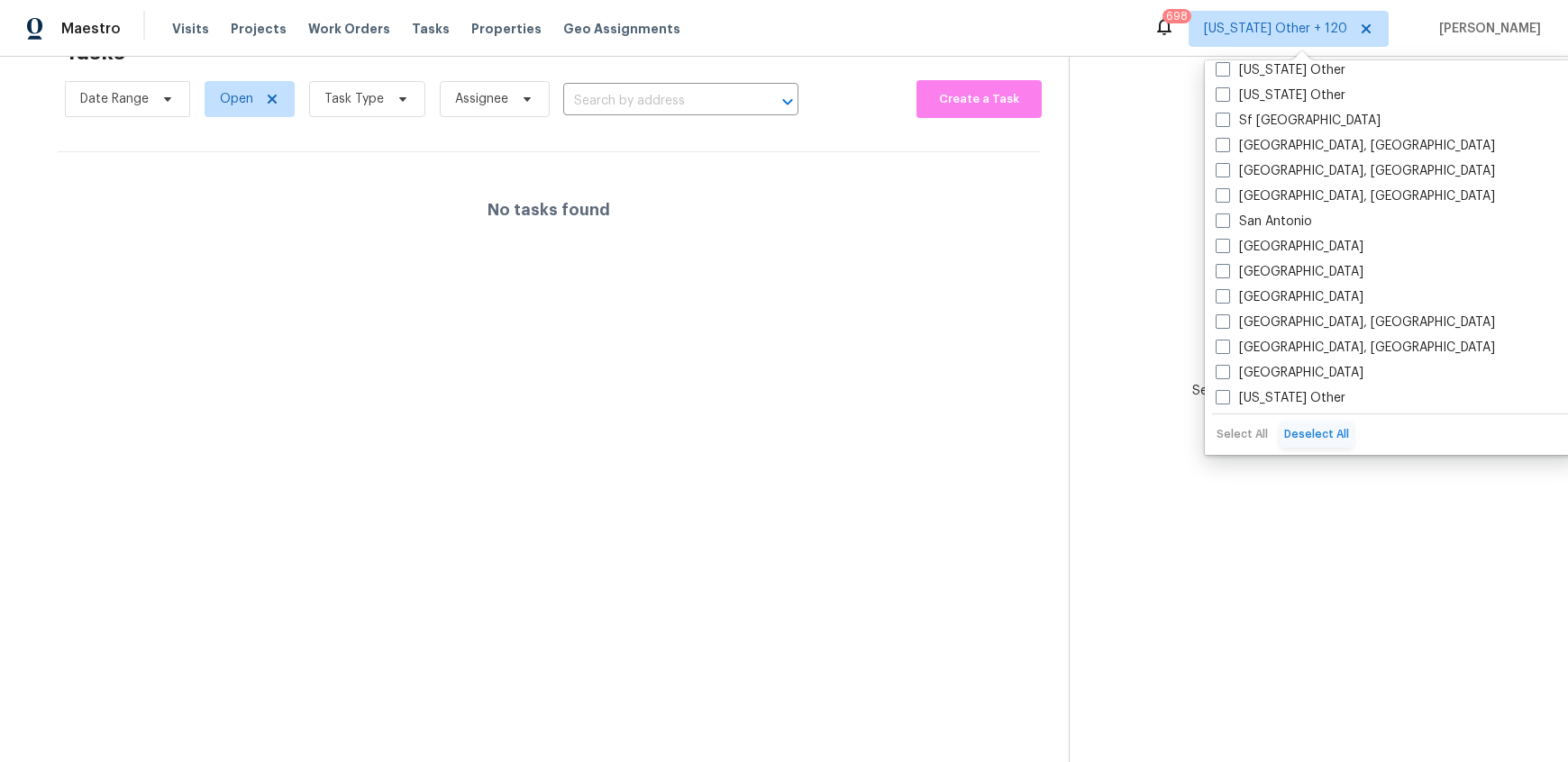
checkbox input "false"
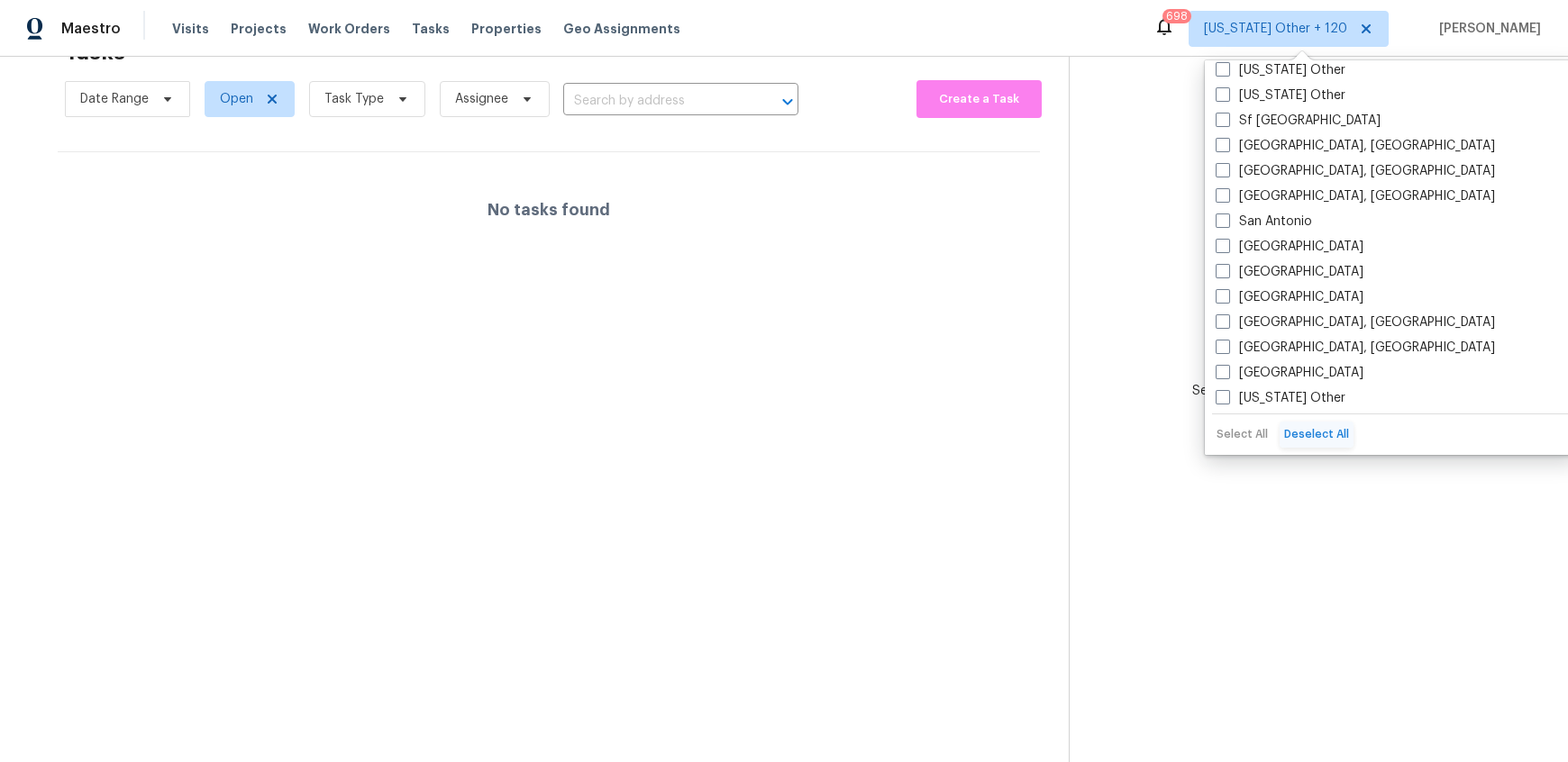
checkbox input "false"
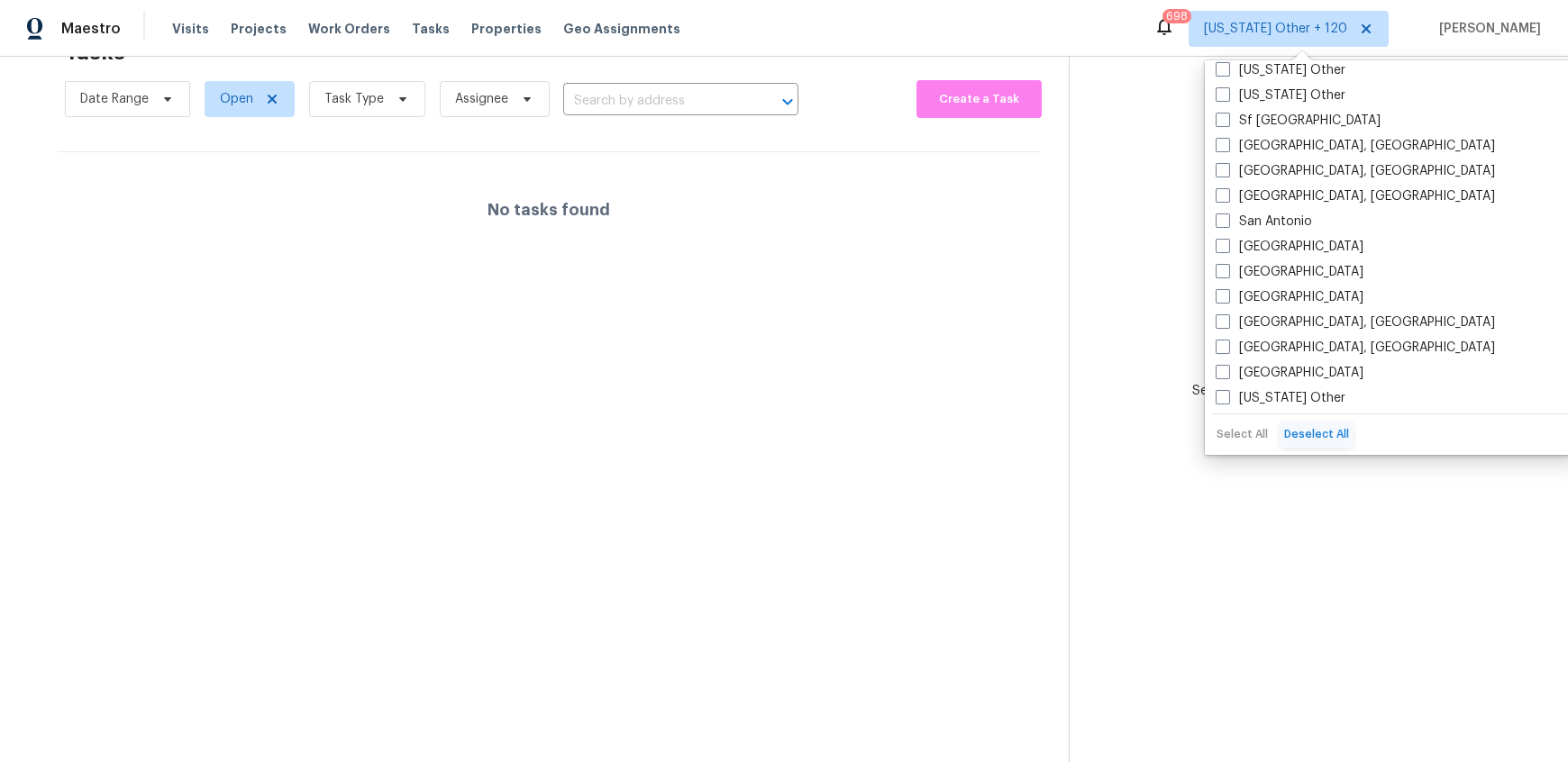
checkbox input "false"
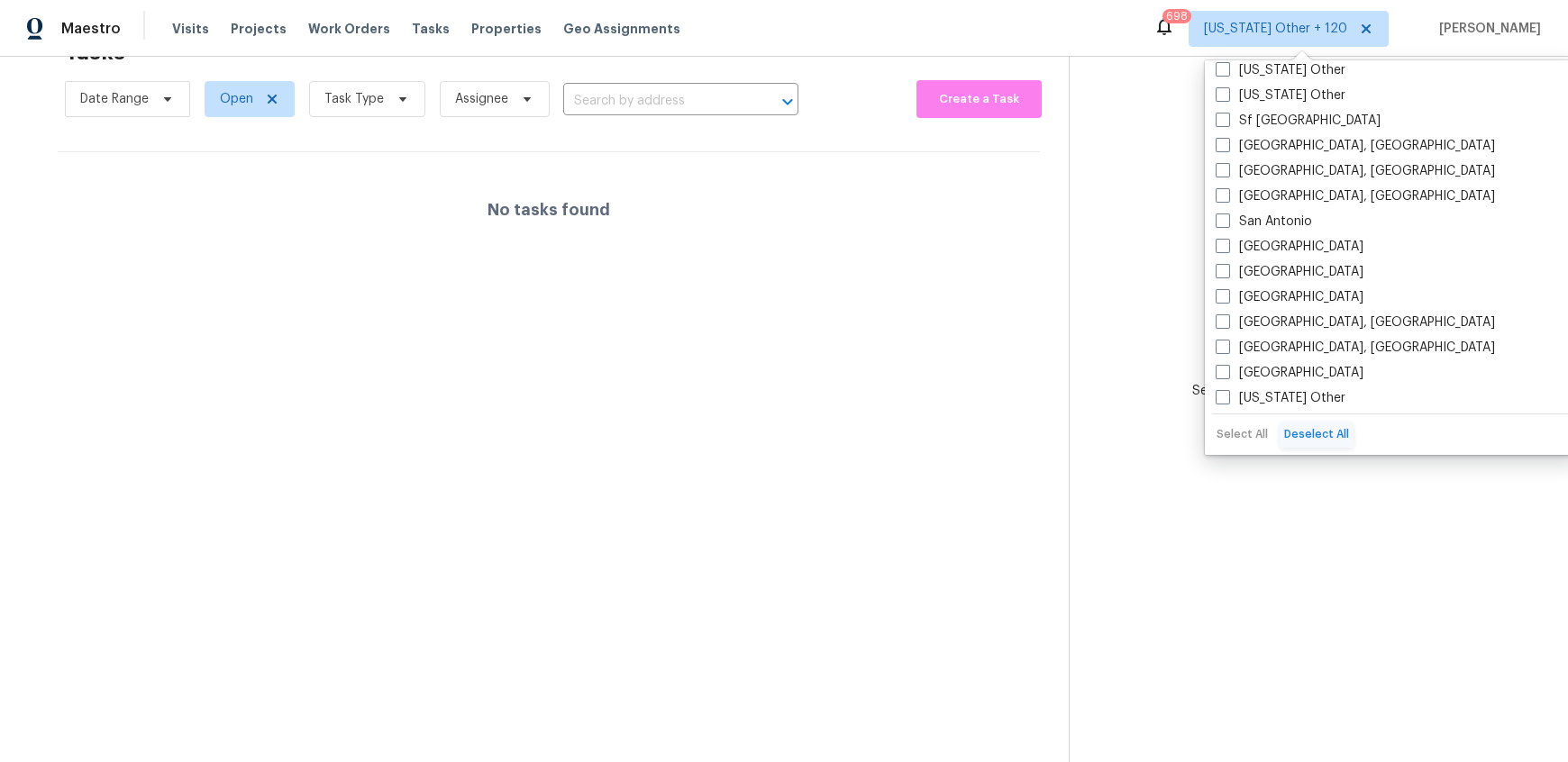
checkbox input "false"
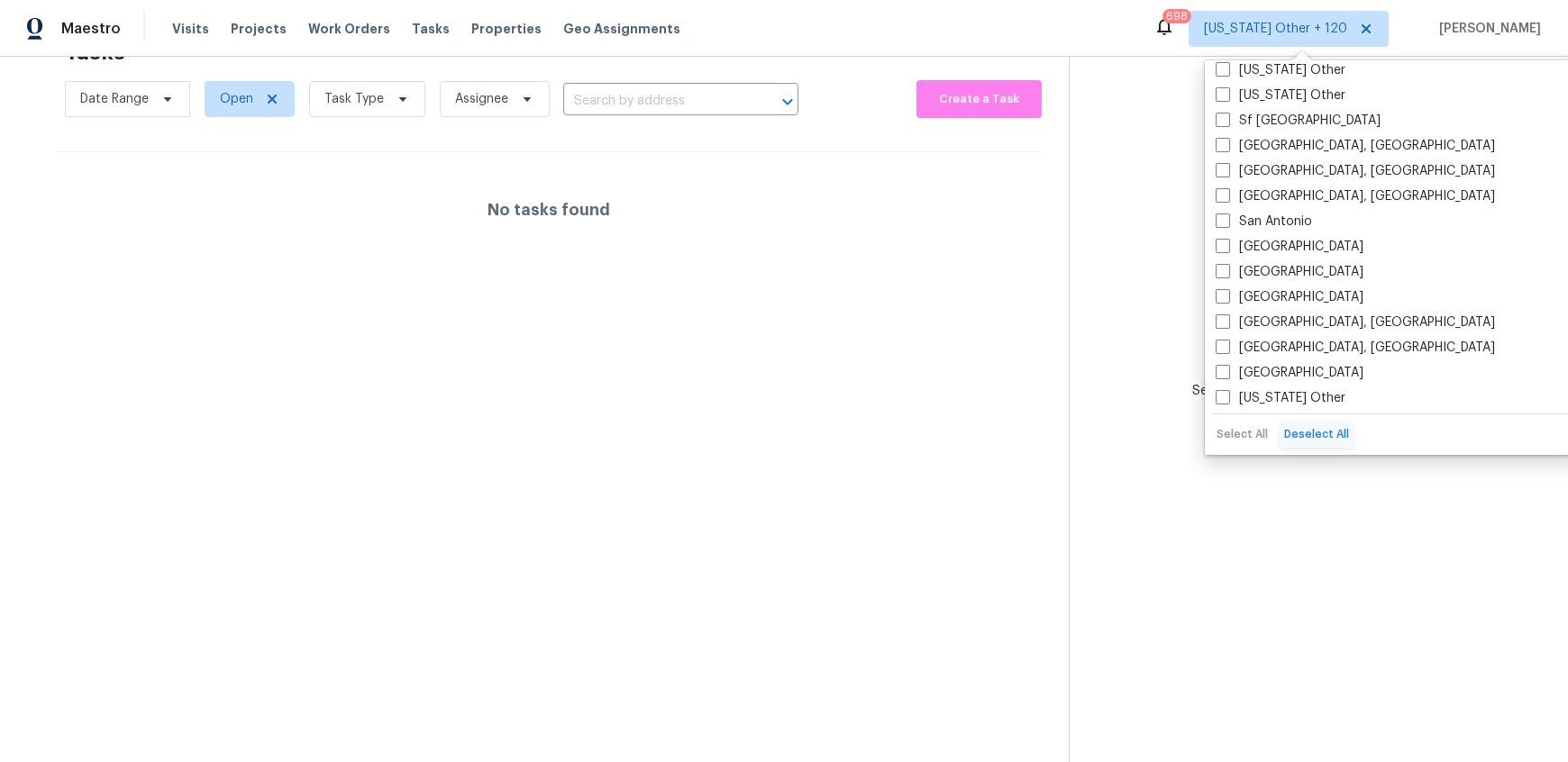
checkbox input "false"
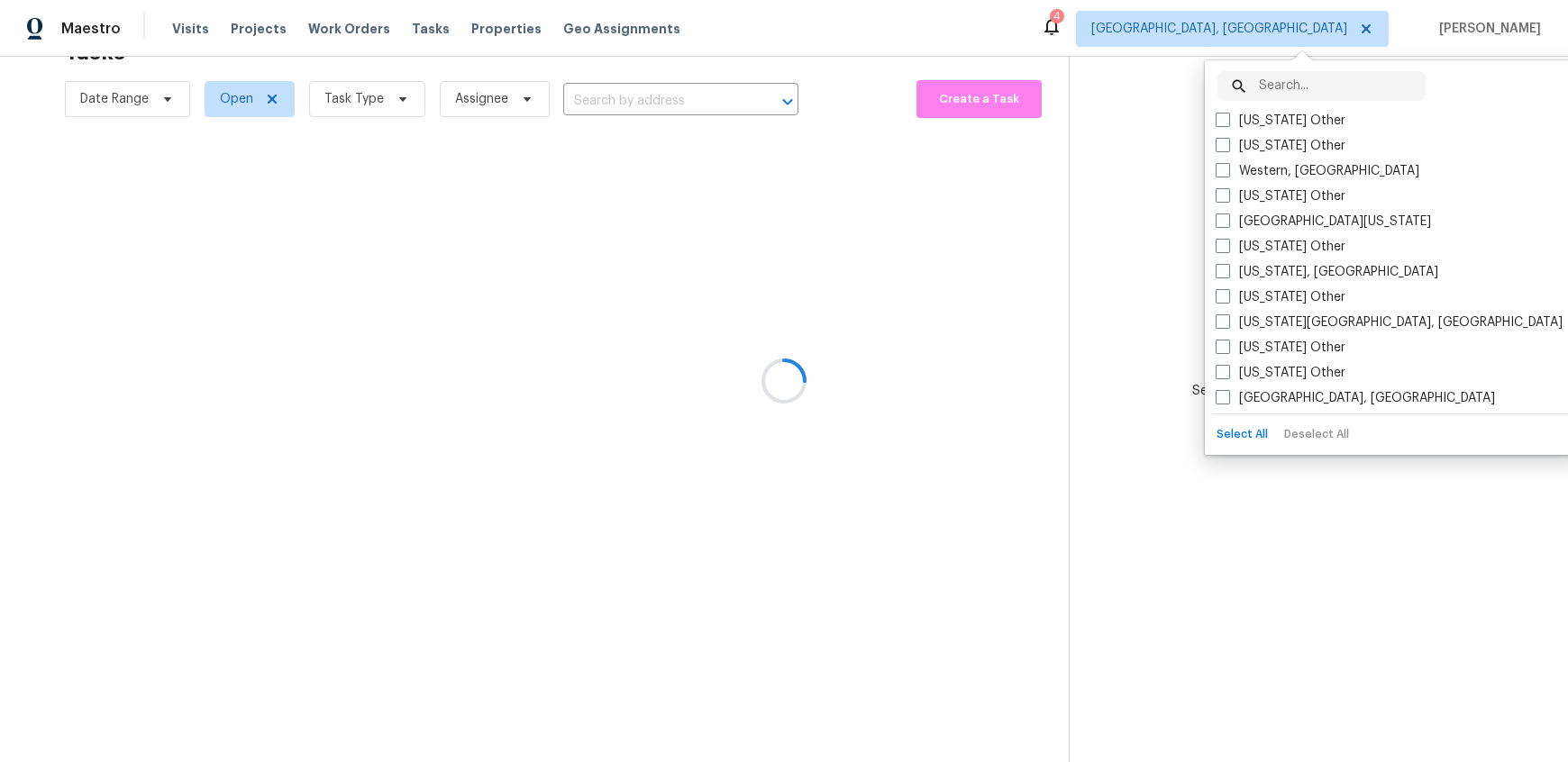
click at [1284, 83] on input "text" at bounding box center [1342, 86] width 167 height 30
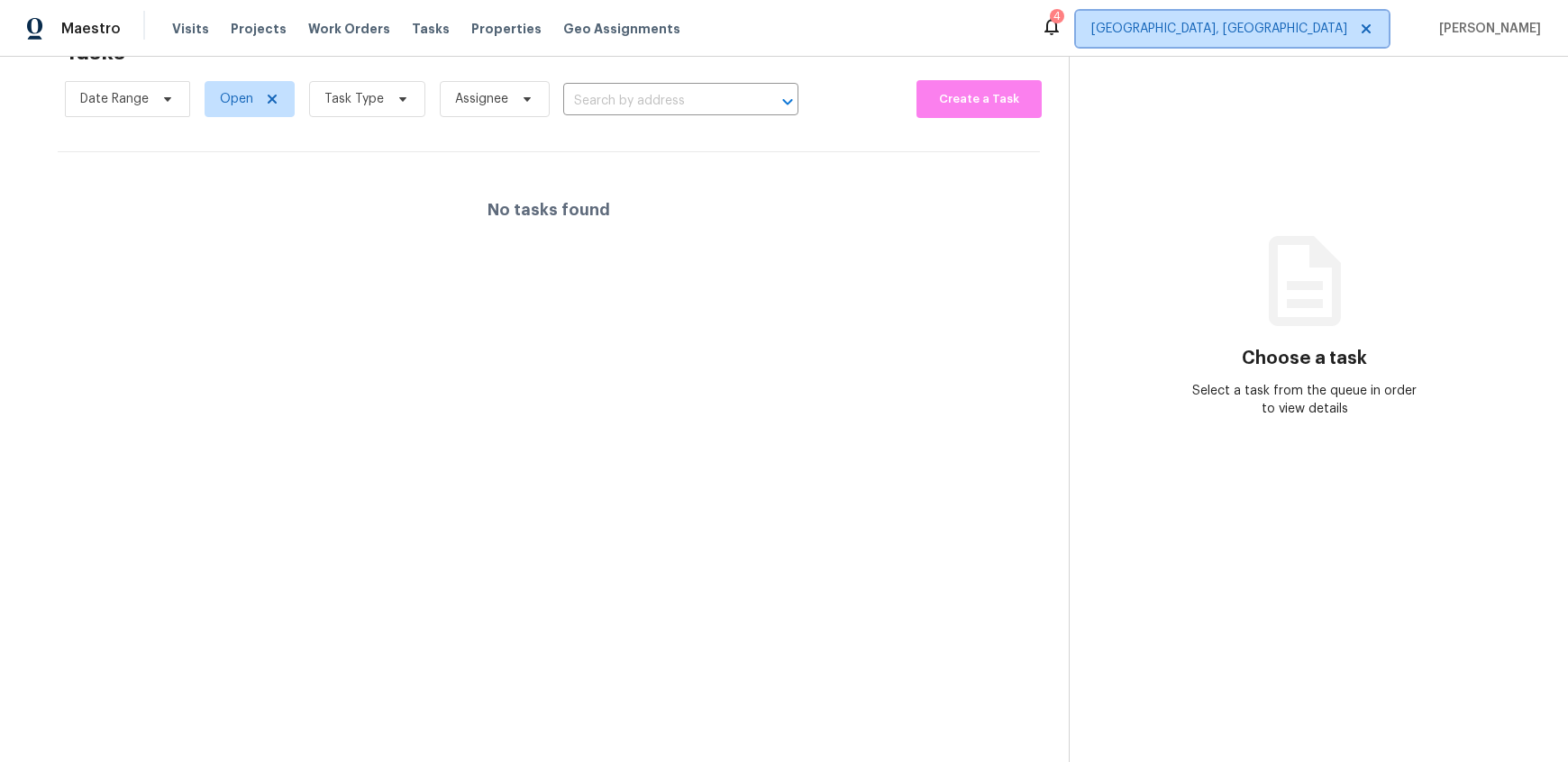
click at [1289, 27] on span "Albuquerque, NM" at bounding box center [1219, 28] width 256 height 18
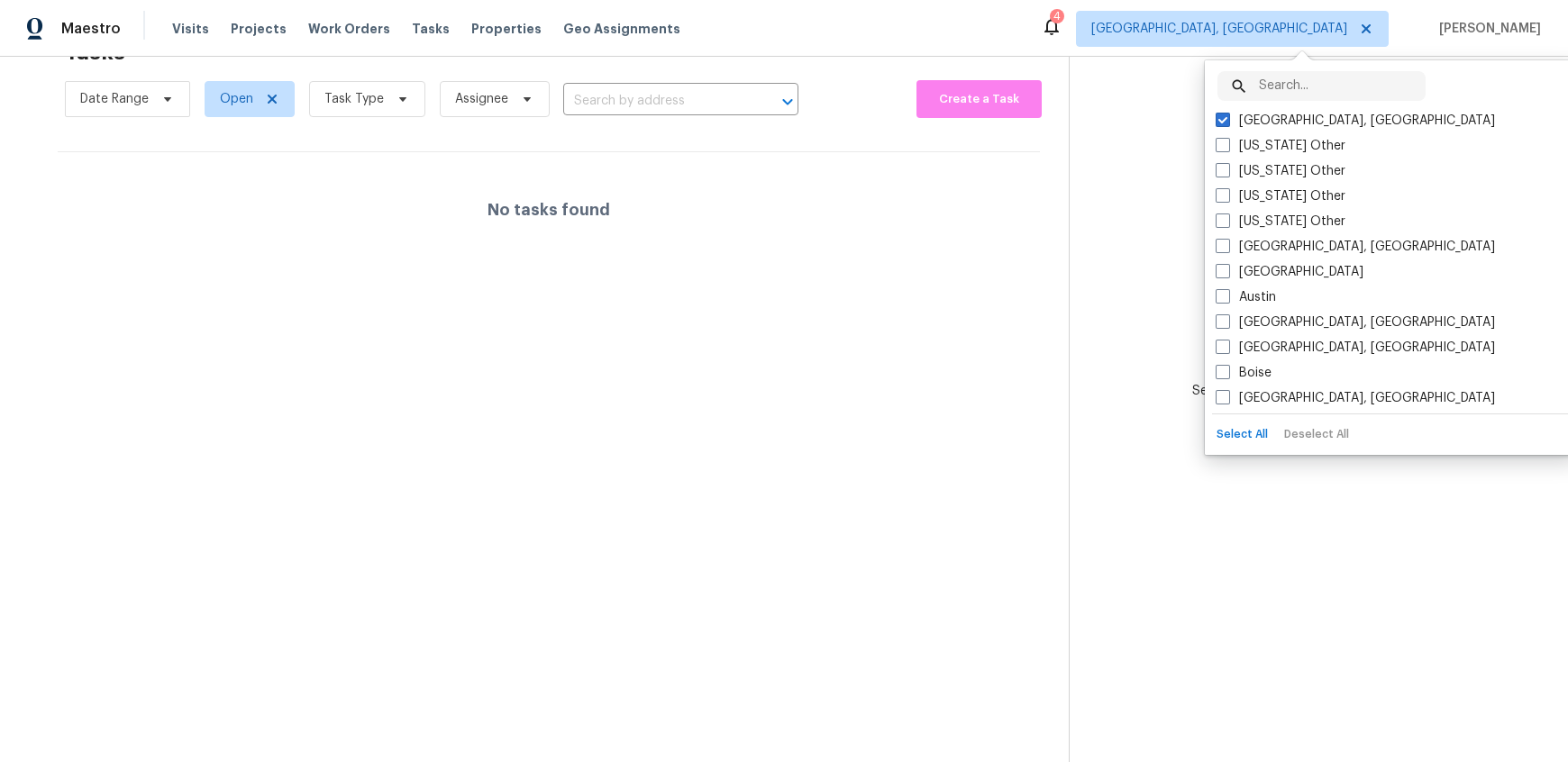
click at [1244, 90] on icon at bounding box center [1239, 86] width 13 height 13
click at [1094, 145] on section "Choose a task Select a task from the queue in order to view details" at bounding box center [1304, 381] width 470 height 762
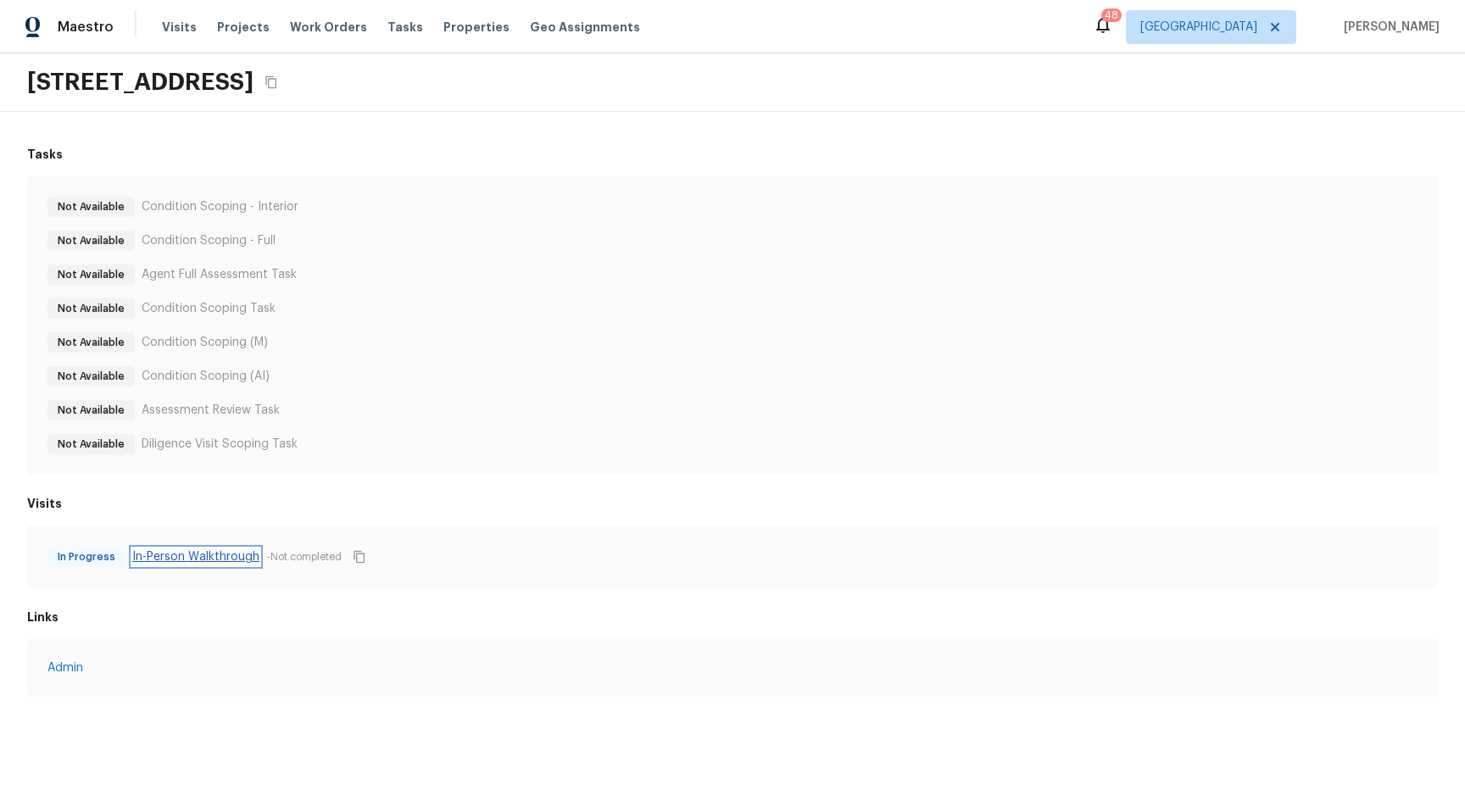
click at [216, 564] on link "In-Person Walkthrough" at bounding box center [196, 557] width 127 height 17
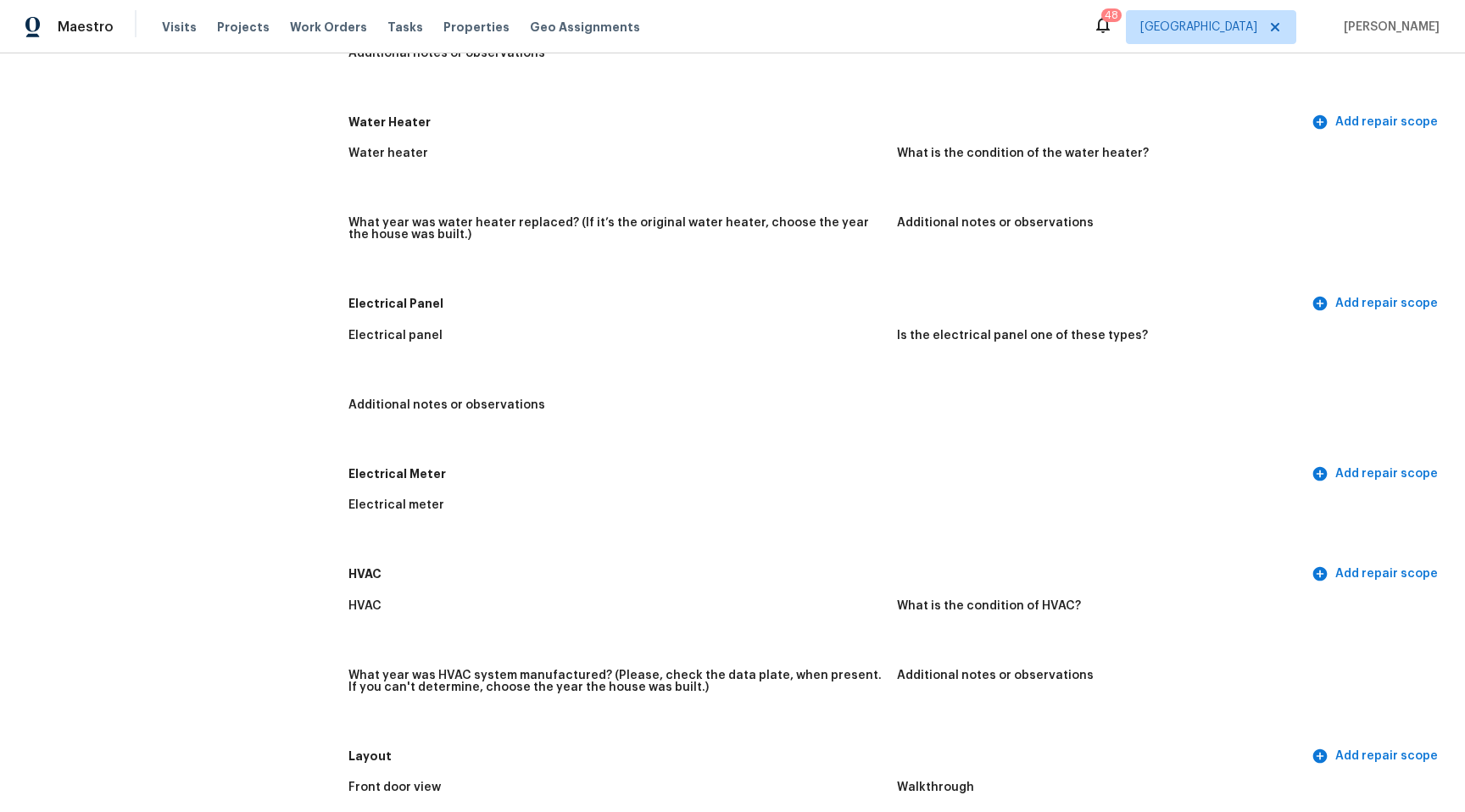
scroll to position [6077, 0]
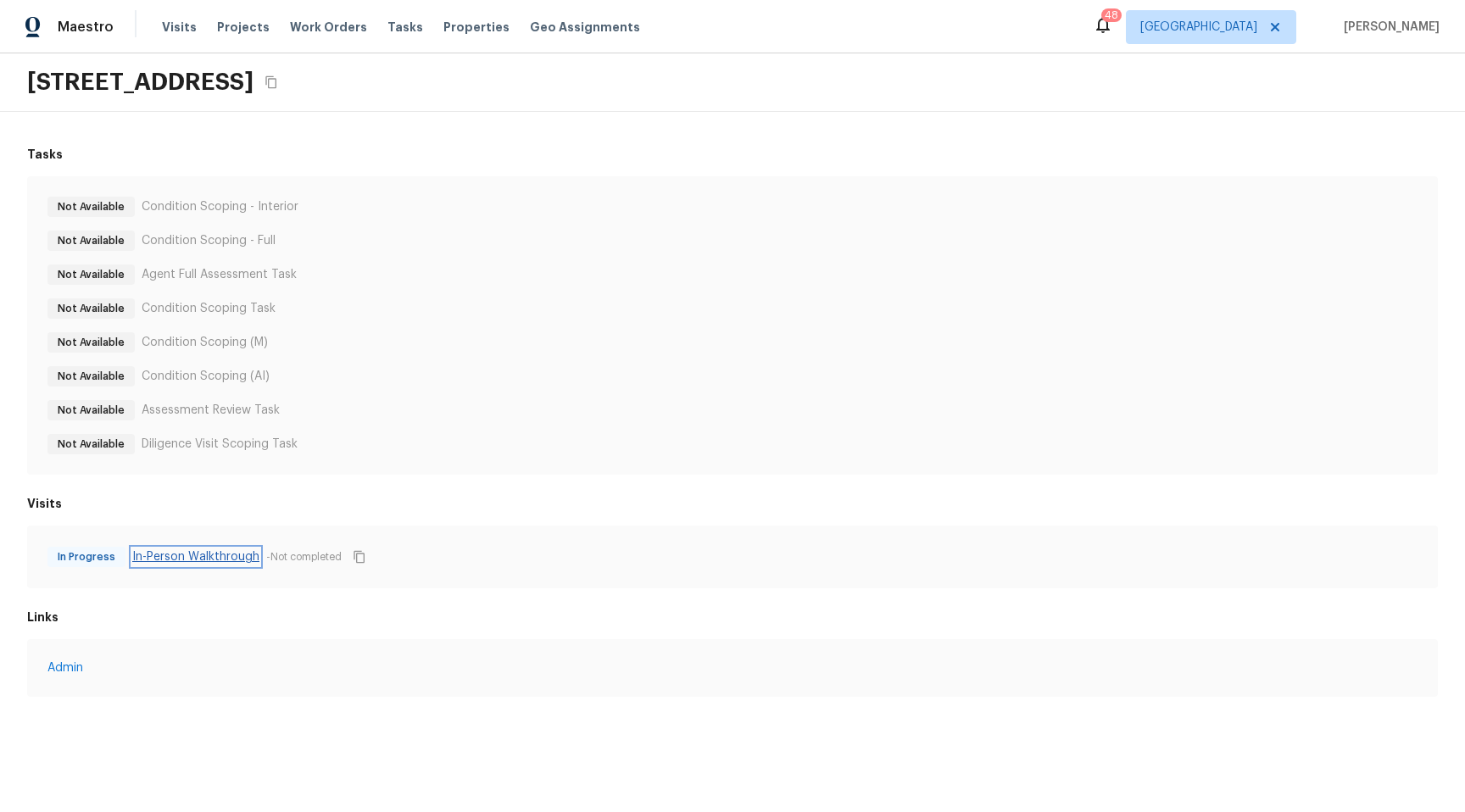
click at [209, 553] on link "In-Person Walkthrough" at bounding box center [196, 557] width 127 height 17
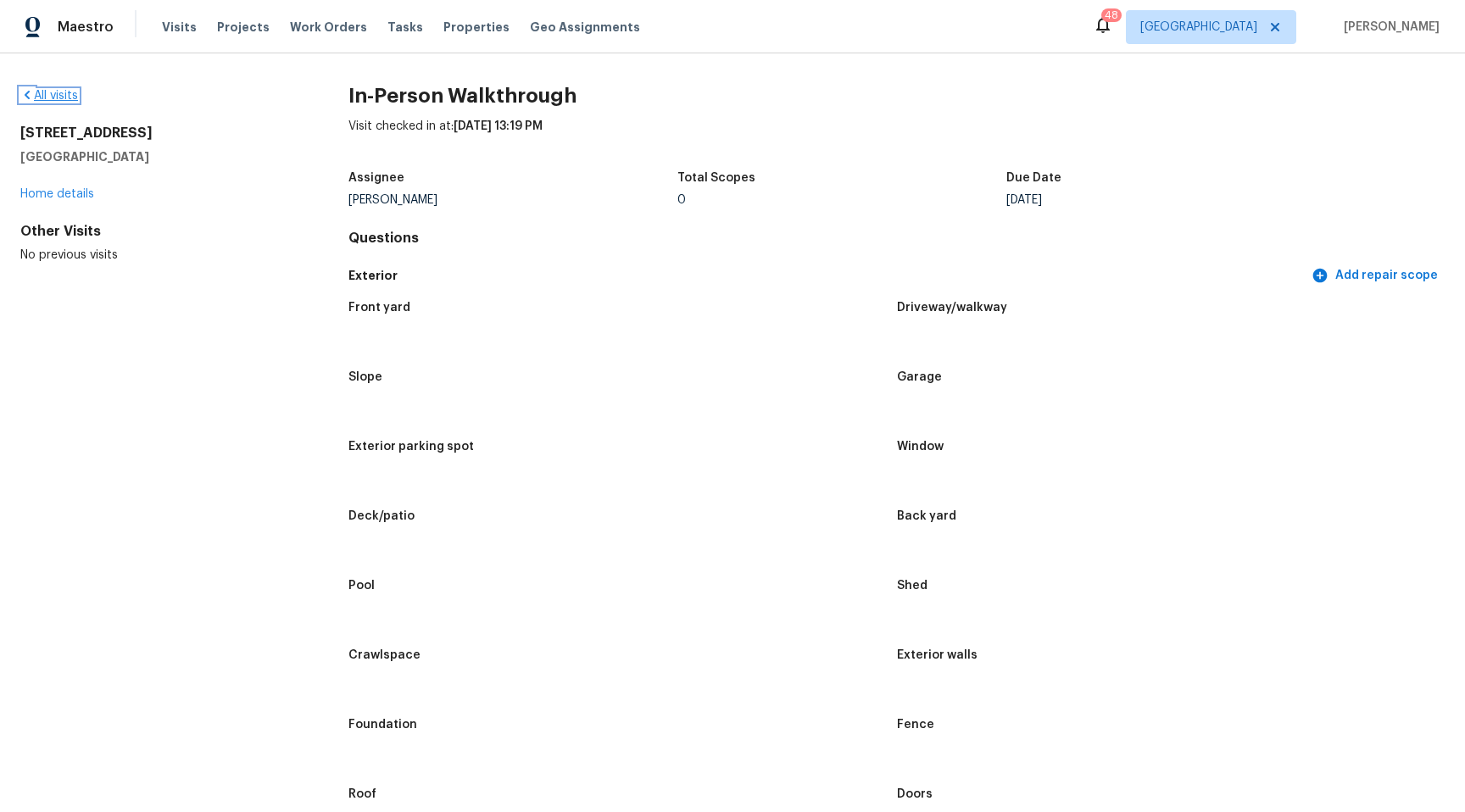
click at [70, 95] on link "All visits" at bounding box center [48, 95] width 57 height 11
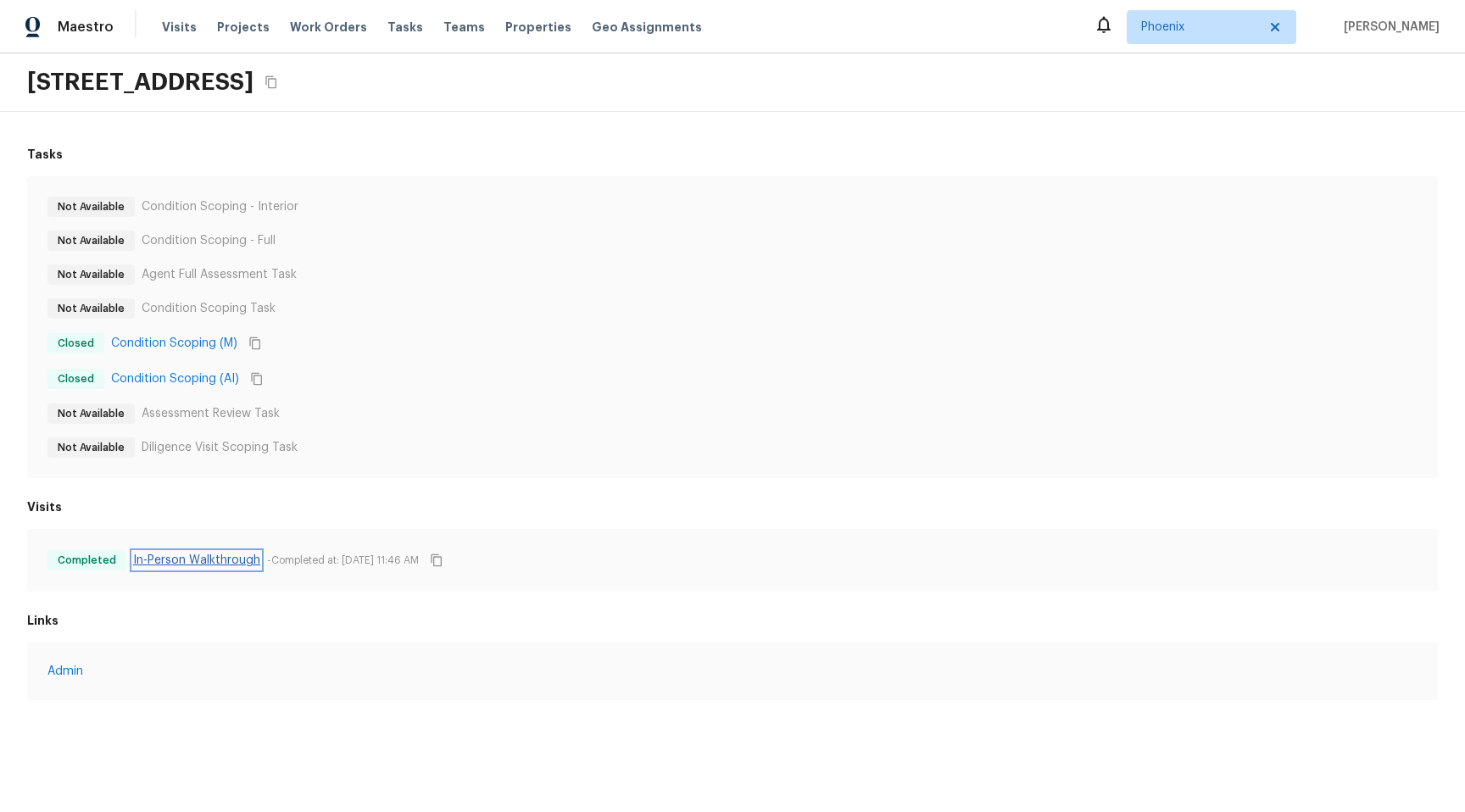
click at [206, 567] on link "In-Person Walkthrough" at bounding box center [196, 559] width 127 height 17
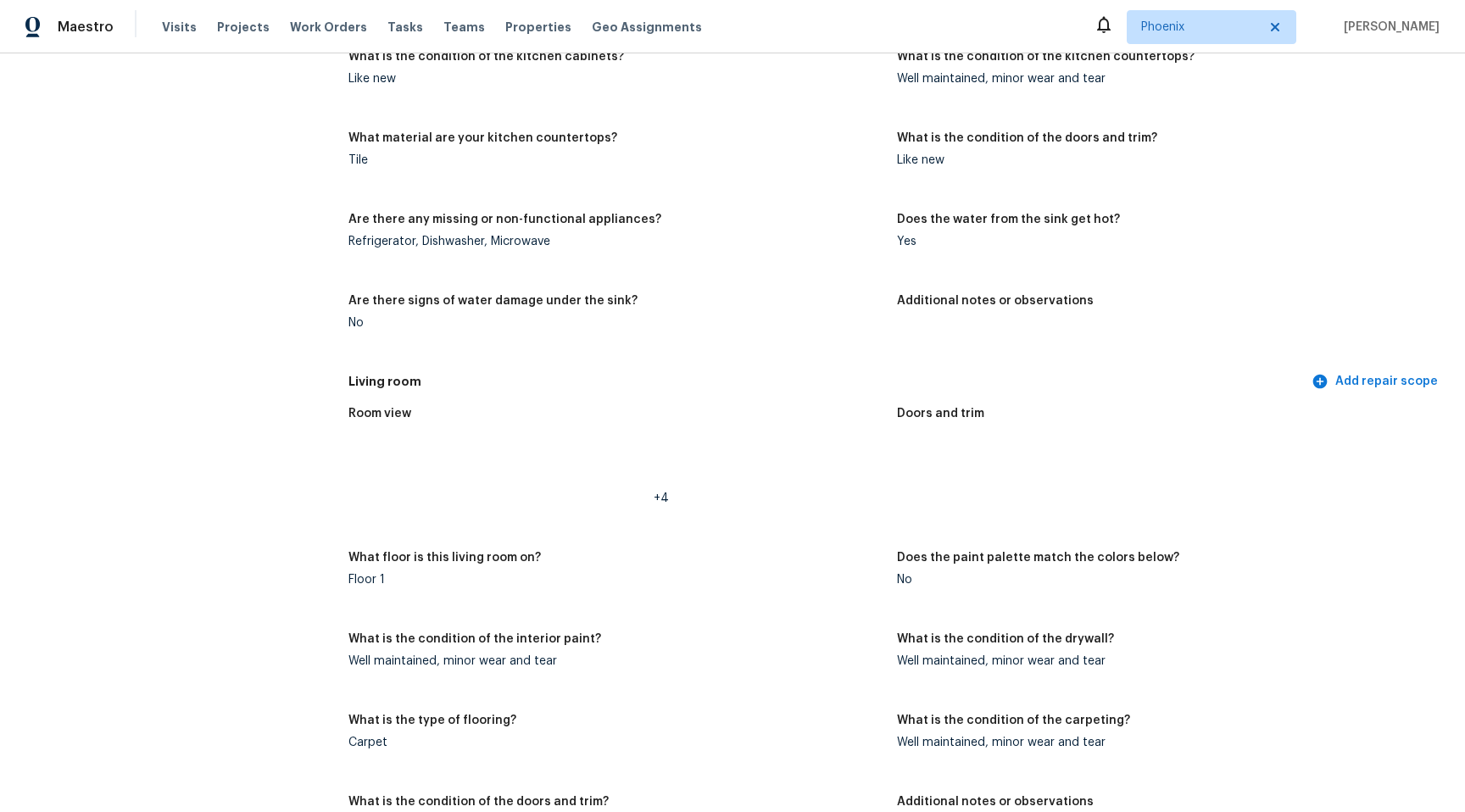
scroll to position [7211, 0]
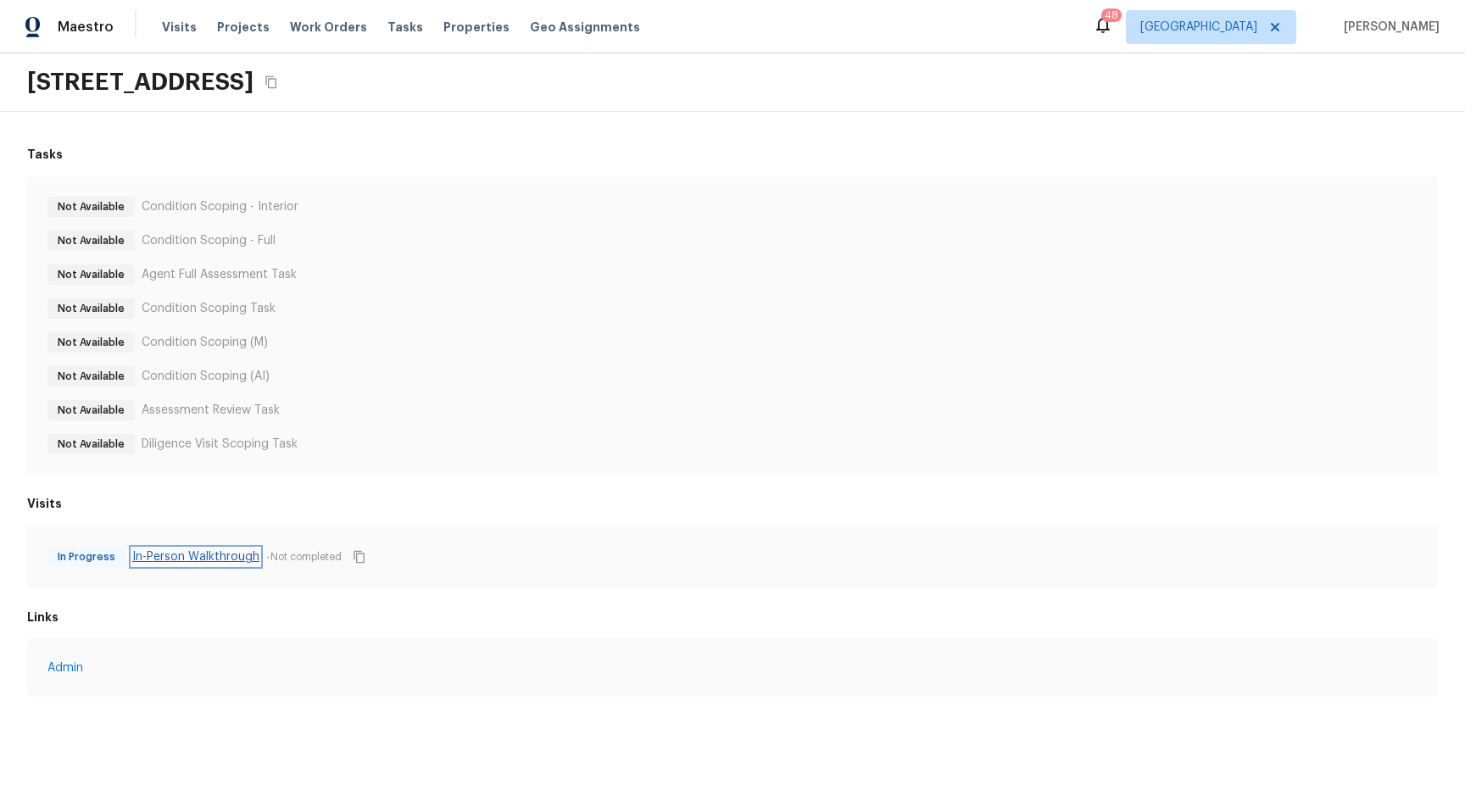
click at [211, 557] on link "In-Person Walkthrough" at bounding box center [196, 557] width 127 height 17
click at [215, 557] on link "In-Person Walkthrough" at bounding box center [196, 559] width 127 height 17
click at [177, 373] on link "Condition Scoping (AI)" at bounding box center [166, 378] width 128 height 17
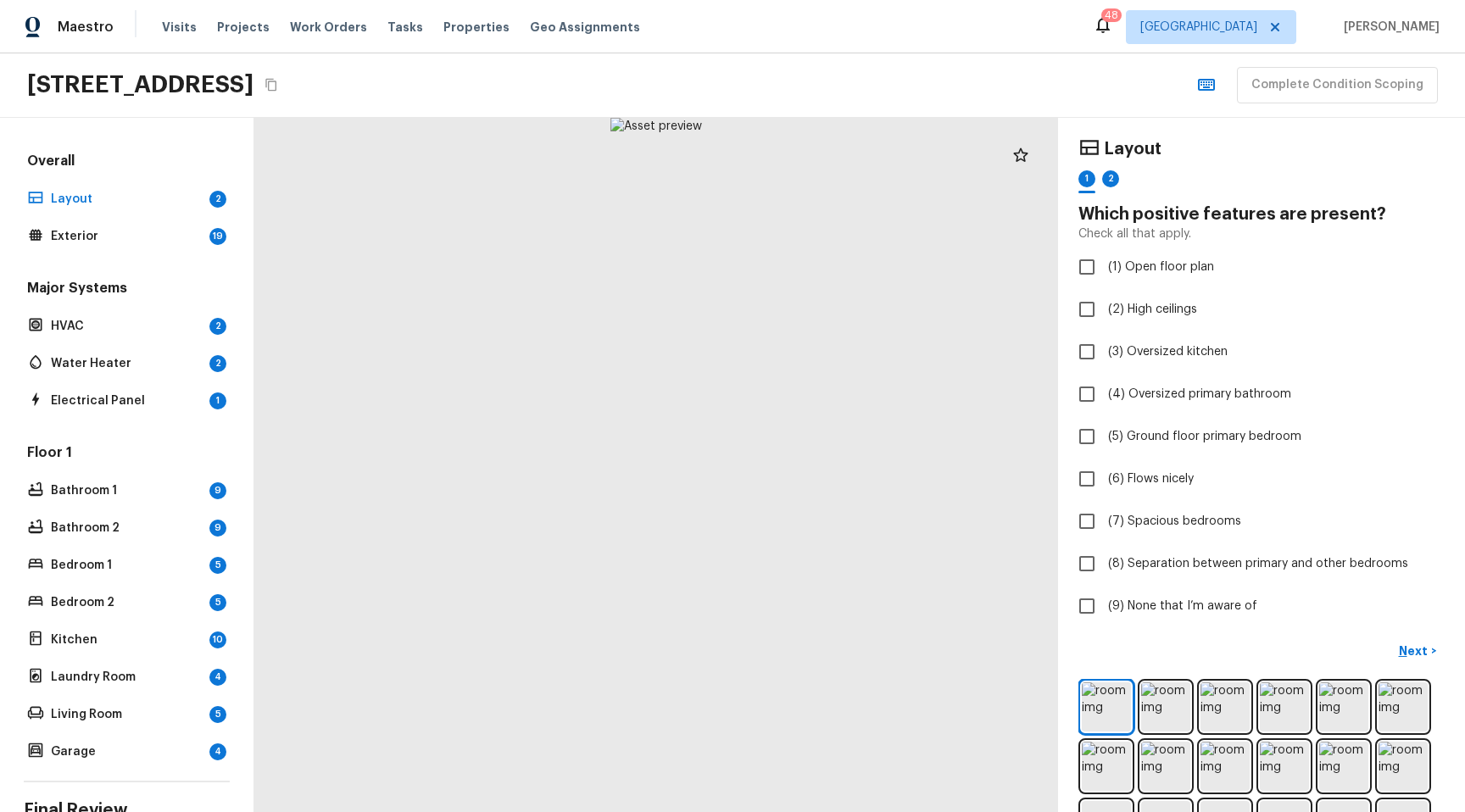
scroll to position [137, 0]
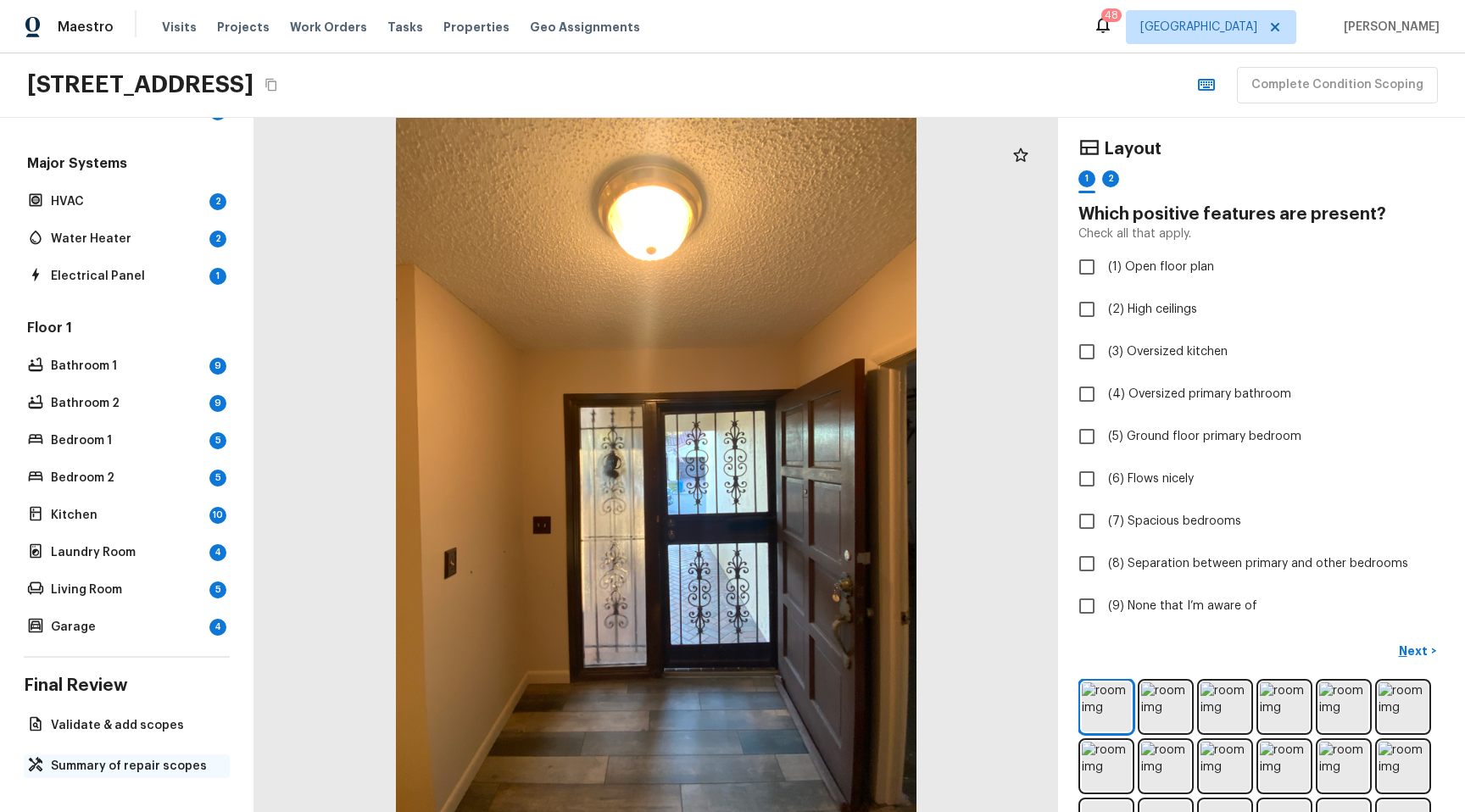
click at [122, 757] on p "Summary of repair scopes" at bounding box center [135, 765] width 168 height 17
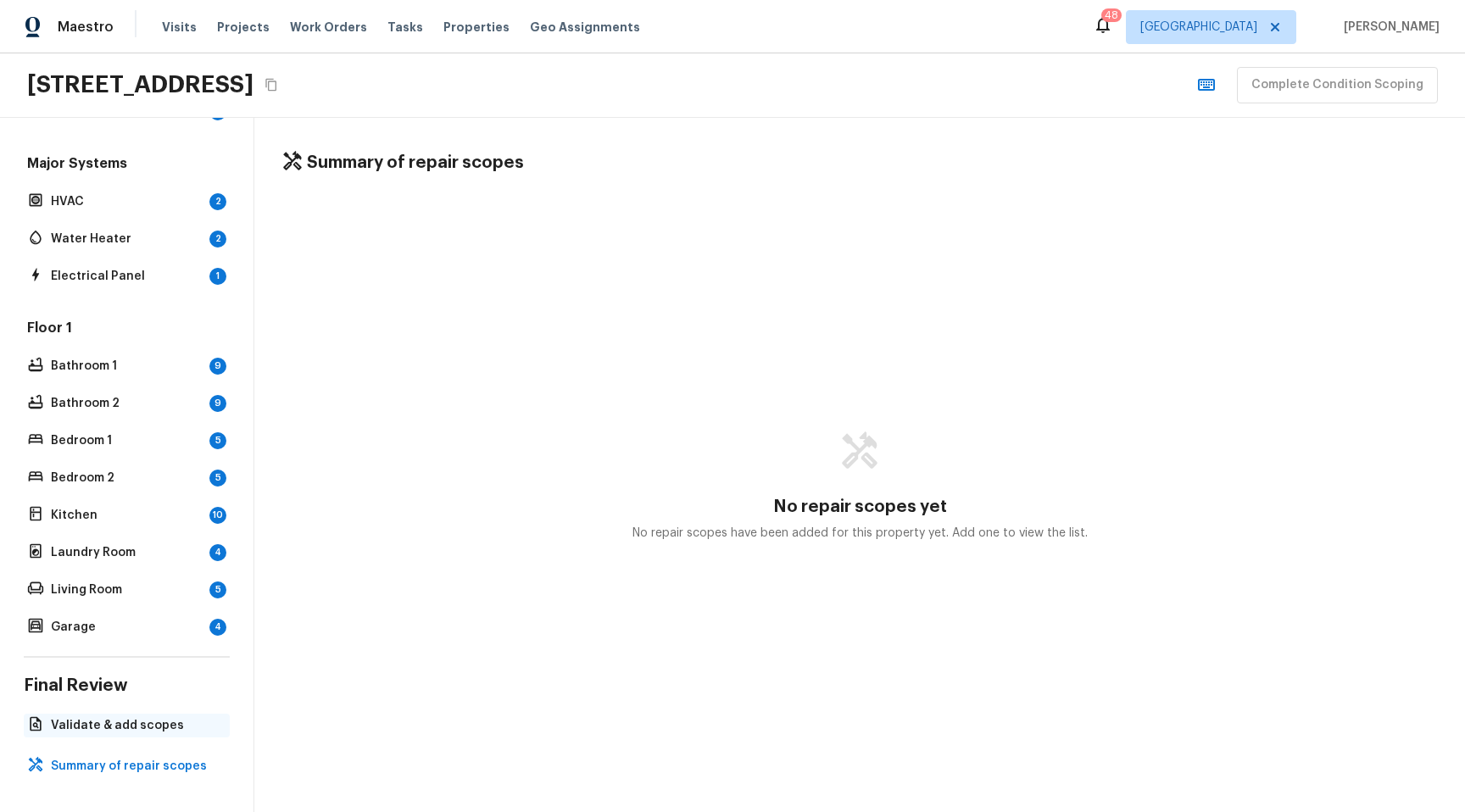
click at [130, 717] on p "Validate & add scopes" at bounding box center [135, 725] width 168 height 17
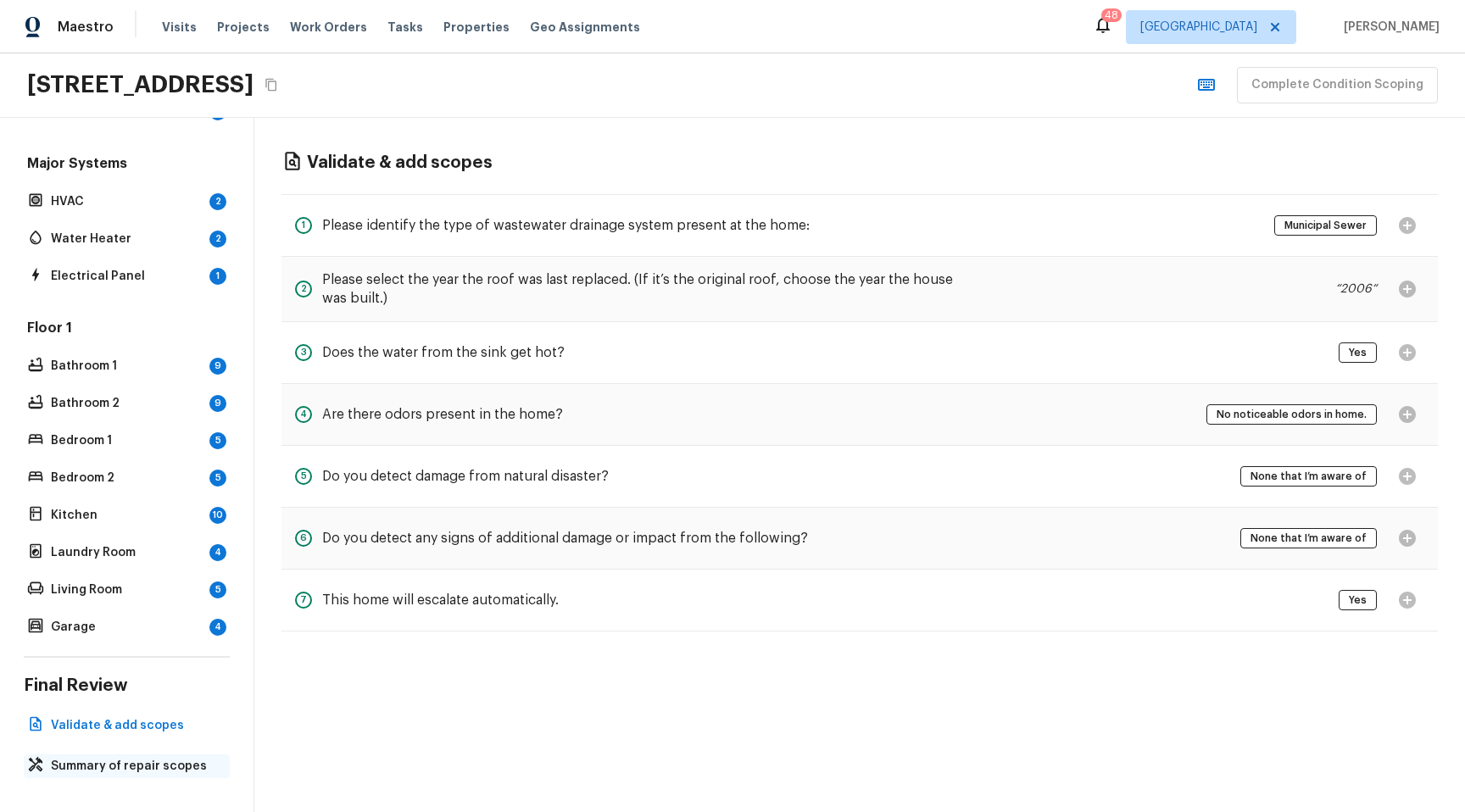
click at [133, 757] on p "Summary of repair scopes" at bounding box center [135, 765] width 168 height 17
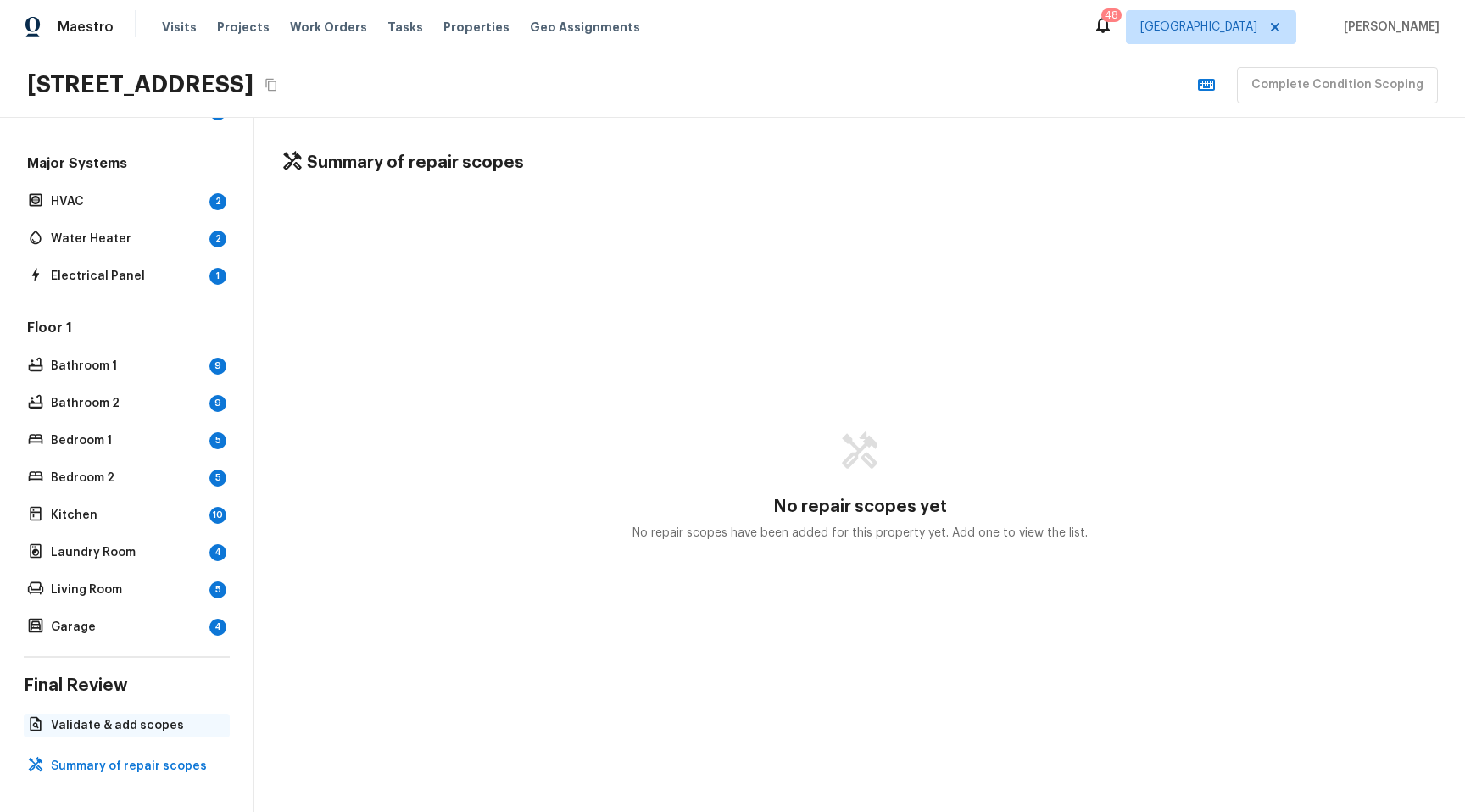
click at [130, 717] on p "Validate & add scopes" at bounding box center [135, 725] width 168 height 17
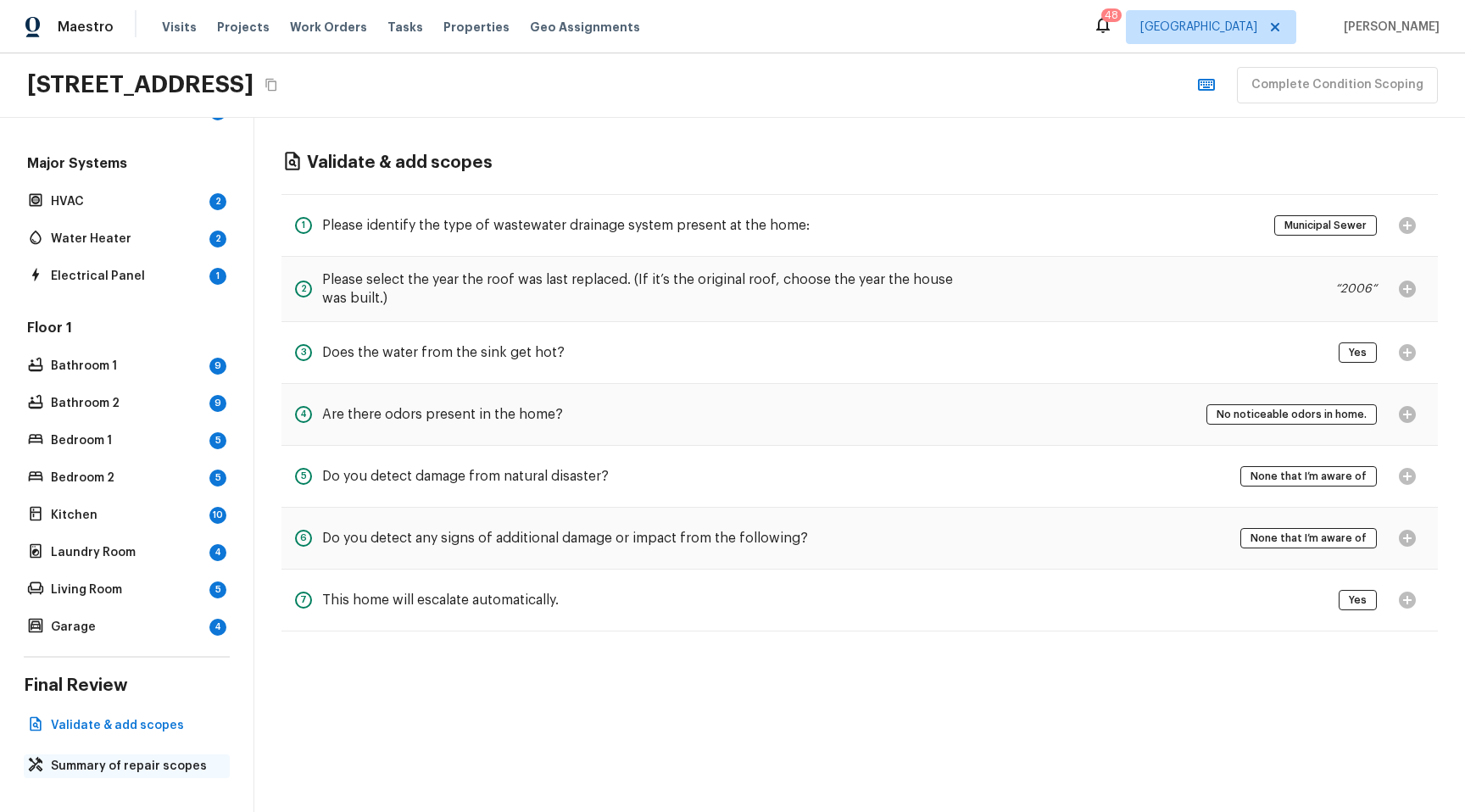
click at [134, 757] on p "Summary of repair scopes" at bounding box center [135, 765] width 168 height 17
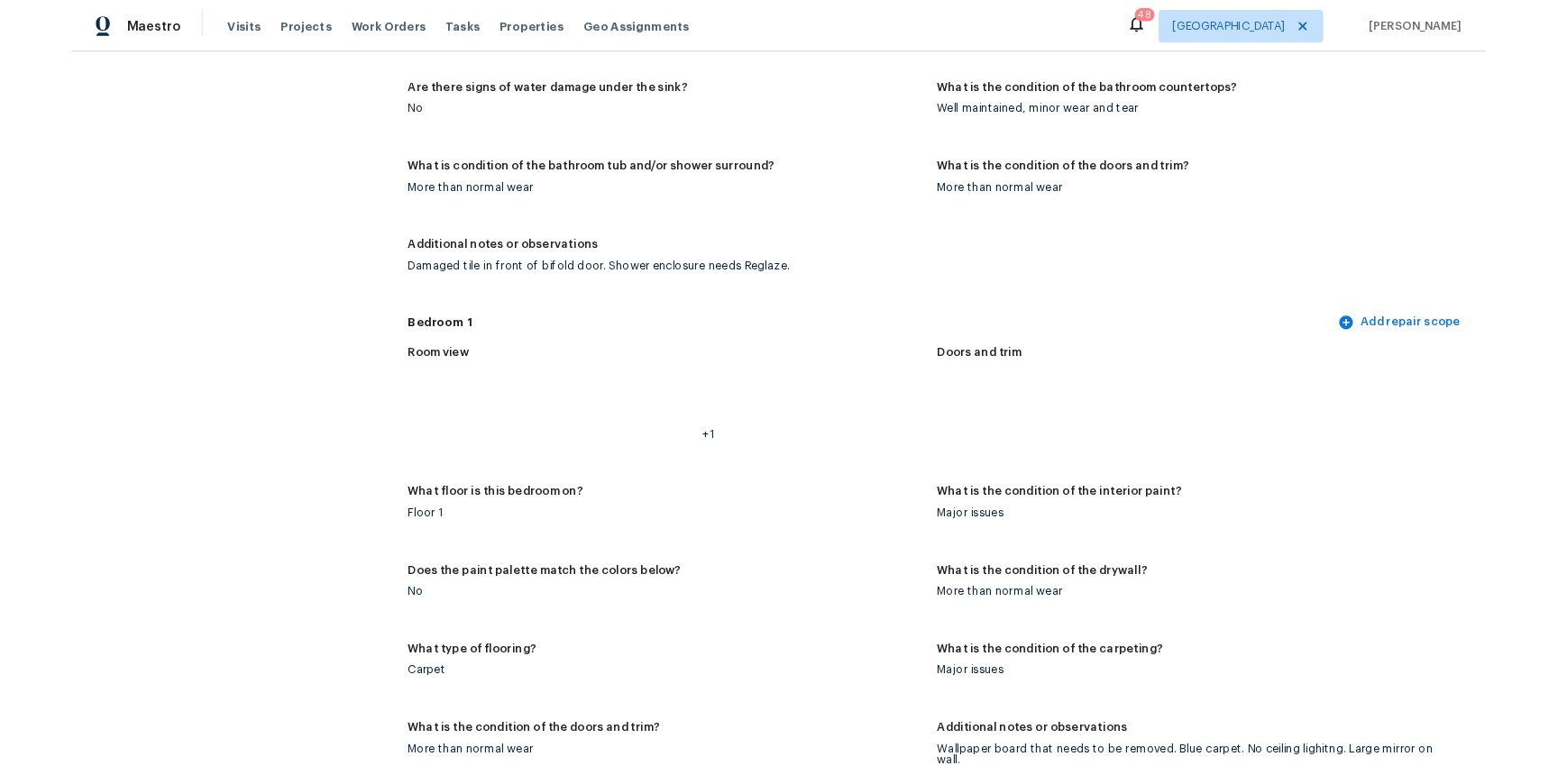
scroll to position [4593, 0]
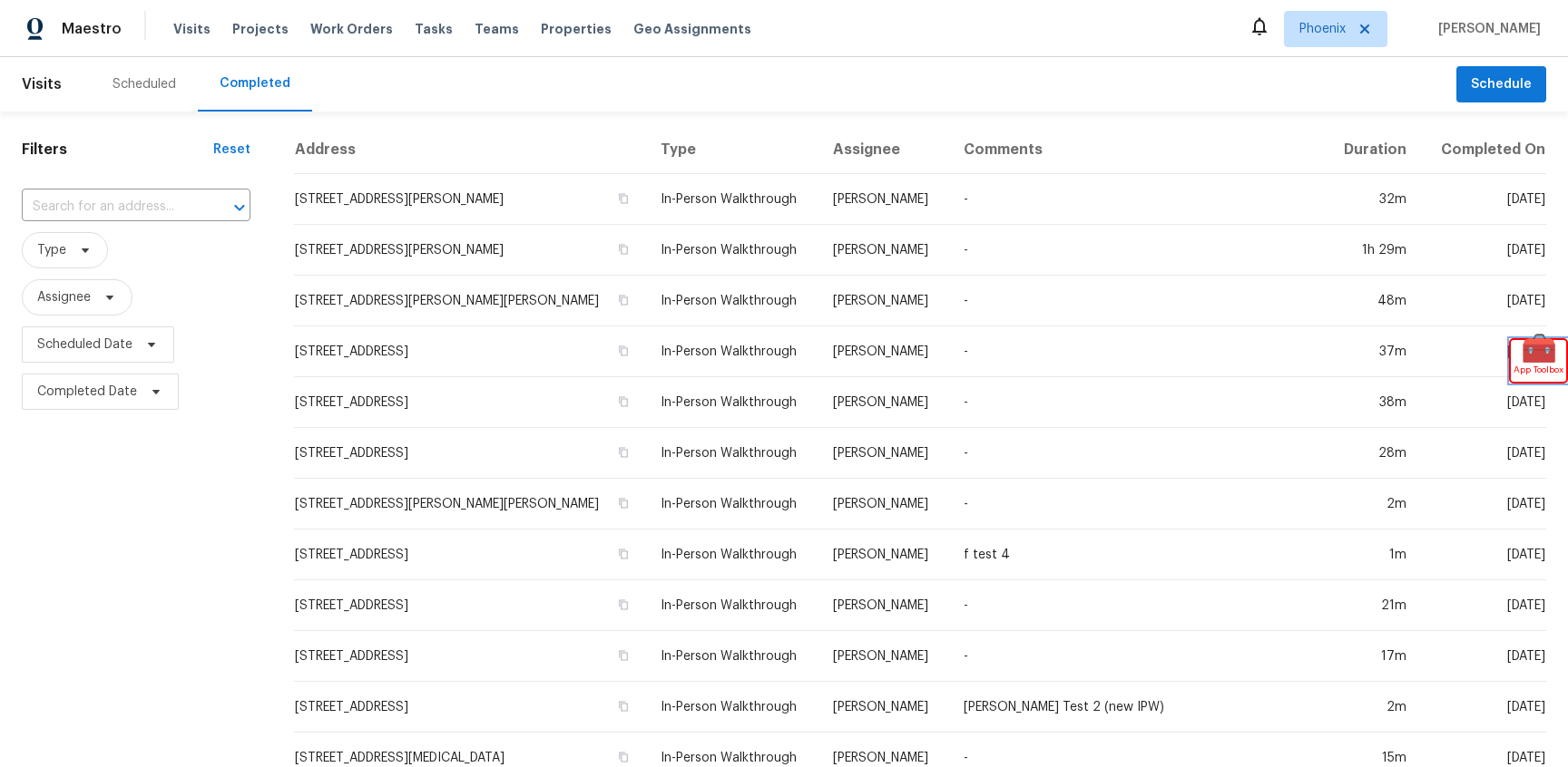
click at [1532, 351] on span "🧰" at bounding box center [1538, 349] width 56 height 18
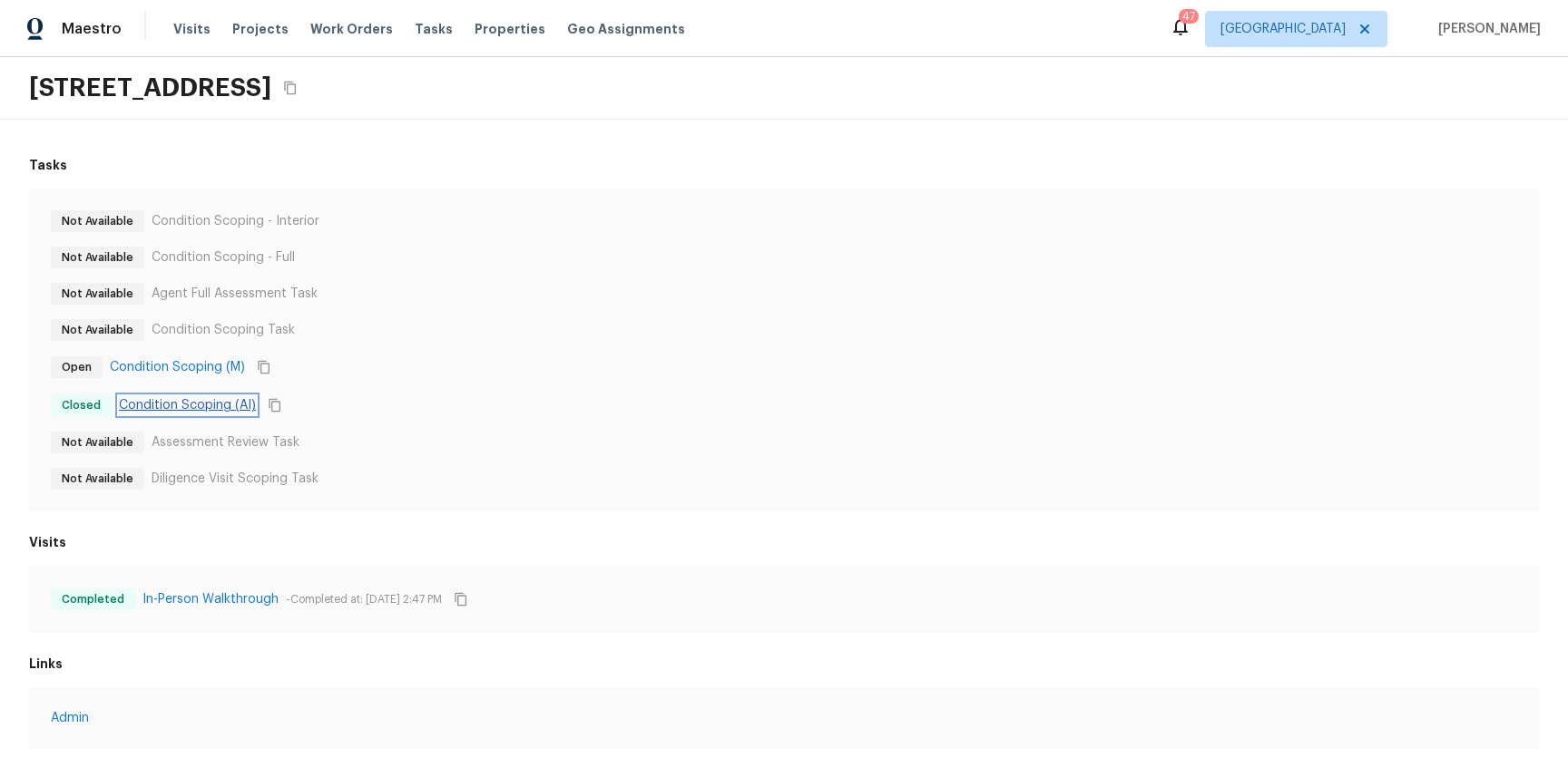
click at [211, 402] on link "Condition Scoping (AI)" at bounding box center [187, 404] width 137 height 18
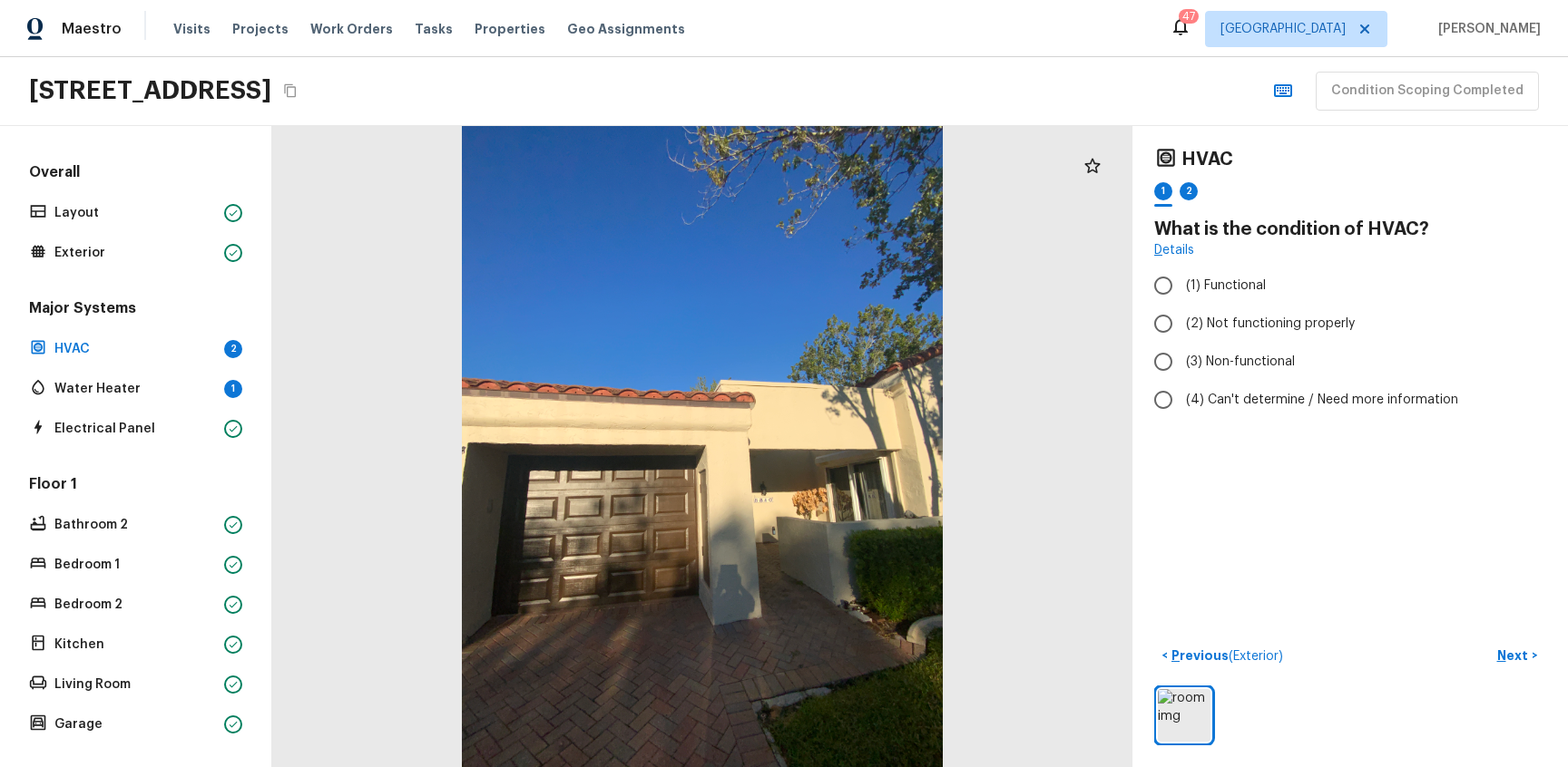
scroll to position [319, 0]
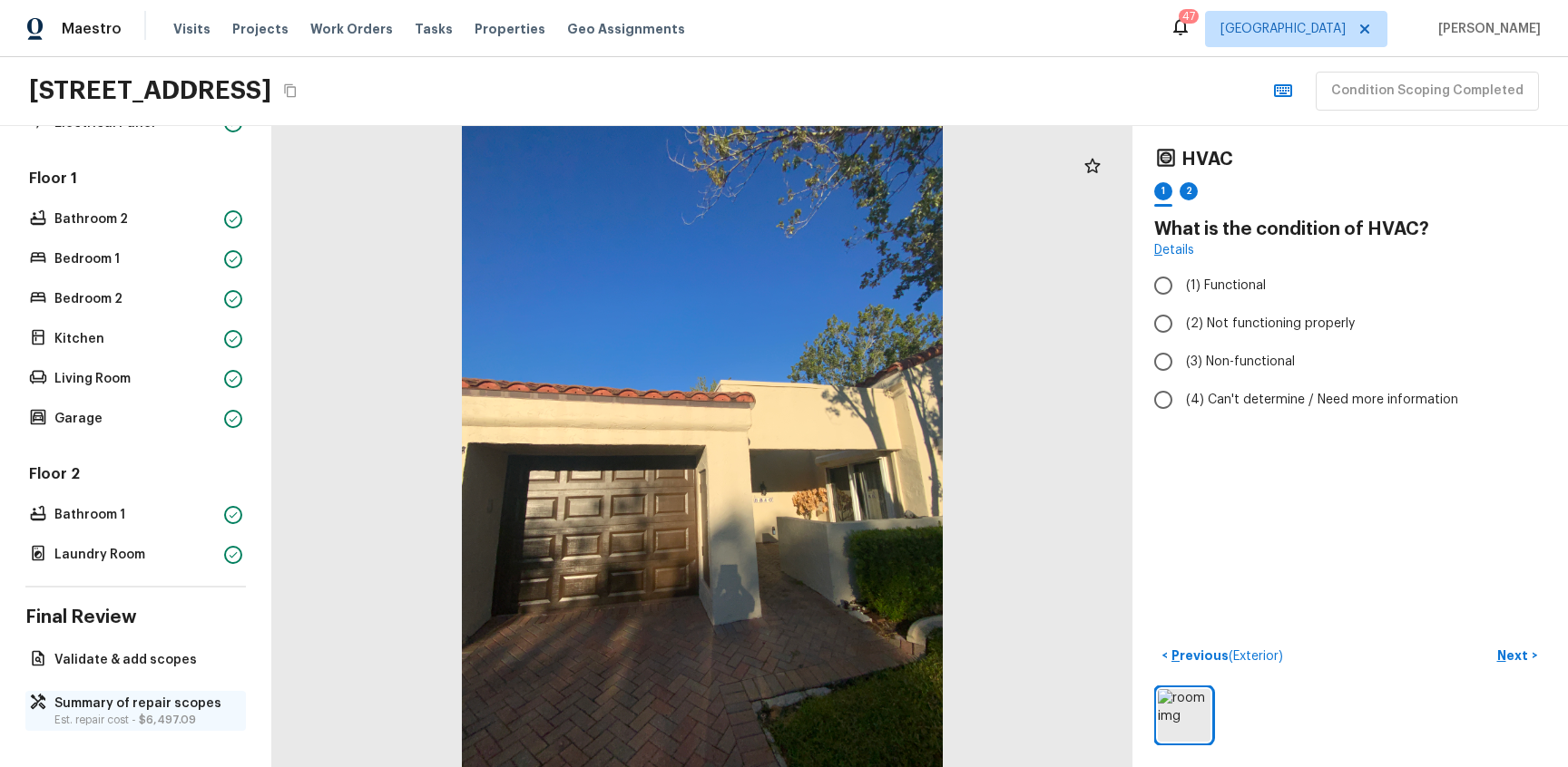
click at [116, 712] on p "Est. repair cost - $6,497.09" at bounding box center [144, 719] width 180 height 14
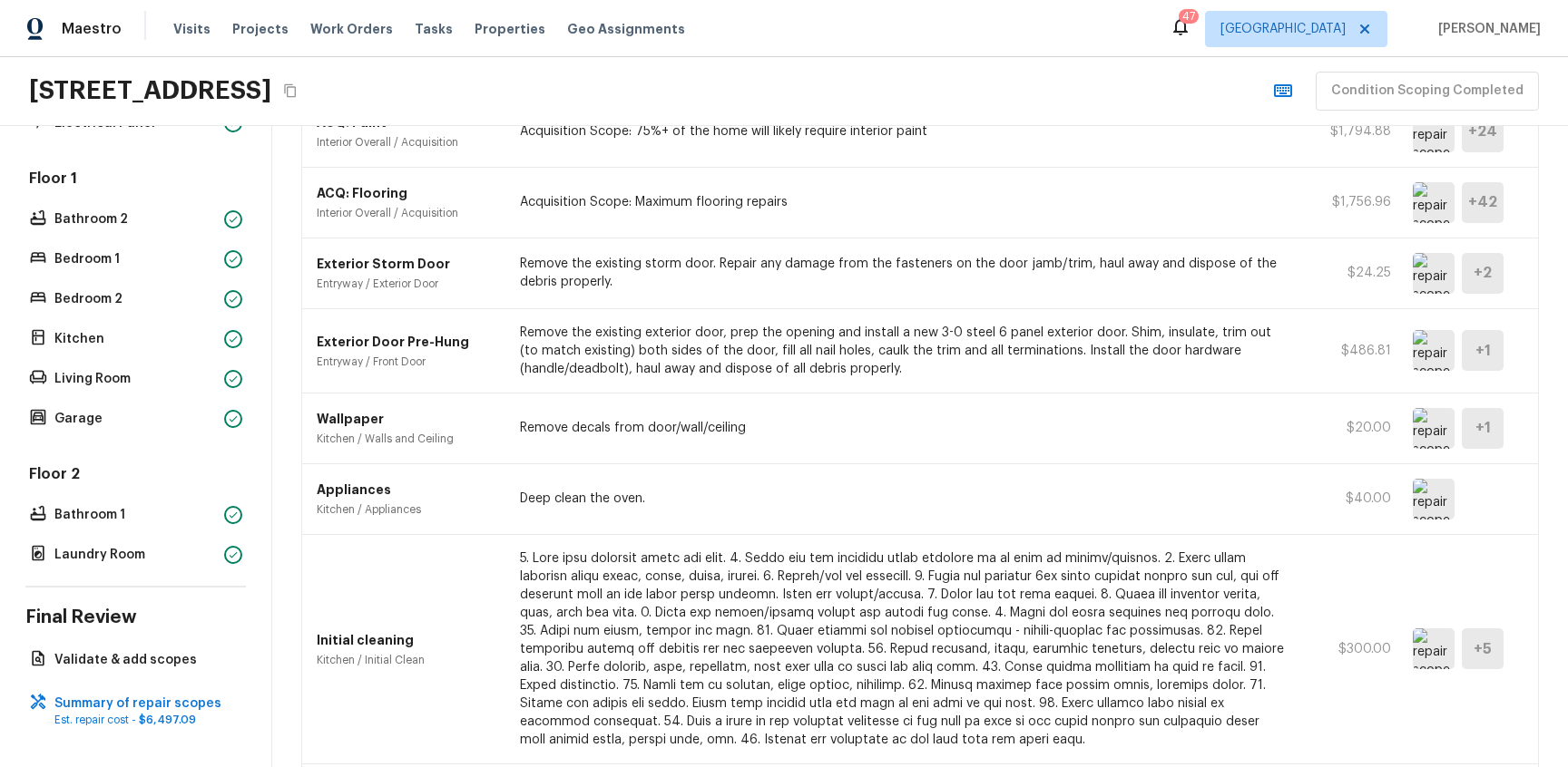
scroll to position [0, 0]
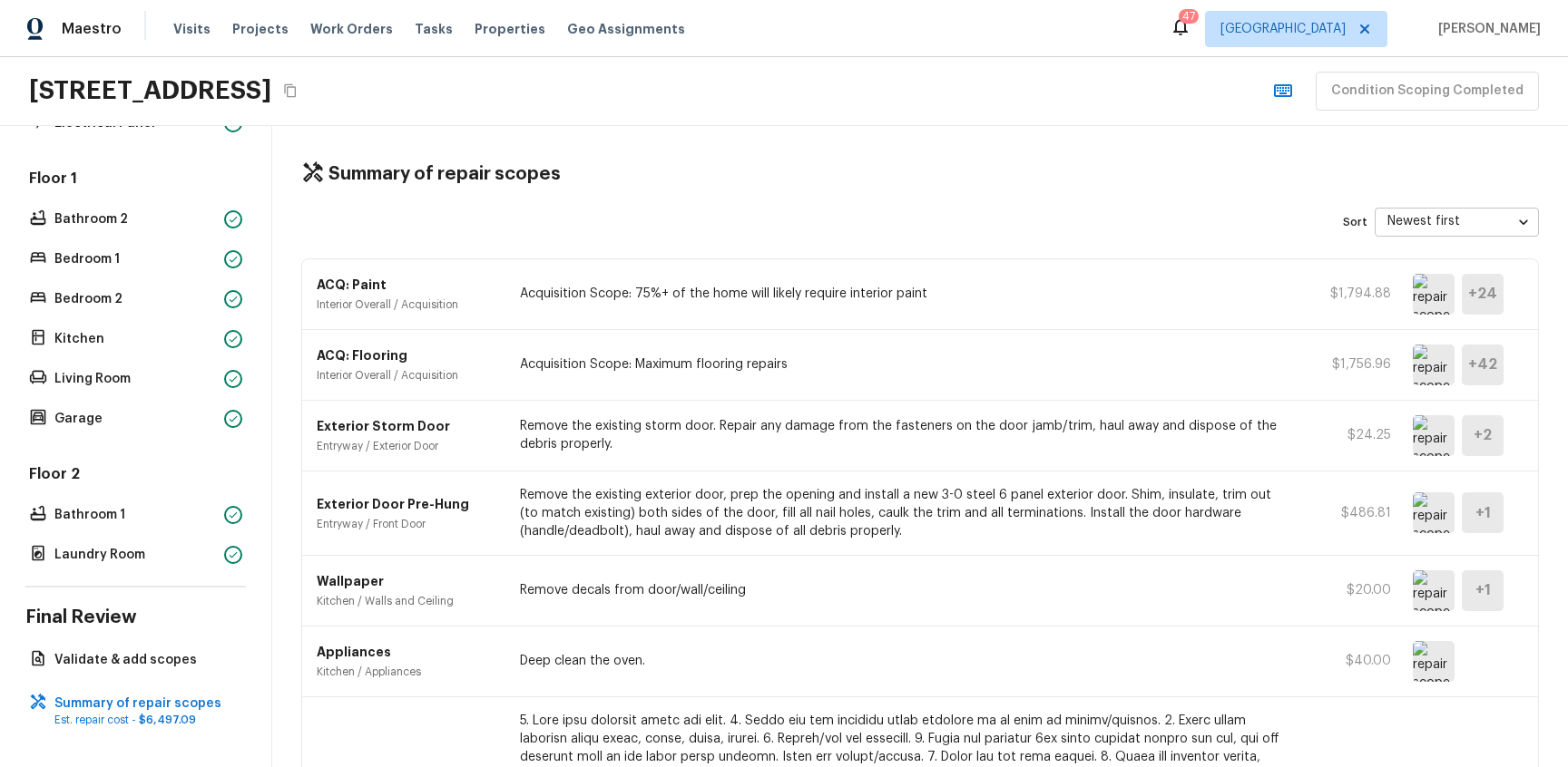
click at [1413, 367] on img at bounding box center [1433, 365] width 41 height 41
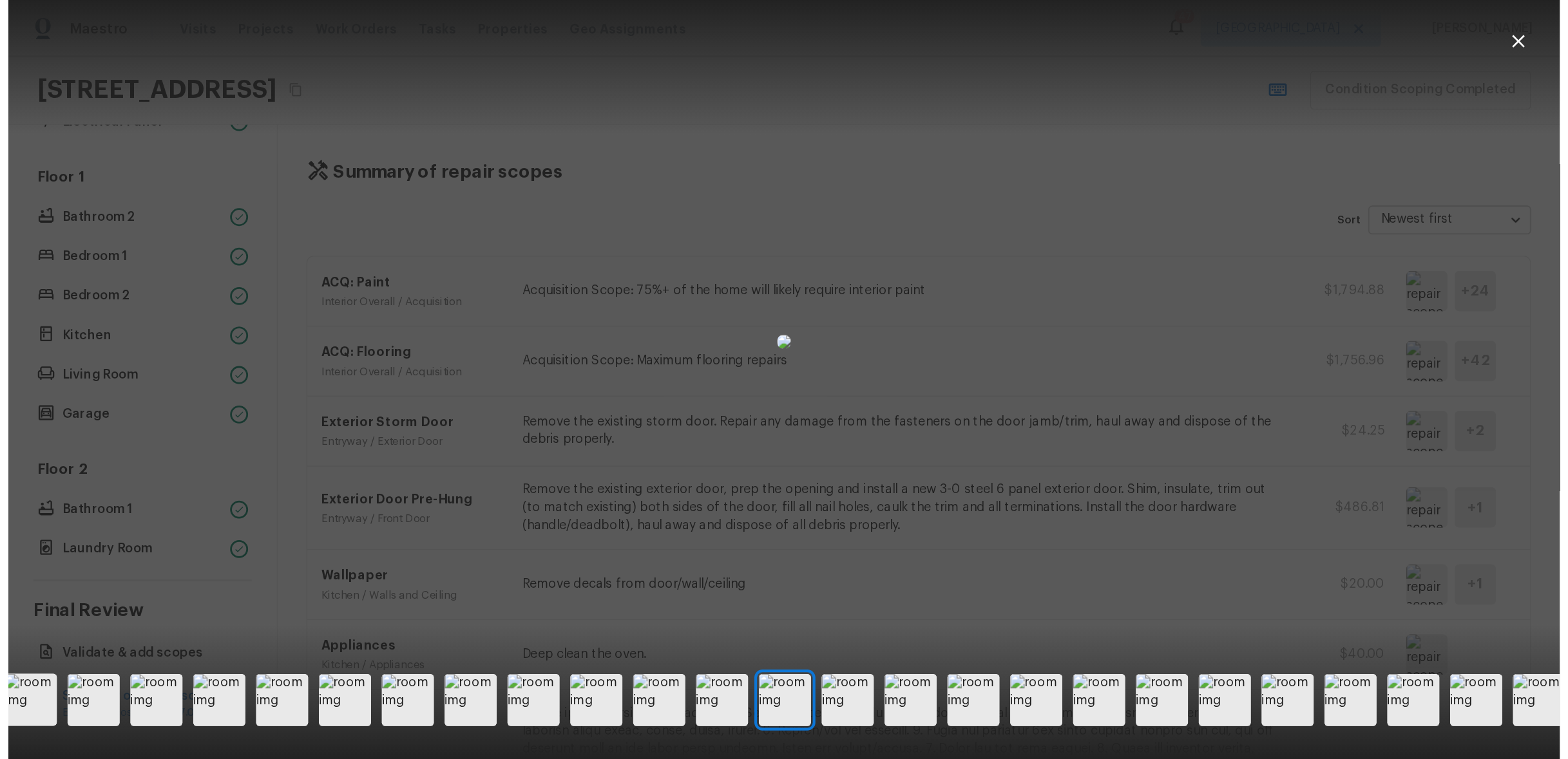
scroll to position [0, 334]
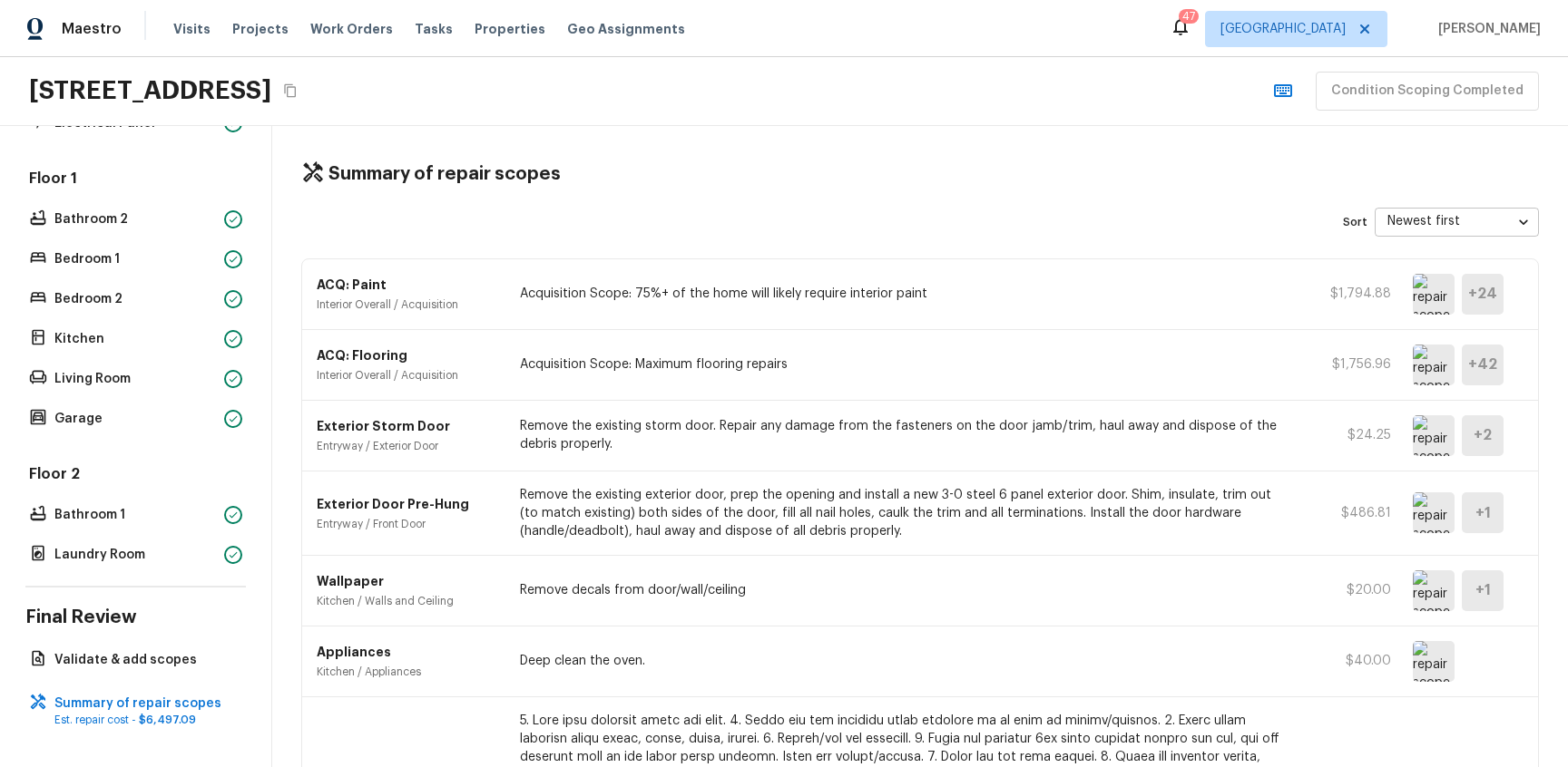
click at [1182, 24] on div "47" at bounding box center [1188, 16] width 12 height 18
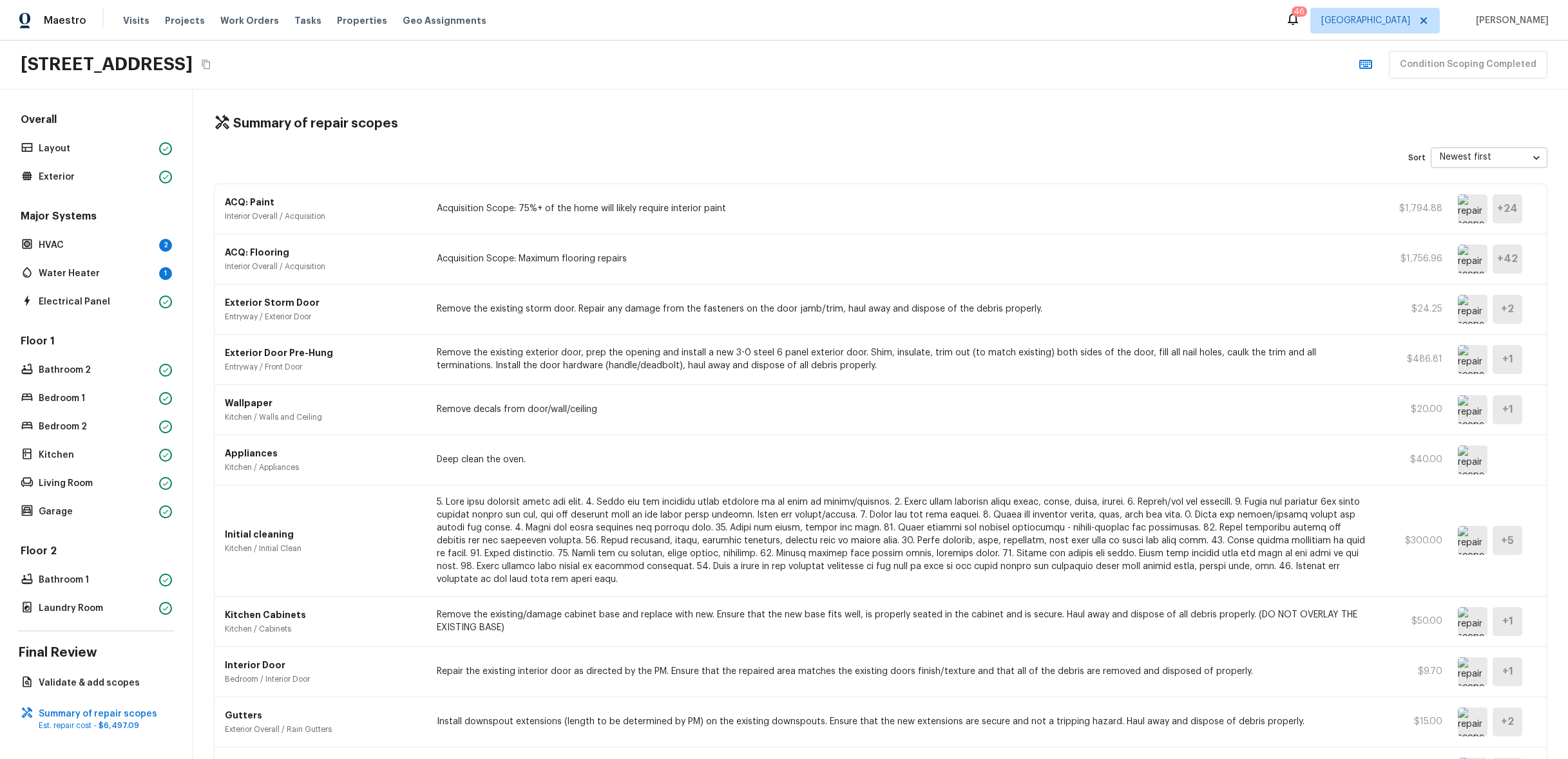
scroll to position [358, 0]
